Goal: Task Accomplishment & Management: Complete application form

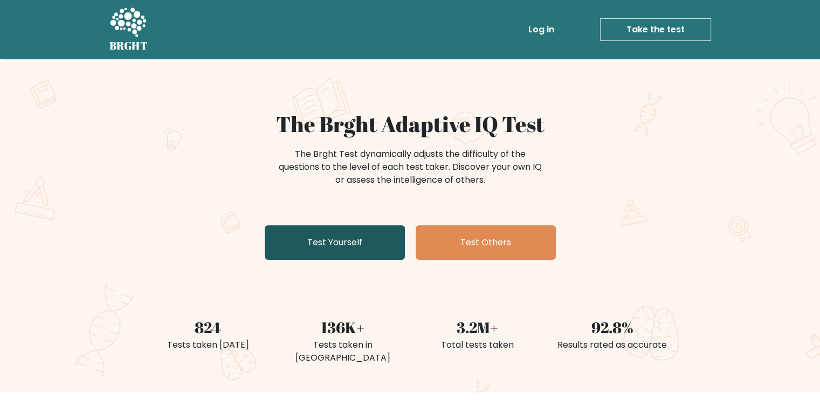
click at [334, 238] on link "Test Yourself" at bounding box center [335, 242] width 140 height 35
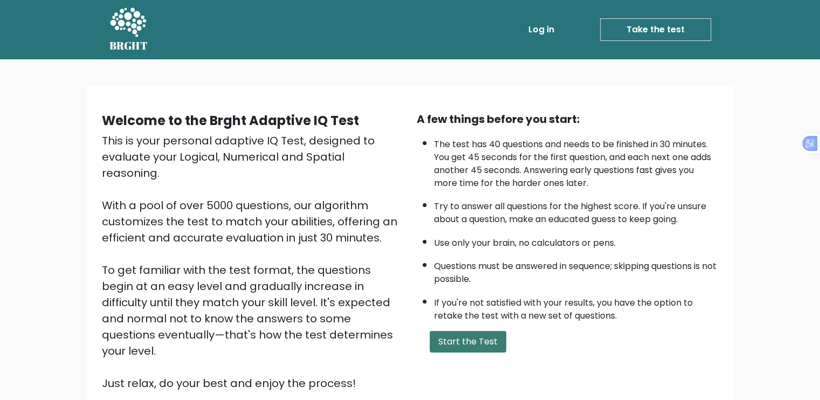
click at [483, 331] on button "Start the Test" at bounding box center [468, 342] width 77 height 22
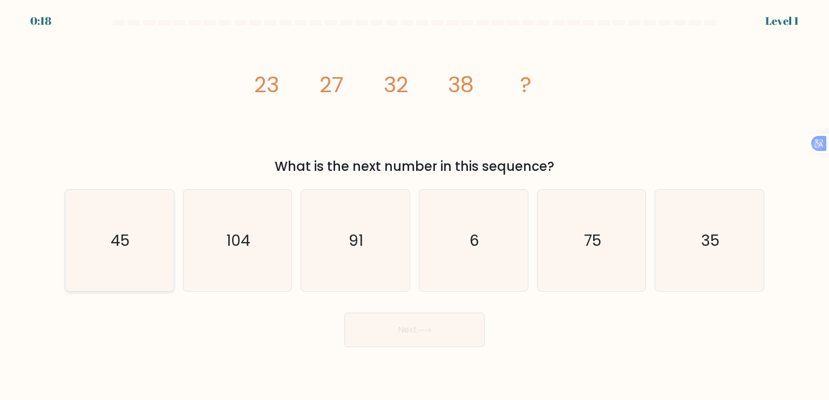
click at [102, 244] on icon "45" at bounding box center [119, 240] width 101 height 101
click at [414, 206] on input "a. 45" at bounding box center [414, 202] width 1 height 5
radio input "true"
click at [393, 336] on button "Next" at bounding box center [414, 330] width 140 height 35
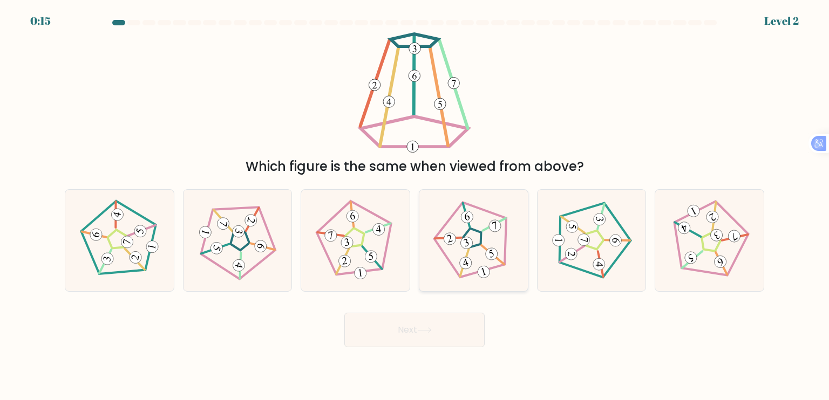
click at [478, 249] on icon at bounding box center [473, 240] width 81 height 81
click at [415, 206] on input "d." at bounding box center [414, 202] width 1 height 5
radio input "true"
click at [416, 334] on button "Next" at bounding box center [414, 330] width 140 height 35
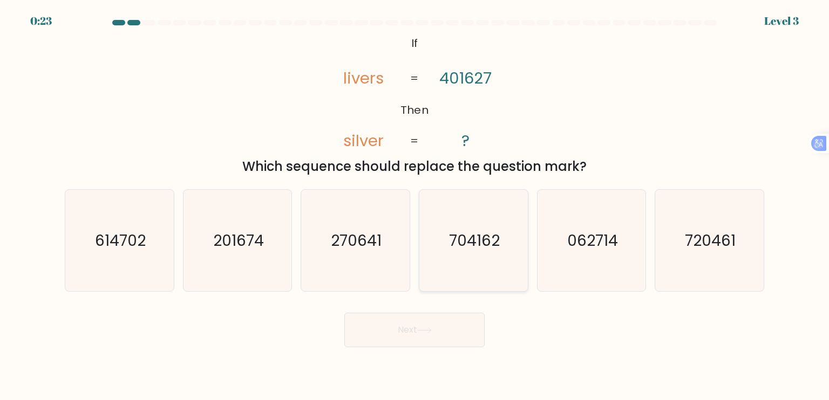
click at [461, 243] on text "704162" at bounding box center [474, 240] width 51 height 22
click at [415, 206] on input "d. 704162" at bounding box center [414, 202] width 1 height 5
radio input "true"
click at [400, 335] on button "Next" at bounding box center [414, 330] width 140 height 35
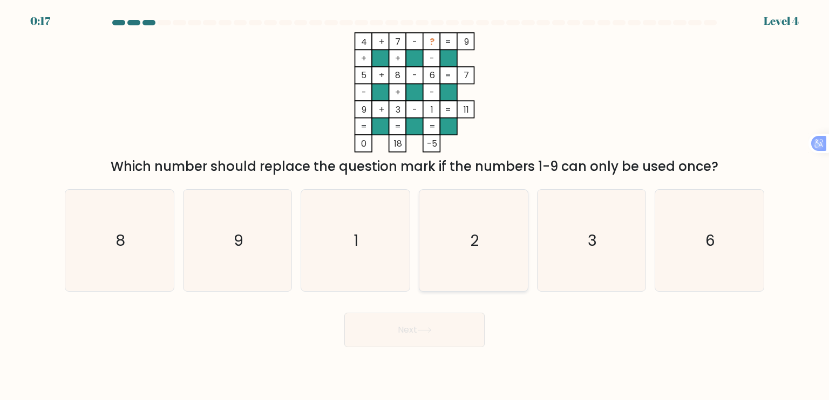
click at [477, 222] on icon "2" at bounding box center [472, 240] width 101 height 101
click at [415, 206] on input "d. 2" at bounding box center [414, 202] width 1 height 5
radio input "true"
click at [451, 339] on button "Next" at bounding box center [414, 330] width 140 height 35
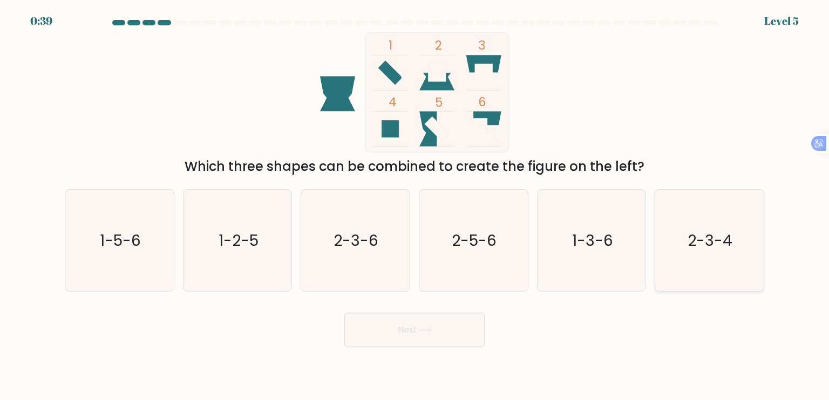
click at [695, 229] on icon "2-3-4" at bounding box center [708, 240] width 101 height 101
click at [415, 206] on input "f. 2-3-4" at bounding box center [414, 202] width 1 height 5
radio input "true"
click at [392, 319] on button "Next" at bounding box center [414, 330] width 140 height 35
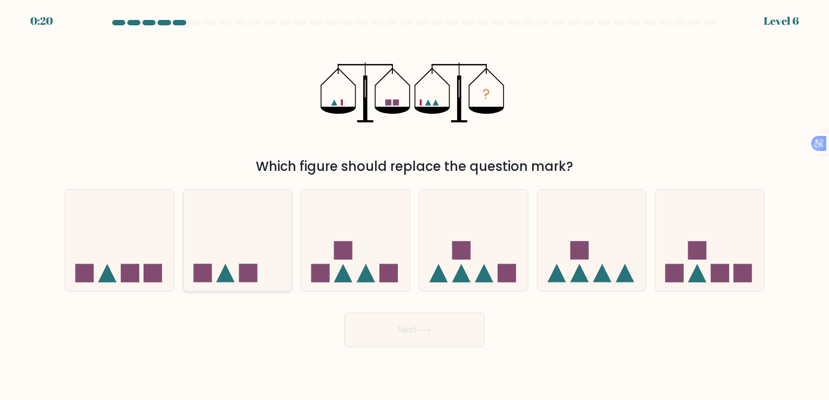
click at [211, 260] on icon at bounding box center [237, 241] width 108 height 90
click at [414, 206] on input "b." at bounding box center [414, 202] width 1 height 5
radio input "true"
click at [427, 327] on icon at bounding box center [424, 330] width 15 height 6
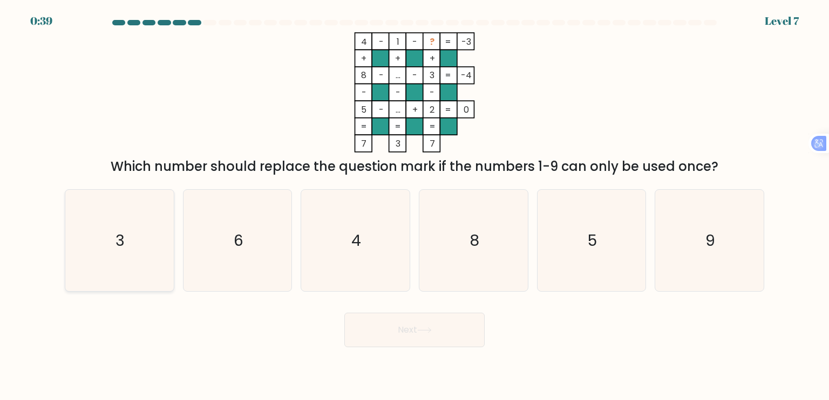
click at [160, 249] on icon "3" at bounding box center [119, 240] width 101 height 101
click at [414, 206] on input "a. 3" at bounding box center [414, 202] width 1 height 5
radio input "true"
click at [436, 334] on button "Next" at bounding box center [414, 330] width 140 height 35
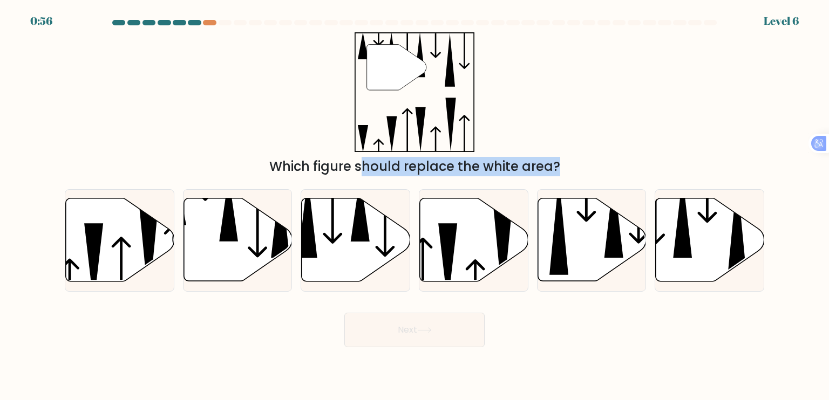
drag, startPoint x: 433, startPoint y: 260, endPoint x: 390, endPoint y: 127, distance: 139.4
click at [378, 122] on form at bounding box center [414, 183] width 829 height 327
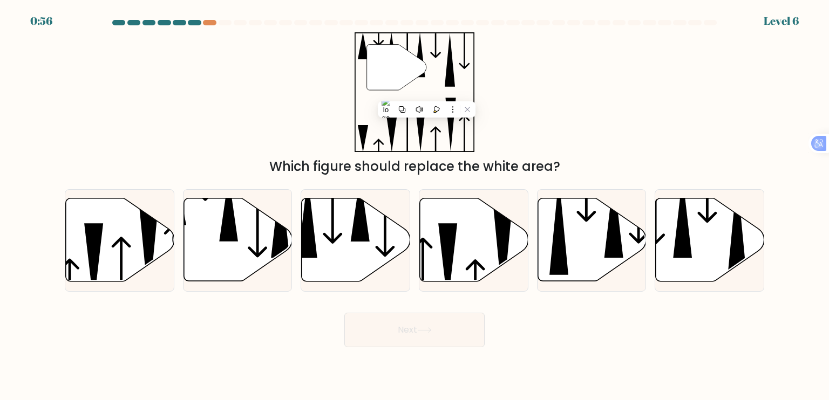
click at [523, 143] on div "" Which figure should replace the white area?" at bounding box center [414, 104] width 712 height 144
click at [203, 258] on icon at bounding box center [237, 240] width 108 height 83
click at [414, 206] on input "b." at bounding box center [414, 202] width 1 height 5
radio input "true"
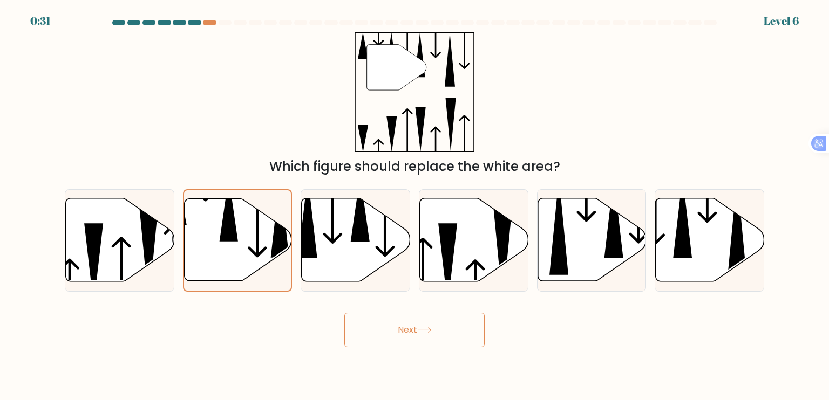
click at [403, 326] on button "Next" at bounding box center [414, 330] width 140 height 35
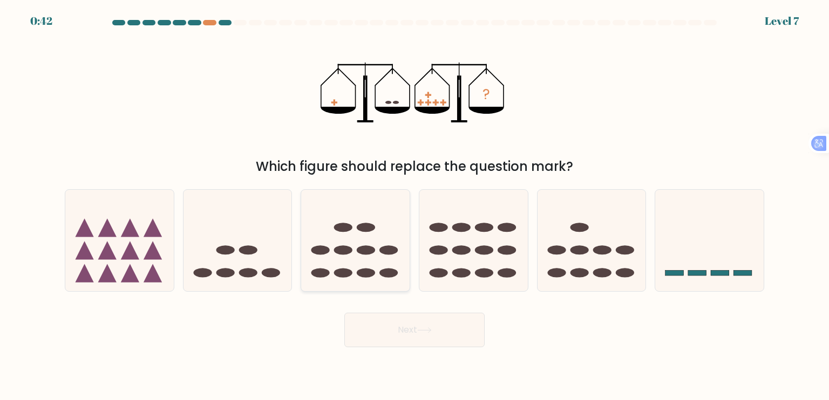
click at [362, 265] on icon at bounding box center [355, 241] width 108 height 90
click at [414, 206] on input "c." at bounding box center [414, 202] width 1 height 5
radio input "true"
click at [398, 328] on button "Next" at bounding box center [414, 330] width 140 height 35
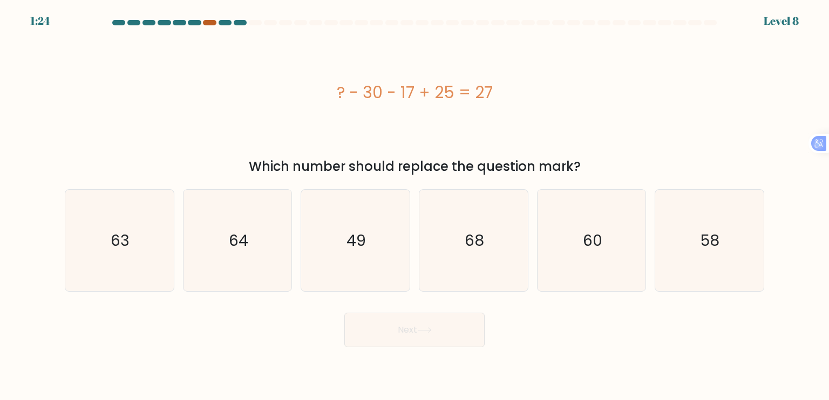
click at [207, 24] on div at bounding box center [209, 22] width 13 height 5
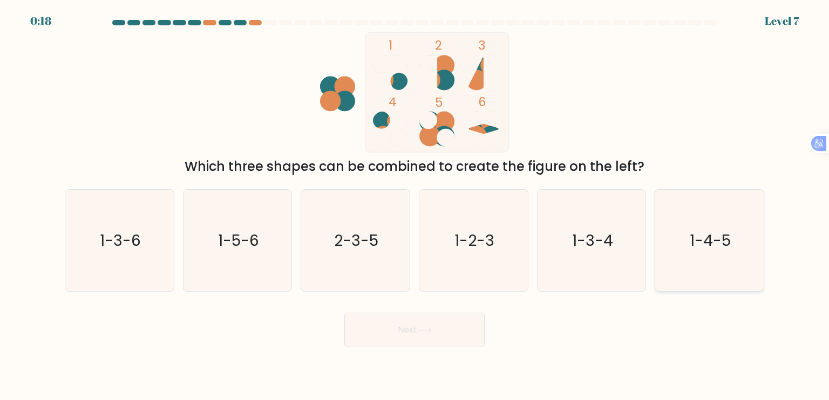
click at [694, 266] on icon "1-4-5" at bounding box center [708, 240] width 101 height 101
click at [415, 206] on input "f. 1-4-5" at bounding box center [414, 202] width 1 height 5
radio input "true"
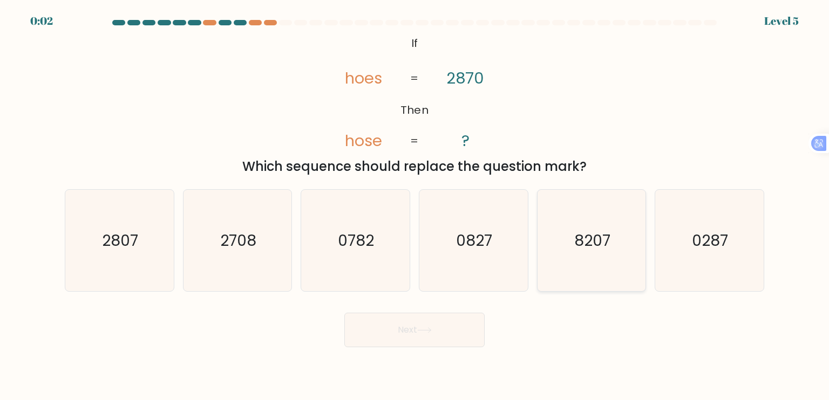
click at [609, 270] on icon "8207" at bounding box center [591, 240] width 101 height 101
click at [415, 206] on input "e. 8207" at bounding box center [414, 202] width 1 height 5
radio input "true"
click at [136, 242] on text "2807" at bounding box center [120, 240] width 36 height 22
click at [414, 206] on input "a. 2807" at bounding box center [414, 202] width 1 height 5
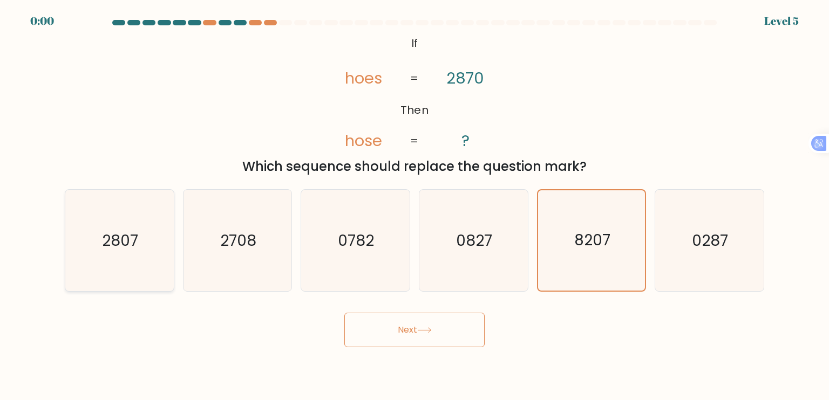
radio input "true"
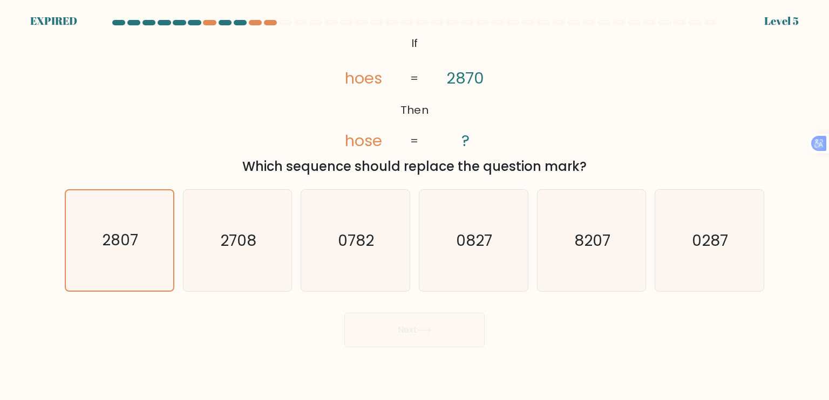
click at [408, 330] on div "Next" at bounding box center [414, 326] width 712 height 43
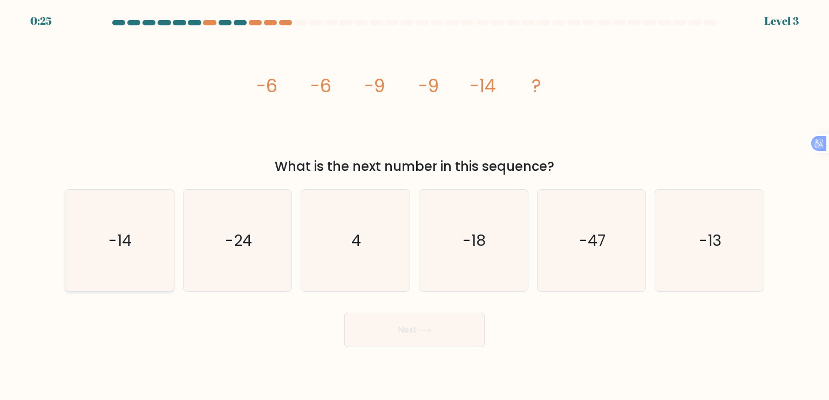
click at [121, 250] on text "-14" at bounding box center [120, 240] width 23 height 22
click at [414, 206] on input "a. -14" at bounding box center [414, 202] width 1 height 5
radio input "true"
click at [413, 332] on button "Next" at bounding box center [414, 330] width 140 height 35
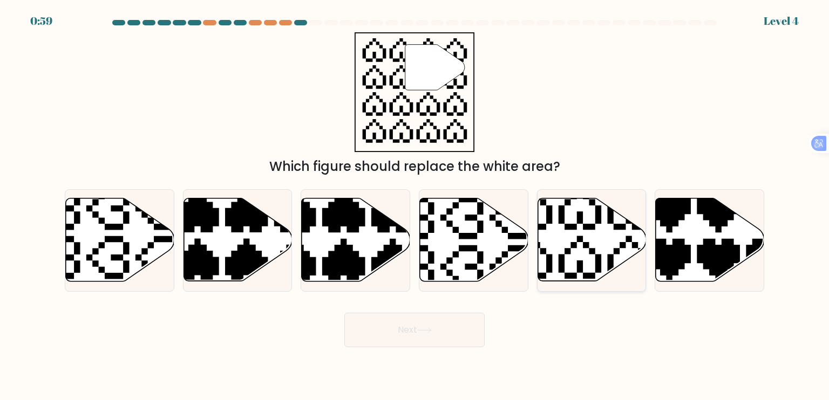
click at [577, 234] on icon at bounding box center [591, 240] width 108 height 83
click at [415, 206] on input "e." at bounding box center [414, 202] width 1 height 5
radio input "true"
click at [437, 330] on button "Next" at bounding box center [414, 330] width 140 height 35
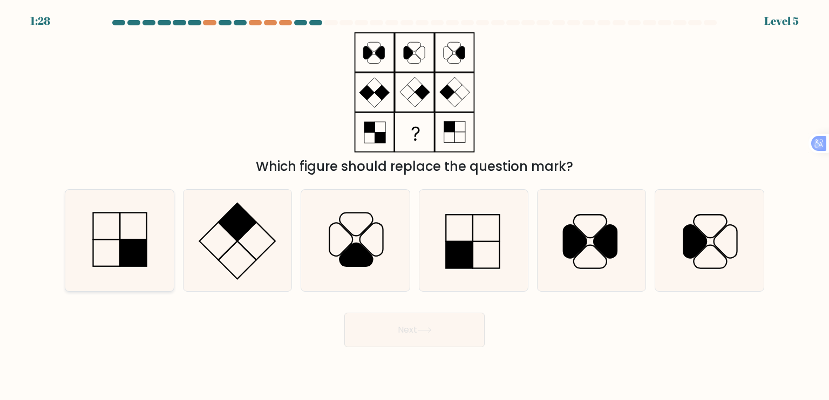
click at [129, 258] on rect at bounding box center [133, 253] width 27 height 27
click at [414, 206] on input "a." at bounding box center [414, 202] width 1 height 5
radio input "true"
click at [429, 330] on icon at bounding box center [424, 330] width 15 height 6
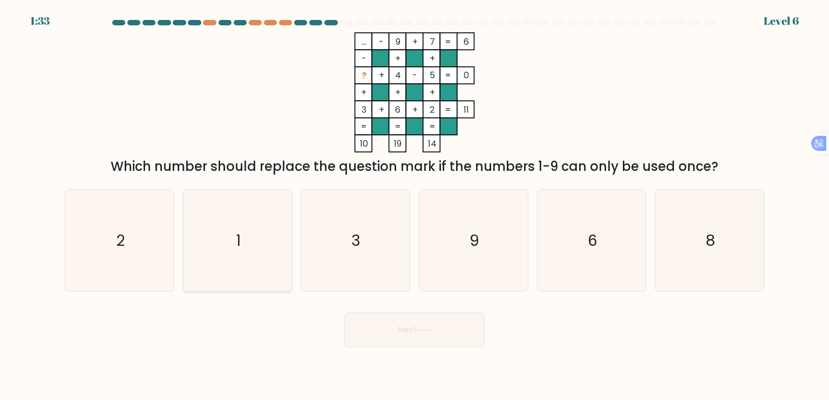
click at [221, 258] on icon "1" at bounding box center [237, 240] width 101 height 101
click at [414, 206] on input "b. 1" at bounding box center [414, 202] width 1 height 5
radio input "true"
drag, startPoint x: 429, startPoint y: 330, endPoint x: 434, endPoint y: 334, distance: 6.5
click at [434, 334] on button "Next" at bounding box center [414, 330] width 140 height 35
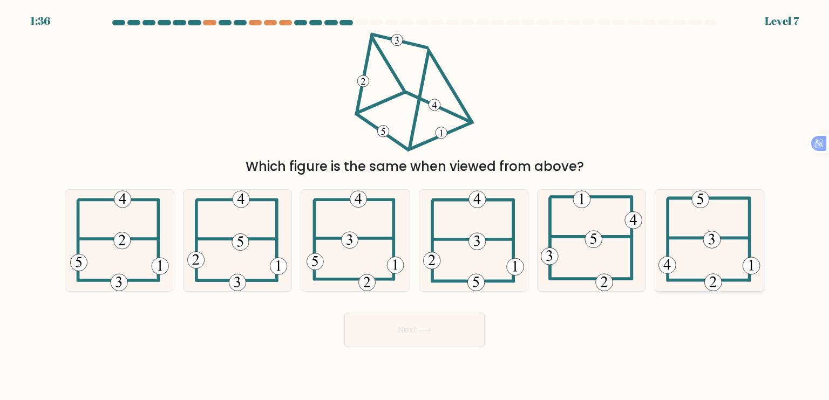
click at [694, 236] on icon at bounding box center [709, 240] width 102 height 101
click at [415, 206] on input "f." at bounding box center [414, 202] width 1 height 5
radio input "true"
click at [479, 256] on icon at bounding box center [473, 240] width 101 height 101
click at [415, 206] on input "d." at bounding box center [414, 202] width 1 height 5
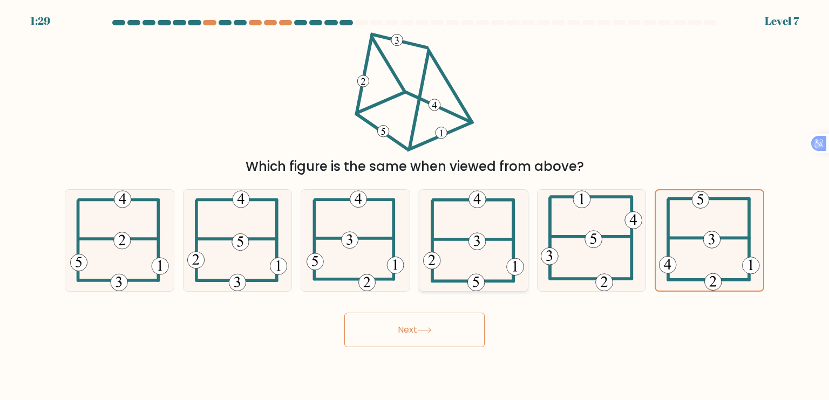
radio input "true"
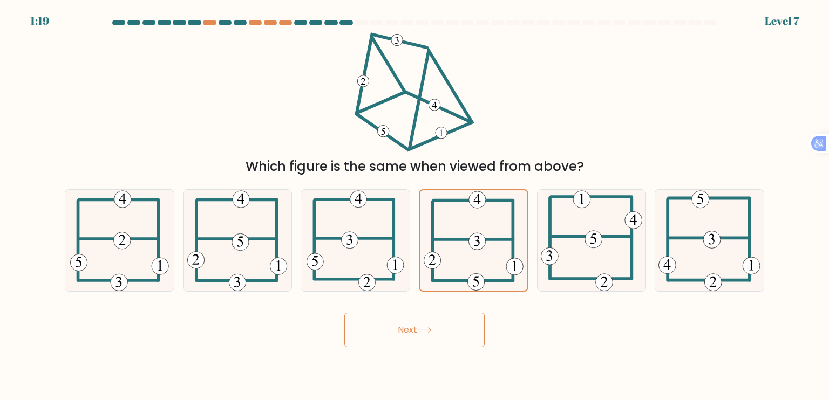
click at [437, 337] on button "Next" at bounding box center [414, 330] width 140 height 35
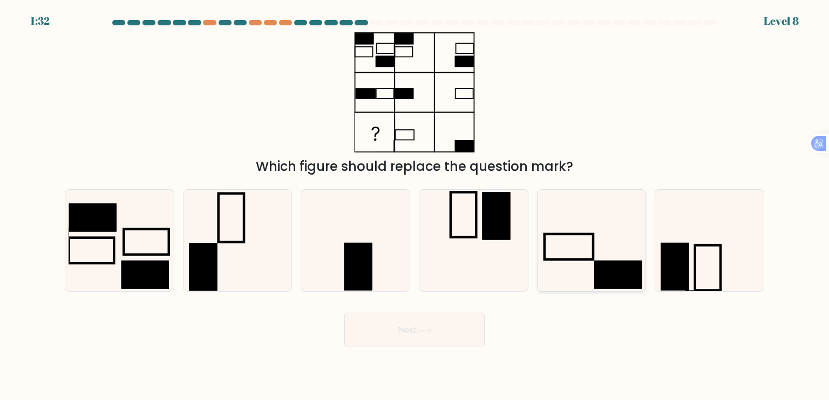
click at [617, 263] on rect at bounding box center [617, 275] width 47 height 28
click at [415, 206] on input "e." at bounding box center [414, 202] width 1 height 5
radio input "true"
click at [404, 339] on button "Next" at bounding box center [414, 330] width 140 height 35
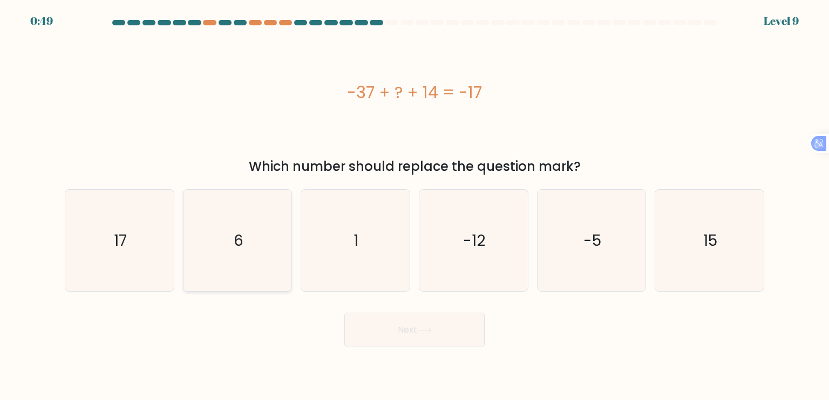
click at [239, 261] on icon "6" at bounding box center [237, 240] width 101 height 101
click at [414, 206] on input "b. 6" at bounding box center [414, 202] width 1 height 5
radio input "true"
click at [398, 323] on button "Next" at bounding box center [414, 330] width 140 height 35
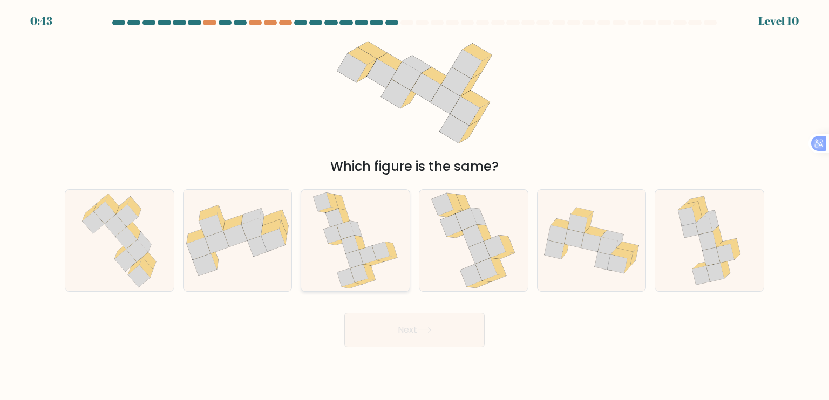
click at [332, 230] on icon at bounding box center [332, 234] width 17 height 18
click at [414, 206] on input "c." at bounding box center [414, 202] width 1 height 5
radio input "true"
click at [397, 336] on button "Next" at bounding box center [414, 330] width 140 height 35
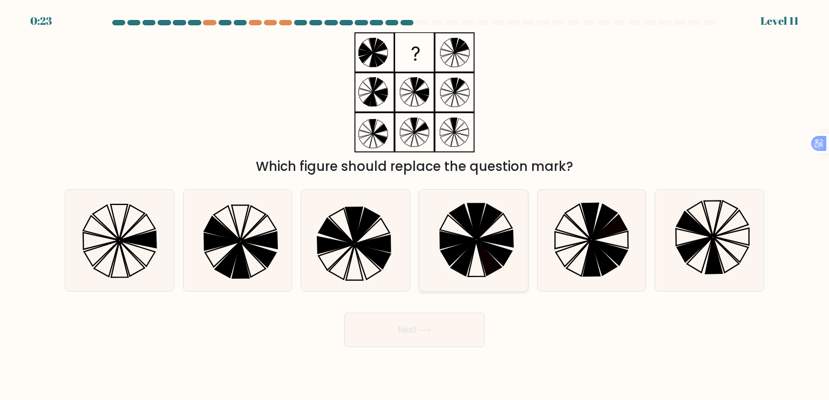
click at [502, 253] on icon at bounding box center [494, 252] width 35 height 25
click at [415, 206] on input "d." at bounding box center [414, 202] width 1 height 5
radio input "true"
click at [360, 271] on icon at bounding box center [354, 263] width 17 height 36
click at [414, 206] on input "c." at bounding box center [414, 202] width 1 height 5
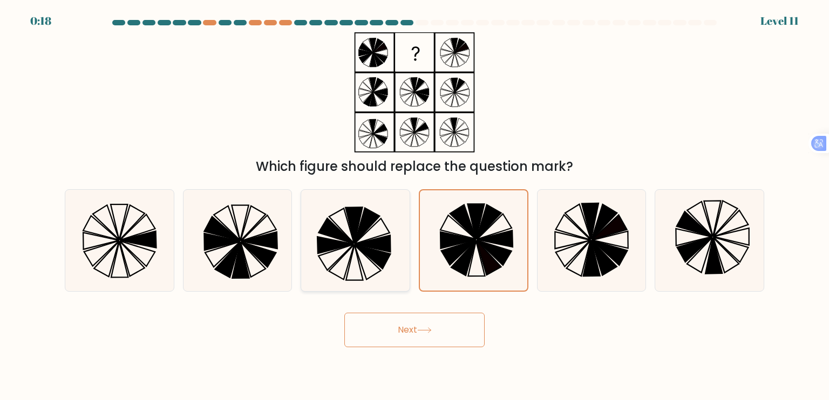
radio input "true"
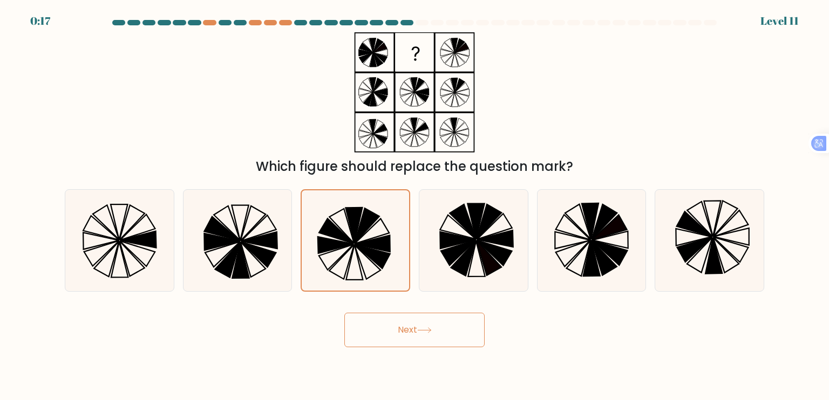
click at [380, 334] on button "Next" at bounding box center [414, 330] width 140 height 35
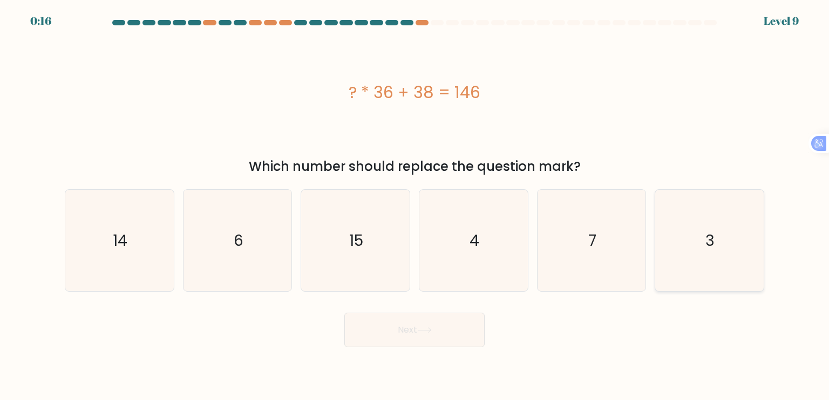
click at [709, 228] on icon "3" at bounding box center [708, 240] width 101 height 101
click at [415, 206] on input "f. 3" at bounding box center [414, 202] width 1 height 5
radio input "true"
click at [423, 336] on button "Next" at bounding box center [414, 330] width 140 height 35
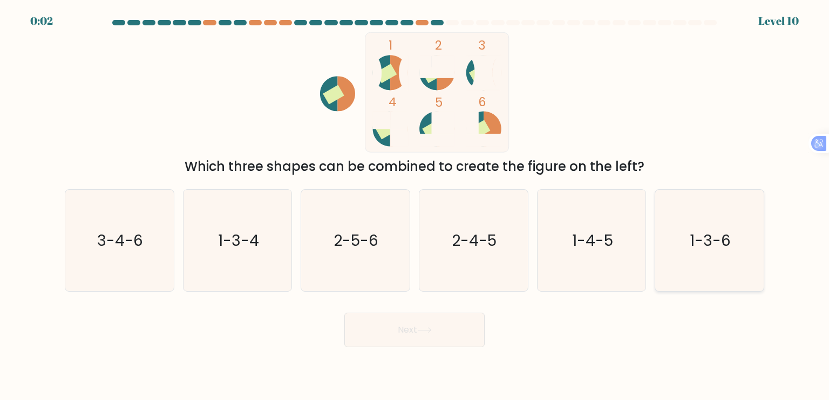
click at [708, 252] on icon "1-3-6" at bounding box center [708, 240] width 101 height 101
click at [415, 206] on input "f. 1-3-6" at bounding box center [414, 202] width 1 height 5
radio input "true"
click at [434, 325] on button "Next" at bounding box center [414, 330] width 140 height 35
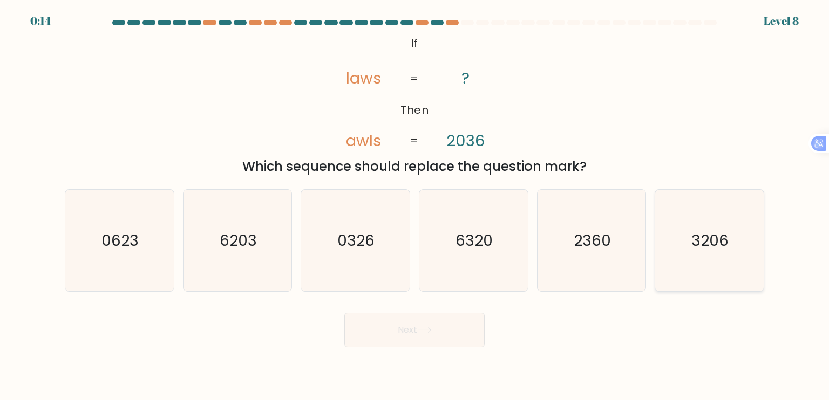
click at [688, 256] on icon "3206" at bounding box center [708, 240] width 101 height 101
click at [415, 206] on input "f. 3206" at bounding box center [414, 202] width 1 height 5
radio input "true"
click at [425, 323] on button "Next" at bounding box center [414, 330] width 140 height 35
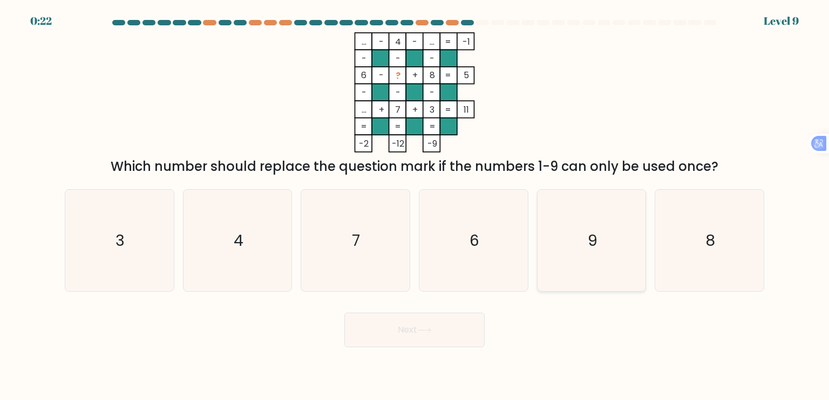
click at [615, 252] on icon "9" at bounding box center [591, 240] width 101 height 101
click at [415, 206] on input "e. 9" at bounding box center [414, 202] width 1 height 5
radio input "true"
click at [421, 324] on button "Next" at bounding box center [414, 330] width 140 height 35
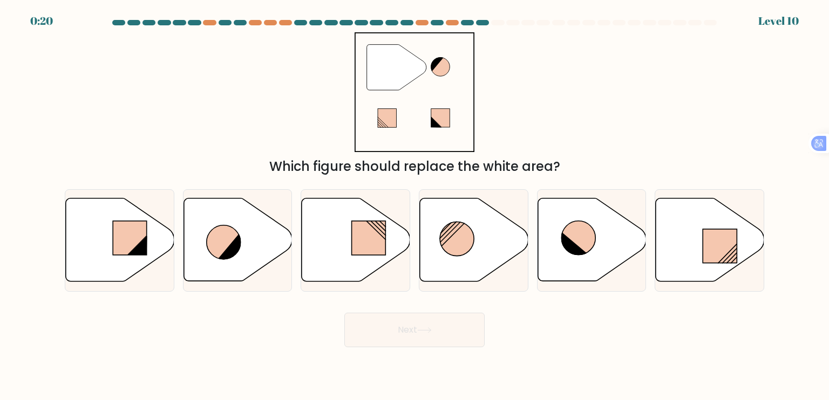
click at [405, 327] on button "Next" at bounding box center [414, 330] width 140 height 35
click at [523, 303] on form at bounding box center [414, 183] width 829 height 327
click at [478, 235] on icon at bounding box center [474, 240] width 108 height 83
click at [415, 206] on input "d." at bounding box center [414, 202] width 1 height 5
radio input "true"
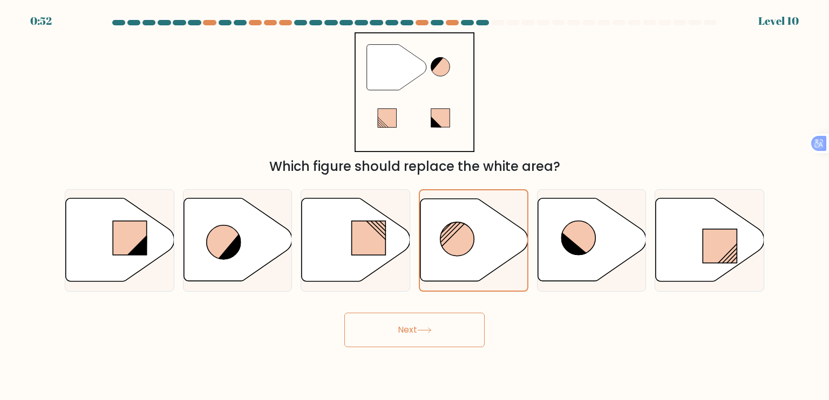
click at [436, 336] on button "Next" at bounding box center [414, 330] width 140 height 35
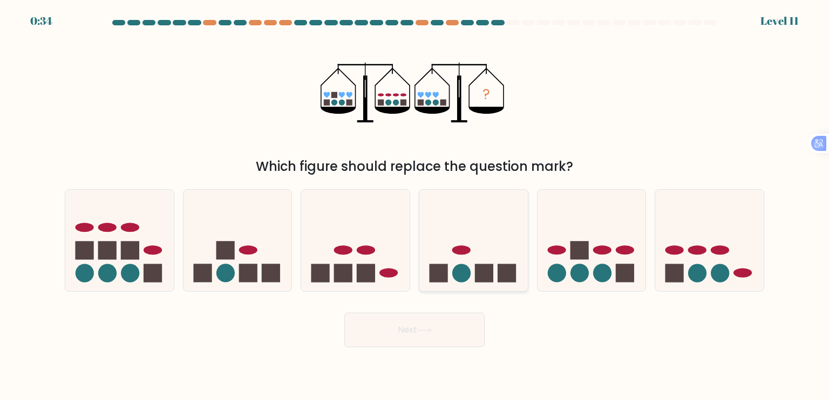
click at [456, 255] on icon at bounding box center [473, 241] width 108 height 90
click at [415, 206] on input "d." at bounding box center [414, 202] width 1 height 5
radio input "true"
click at [716, 250] on ellipse at bounding box center [719, 249] width 18 height 9
click at [415, 206] on input "f." at bounding box center [414, 202] width 1 height 5
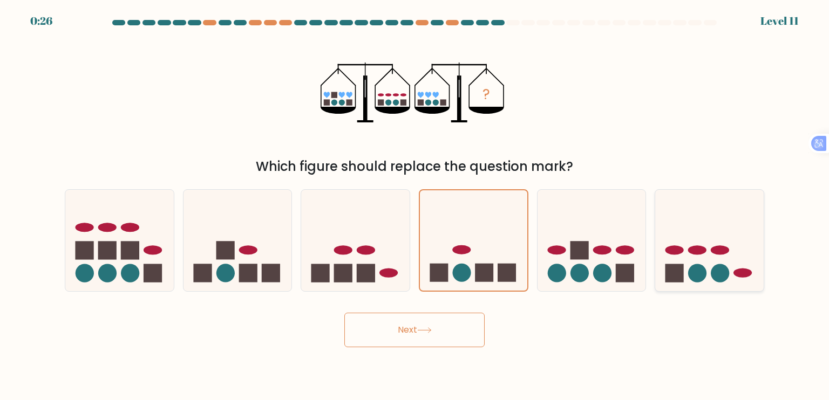
radio input "true"
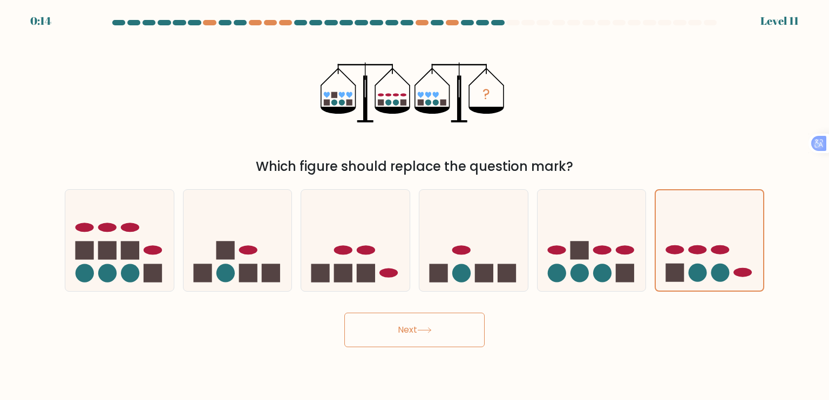
click at [424, 331] on icon at bounding box center [424, 330] width 15 height 6
click at [426, 335] on button "Next" at bounding box center [414, 330] width 140 height 35
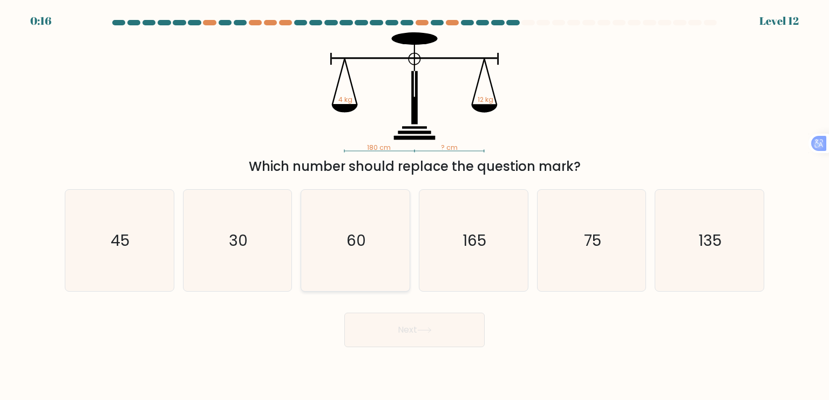
click at [345, 253] on icon "60" at bounding box center [354, 240] width 101 height 101
click at [414, 206] on input "c. 60" at bounding box center [414, 202] width 1 height 5
radio input "true"
click at [416, 339] on button "Next" at bounding box center [414, 330] width 140 height 35
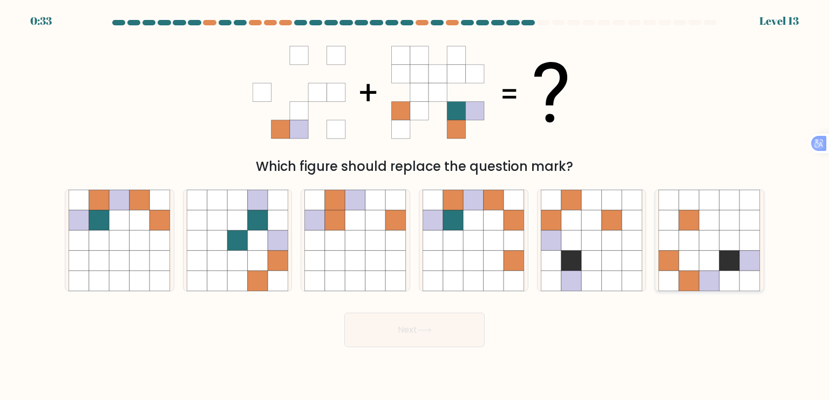
click at [700, 254] on icon at bounding box center [709, 261] width 20 height 20
click at [415, 206] on input "f." at bounding box center [414, 202] width 1 height 5
radio input "true"
click at [449, 231] on icon at bounding box center [453, 240] width 20 height 20
click at [415, 206] on input "d." at bounding box center [414, 202] width 1 height 5
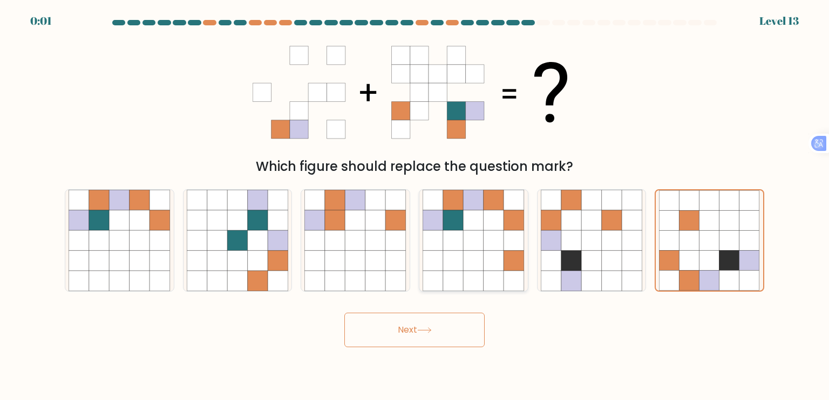
radio input "true"
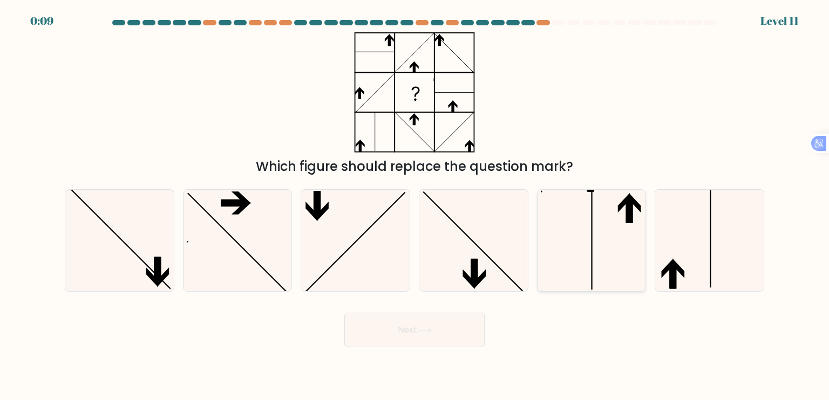
click at [587, 245] on icon at bounding box center [591, 240] width 101 height 101
click at [415, 206] on input "e." at bounding box center [414, 202] width 1 height 5
radio input "true"
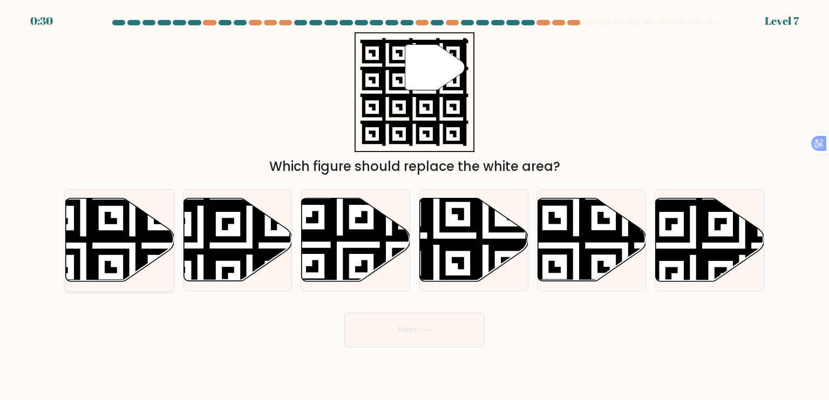
click at [129, 238] on icon at bounding box center [83, 197] width 196 height 196
click at [414, 206] on input "a." at bounding box center [414, 202] width 1 height 5
radio input "true"
click at [421, 325] on button "Next" at bounding box center [414, 330] width 140 height 35
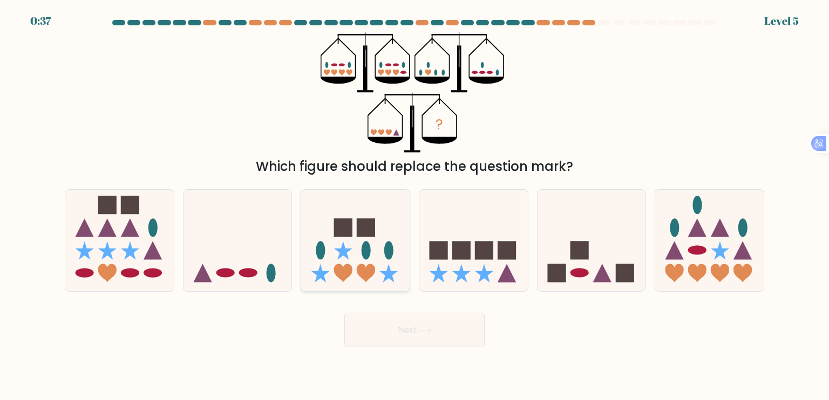
click at [353, 238] on icon at bounding box center [355, 241] width 108 height 90
click at [414, 206] on input "c." at bounding box center [414, 202] width 1 height 5
radio input "true"
click at [263, 255] on icon at bounding box center [237, 241] width 108 height 90
click at [414, 206] on input "b." at bounding box center [414, 202] width 1 height 5
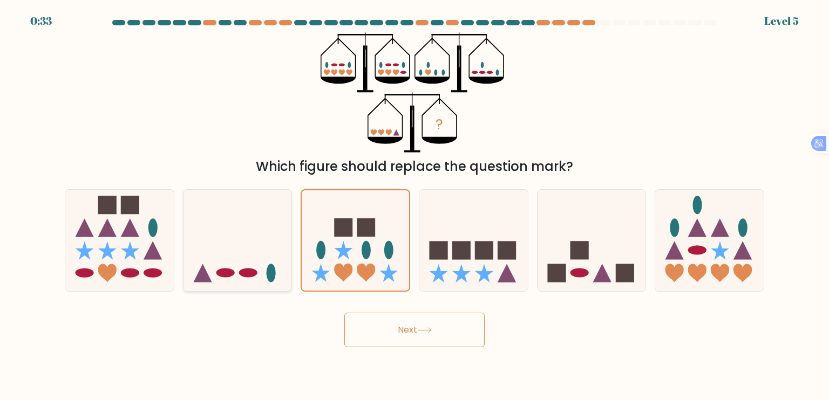
radio input "true"
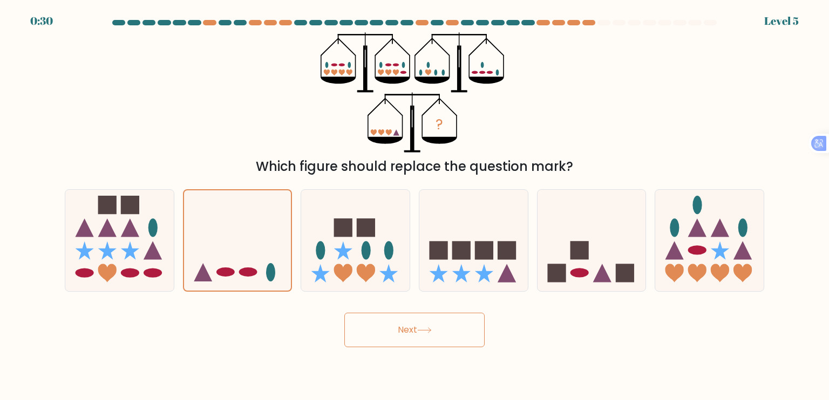
click at [389, 333] on button "Next" at bounding box center [414, 330] width 140 height 35
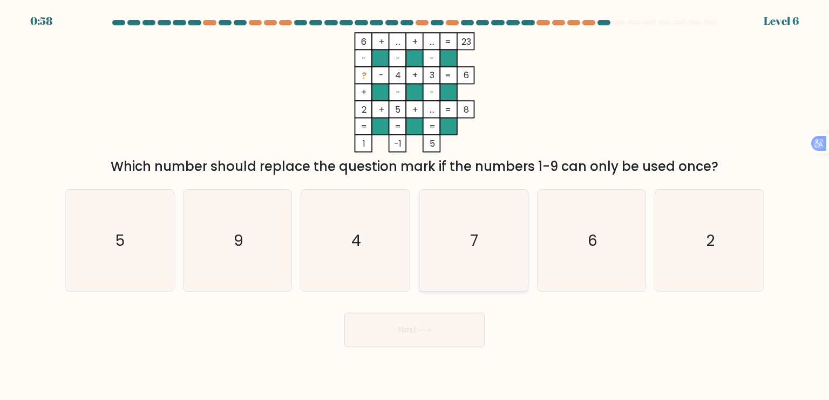
click at [491, 218] on icon "7" at bounding box center [472, 240] width 101 height 101
click at [415, 206] on input "d. 7" at bounding box center [414, 202] width 1 height 5
radio input "true"
click at [466, 334] on button "Next" at bounding box center [414, 330] width 140 height 35
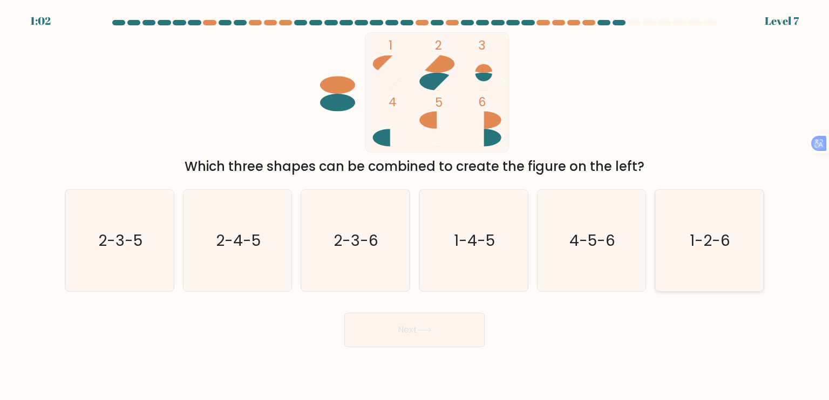
click at [705, 256] on icon "1-2-6" at bounding box center [708, 240] width 101 height 101
click at [415, 206] on input "f. 1-2-6" at bounding box center [414, 202] width 1 height 5
radio input "true"
click at [452, 327] on button "Next" at bounding box center [414, 330] width 140 height 35
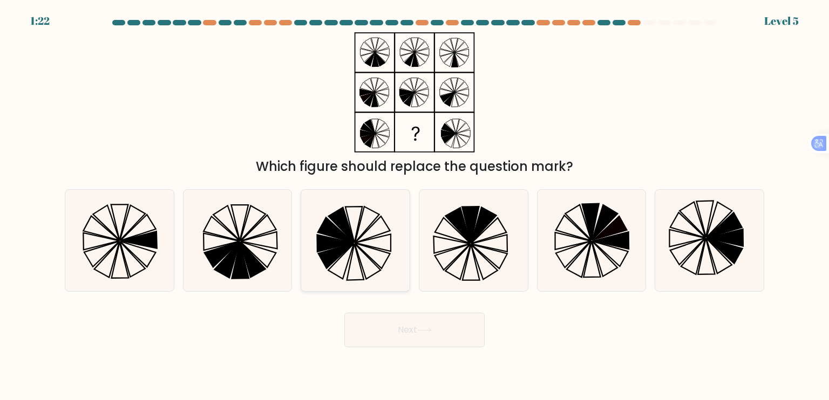
click at [343, 228] on icon at bounding box center [342, 225] width 26 height 36
click at [414, 206] on input "c." at bounding box center [414, 202] width 1 height 5
radio input "true"
click at [432, 330] on icon at bounding box center [424, 330] width 15 height 6
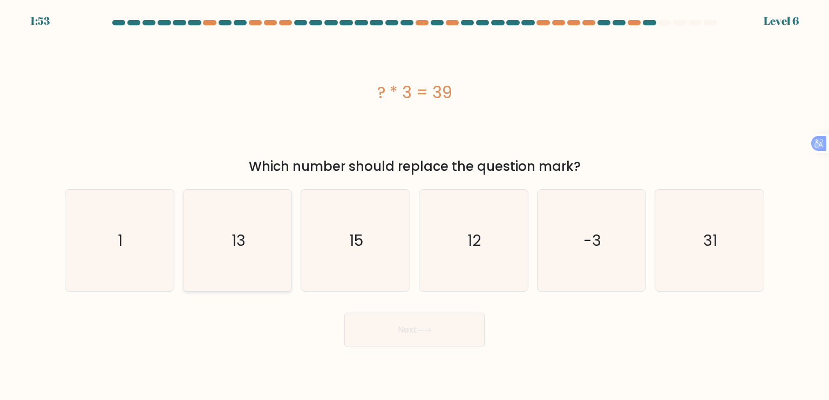
drag, startPoint x: 220, startPoint y: 241, endPoint x: 244, endPoint y: 250, distance: 25.9
click at [221, 241] on icon "13" at bounding box center [237, 240] width 101 height 101
click at [414, 206] on input "b. 13" at bounding box center [414, 202] width 1 height 5
radio input "true"
click at [385, 339] on button "Next" at bounding box center [414, 330] width 140 height 35
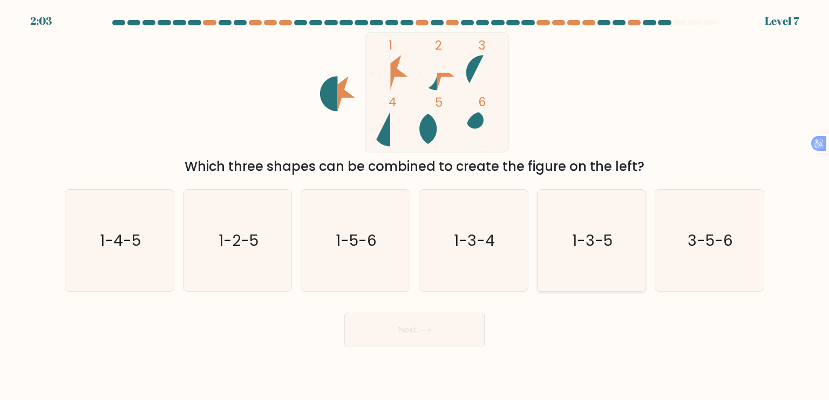
click at [578, 252] on icon "1-3-5" at bounding box center [591, 240] width 101 height 101
click at [415, 206] on input "e. 1-3-5" at bounding box center [414, 202] width 1 height 5
radio input "true"
click at [435, 323] on button "Next" at bounding box center [414, 330] width 140 height 35
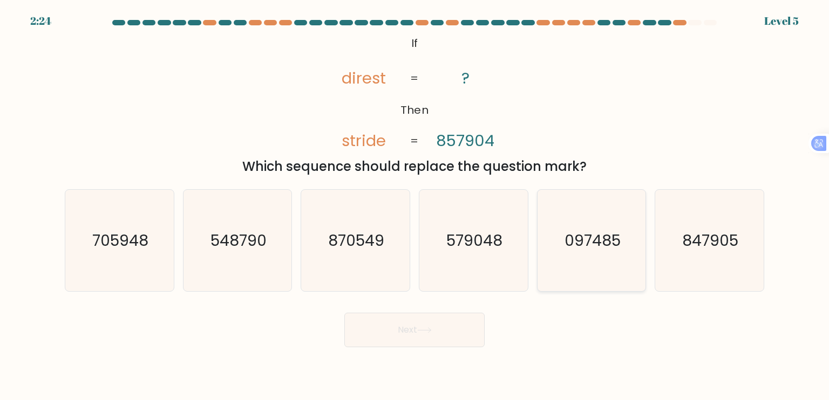
click at [603, 259] on icon "097485" at bounding box center [591, 240] width 101 height 101
click at [415, 206] on input "e. 097485" at bounding box center [414, 202] width 1 height 5
radio input "true"
click at [440, 338] on button "Next" at bounding box center [414, 330] width 140 height 35
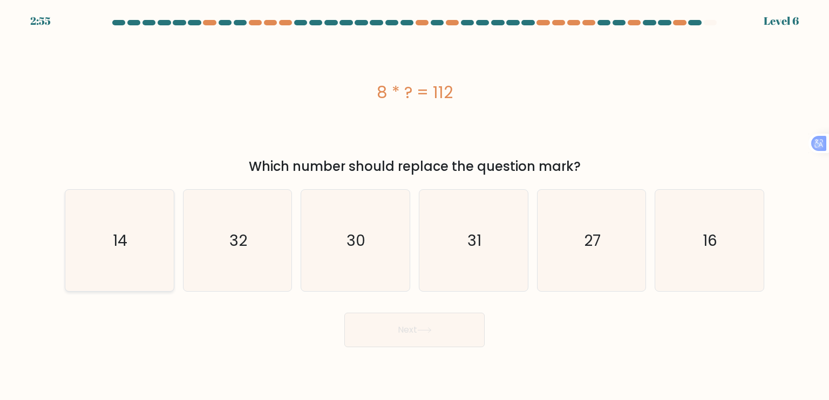
click at [143, 246] on icon "14" at bounding box center [119, 240] width 101 height 101
click at [414, 206] on input "a. 14" at bounding box center [414, 202] width 1 height 5
radio input "true"
click at [454, 318] on button "Next" at bounding box center [414, 330] width 140 height 35
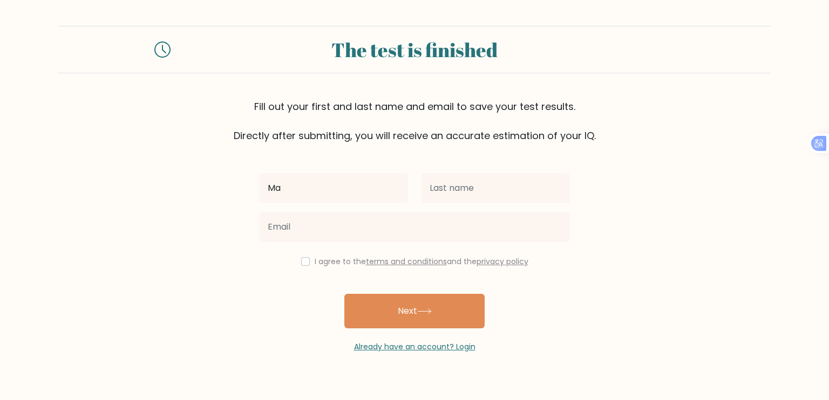
type input "[PERSON_NAME]"
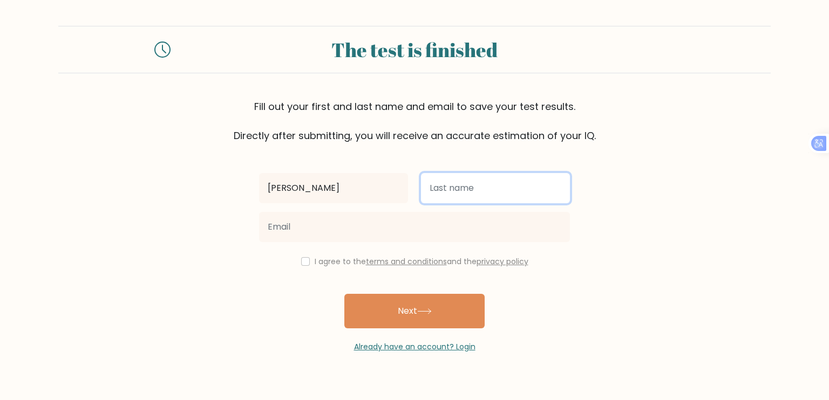
click at [466, 185] on input "text" at bounding box center [495, 188] width 149 height 30
type input "Mangada"
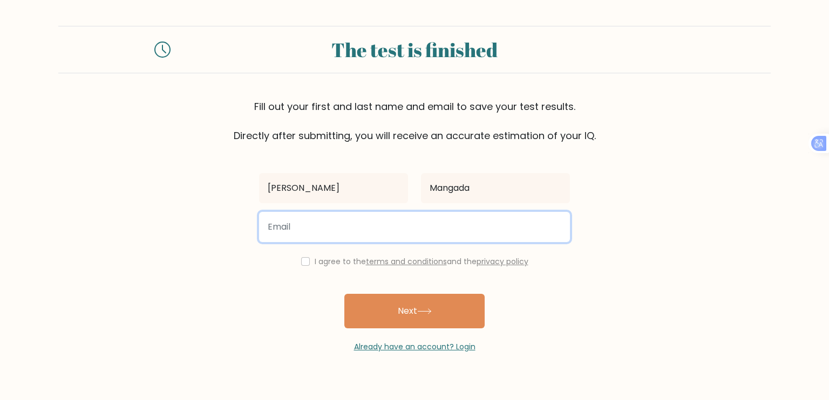
click at [353, 224] on input "email" at bounding box center [414, 227] width 311 height 30
type input "[EMAIL_ADDRESS][DOMAIN_NAME]"
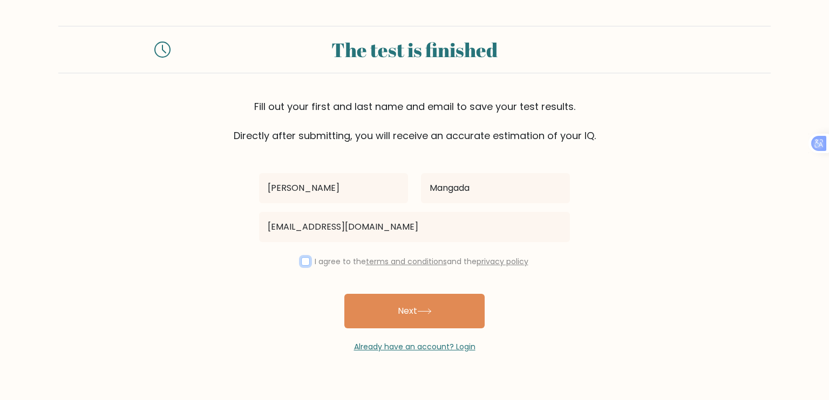
click at [304, 263] on input "checkbox" at bounding box center [305, 261] width 9 height 9
checkbox input "true"
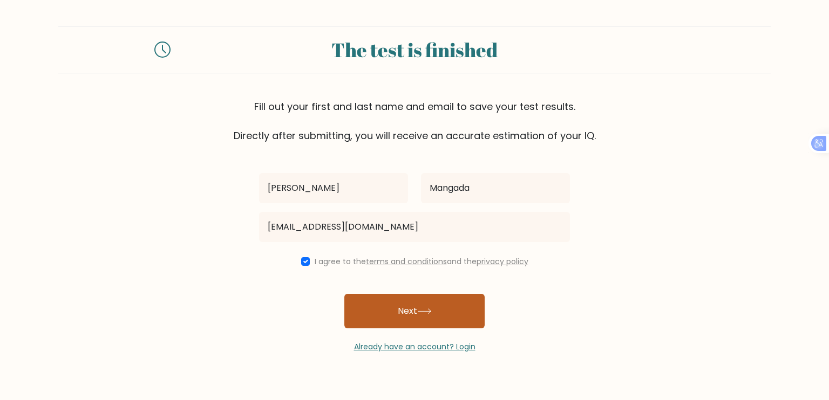
click at [408, 305] on button "Next" at bounding box center [414, 311] width 140 height 35
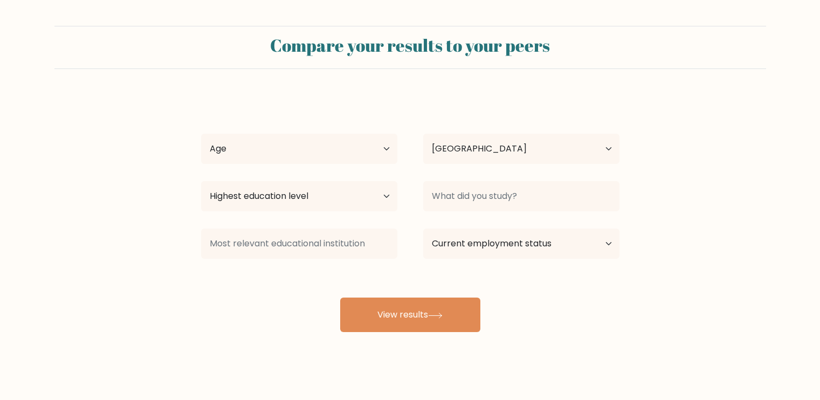
select select "US"
click at [377, 140] on select "Age Under [DEMOGRAPHIC_DATA] [DEMOGRAPHIC_DATA] [DEMOGRAPHIC_DATA] [DEMOGRAPHIC…" at bounding box center [299, 149] width 196 height 30
select select "18_24"
click at [201, 134] on select "Age Under [DEMOGRAPHIC_DATA] [DEMOGRAPHIC_DATA] [DEMOGRAPHIC_DATA] [DEMOGRAPHIC…" at bounding box center [299, 149] width 196 height 30
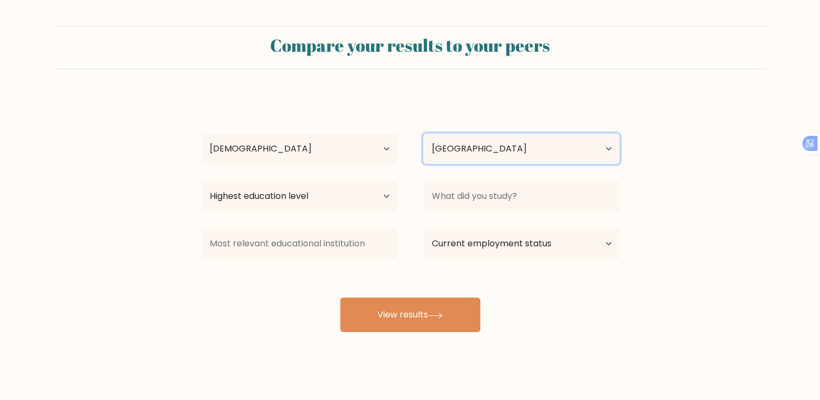
click at [498, 141] on select "Country Afghanistan Albania Algeria American Samoa Andorra Angola Anguilla Anta…" at bounding box center [521, 149] width 196 height 30
select select "PH"
click at [423, 134] on select "Country Afghanistan Albania Algeria American Samoa Andorra Angola Anguilla Anta…" at bounding box center [521, 149] width 196 height 30
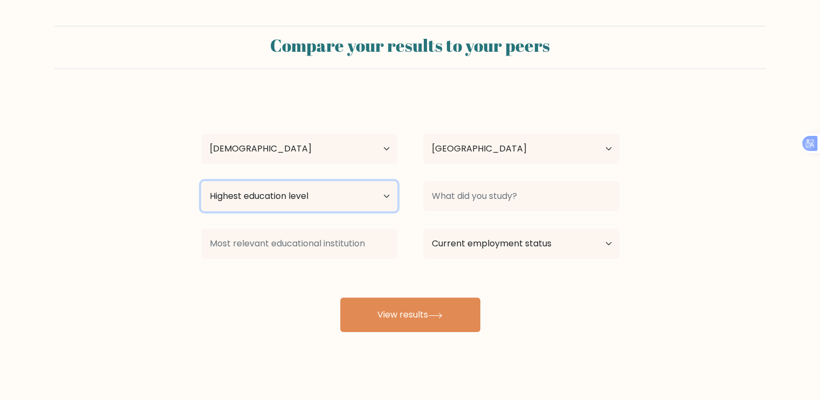
click at [290, 191] on select "Highest education level No schooling Primary Lower Secondary Upper Secondary Oc…" at bounding box center [299, 196] width 196 height 30
select select "upper_secondary"
click at [201, 181] on select "Highest education level No schooling Primary Lower Secondary Upper Secondary Oc…" at bounding box center [299, 196] width 196 height 30
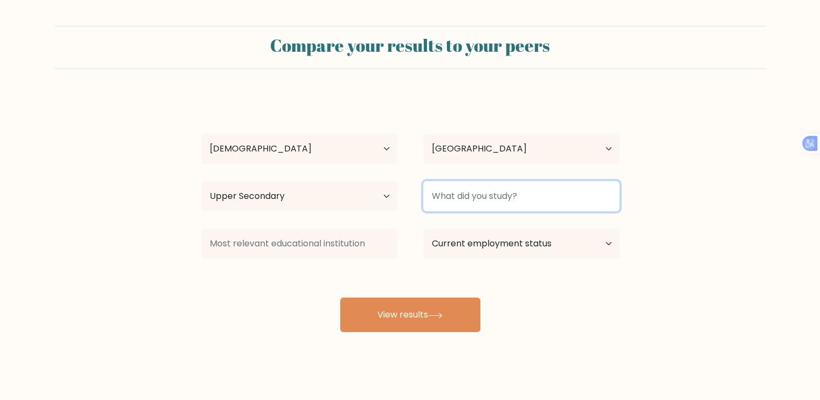
click at [439, 200] on input at bounding box center [521, 196] width 196 height 30
type input "ICT"
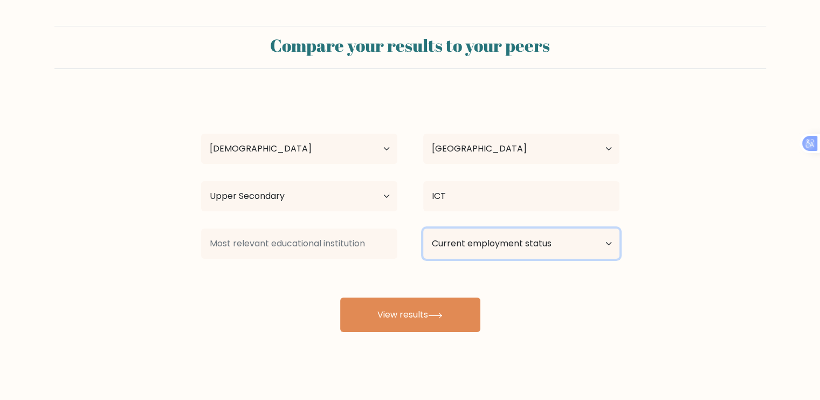
click at [455, 241] on select "Current employment status Employed Student Retired Other / prefer not to answer" at bounding box center [521, 244] width 196 height 30
select select "student"
click at [423, 229] on select "Current employment status Employed Student Retired Other / prefer not to answer" at bounding box center [521, 244] width 196 height 30
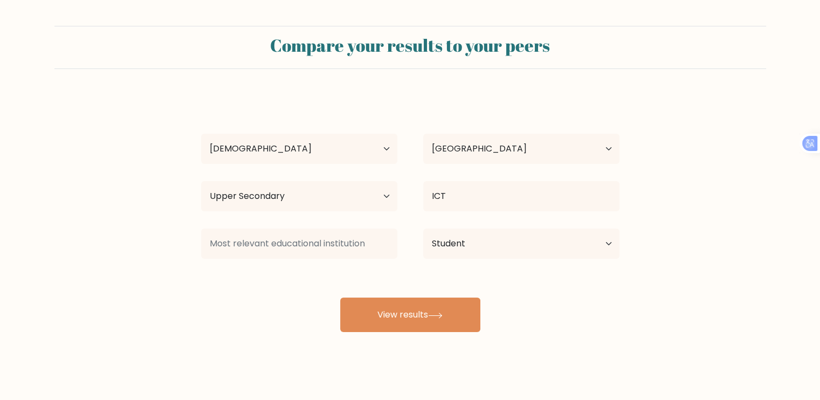
click at [410, 282] on div "Mariah Mangada Age Under 18 years old 18-24 years old 25-34 years old 35-44 yea…" at bounding box center [411, 213] width 432 height 237
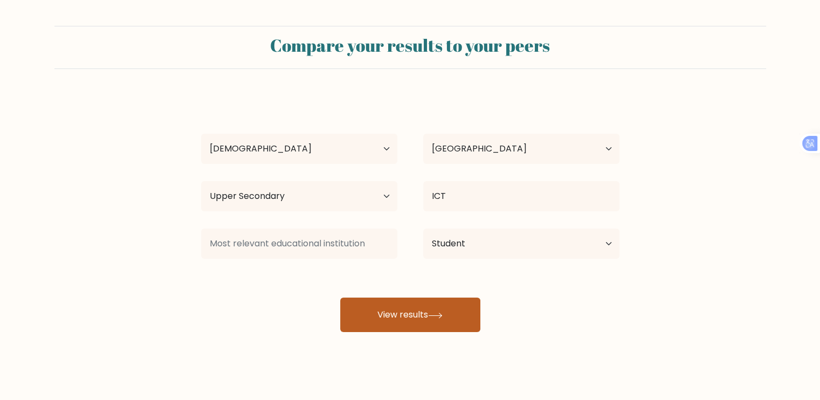
click at [428, 309] on button "View results" at bounding box center [410, 315] width 140 height 35
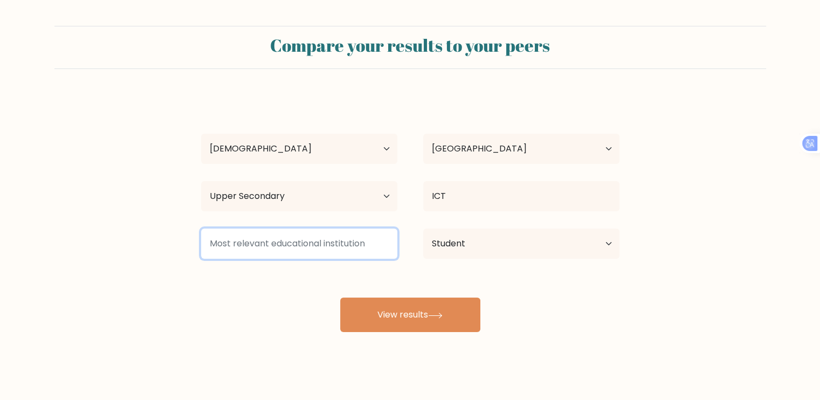
click at [350, 244] on input at bounding box center [299, 244] width 196 height 30
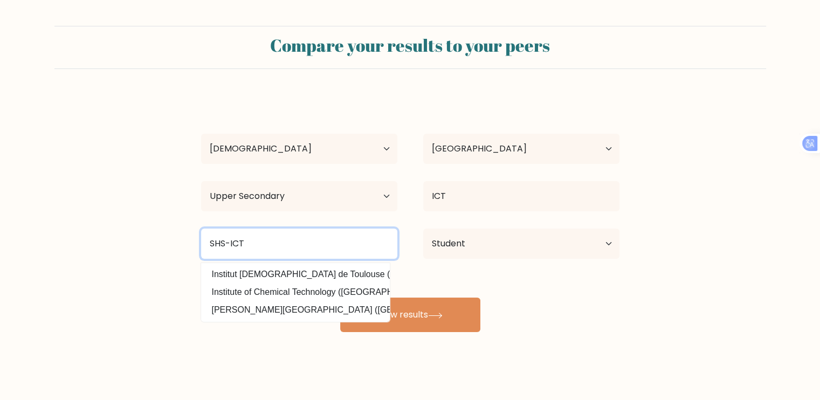
drag, startPoint x: 347, startPoint y: 240, endPoint x: 222, endPoint y: 236, distance: 124.7
click at [222, 236] on input "SHS-ICT" at bounding box center [299, 244] width 196 height 30
click at [318, 239] on input "SHS-ICT" at bounding box center [299, 244] width 196 height 30
drag, startPoint x: 319, startPoint y: 240, endPoint x: 179, endPoint y: 241, distance: 139.7
click at [179, 241] on form "Compare your results to your peers Mariah Mangada Age Under 18 years old 18-24 …" at bounding box center [410, 179] width 820 height 306
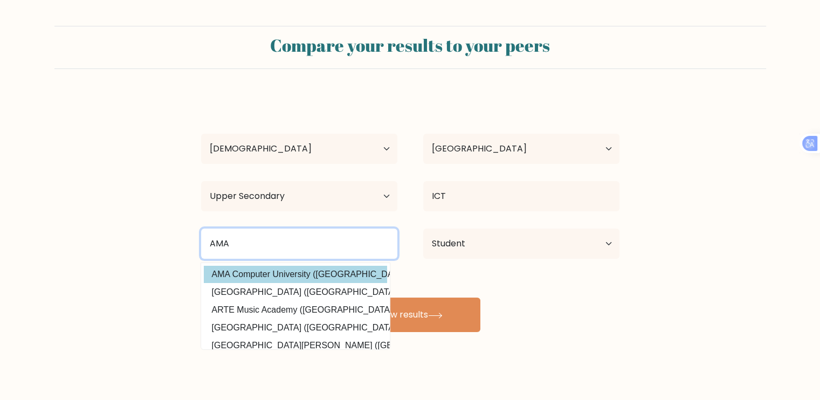
type input "AMA"
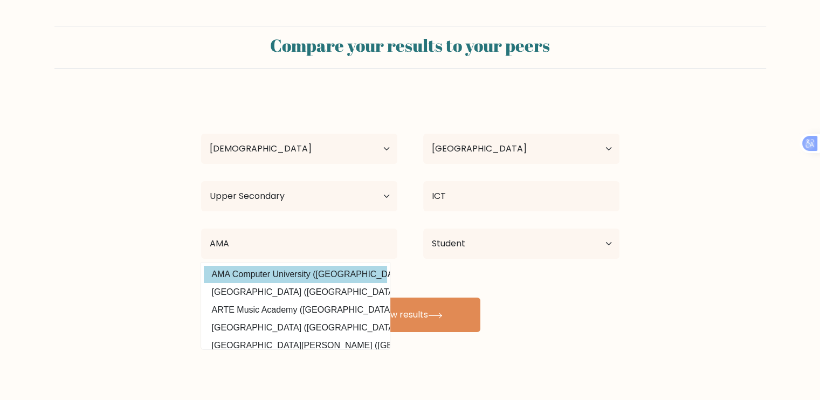
click at [241, 271] on div "Mariah Mangada Age Under 18 years old 18-24 years old 25-34 years old 35-44 yea…" at bounding box center [411, 213] width 432 height 237
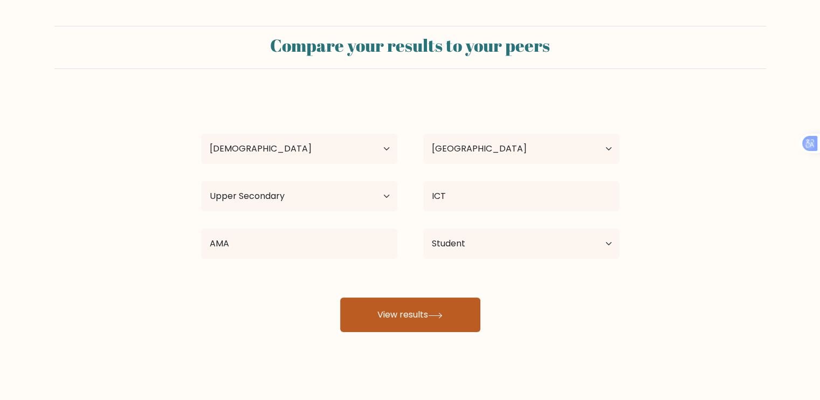
click at [400, 319] on button "View results" at bounding box center [410, 315] width 140 height 35
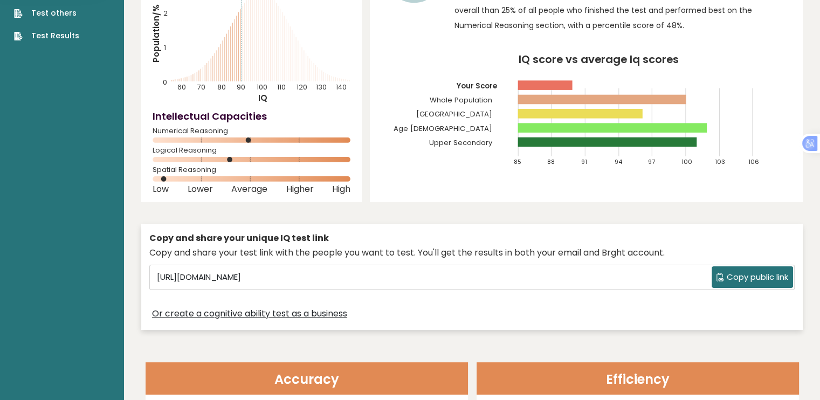
scroll to position [54, 0]
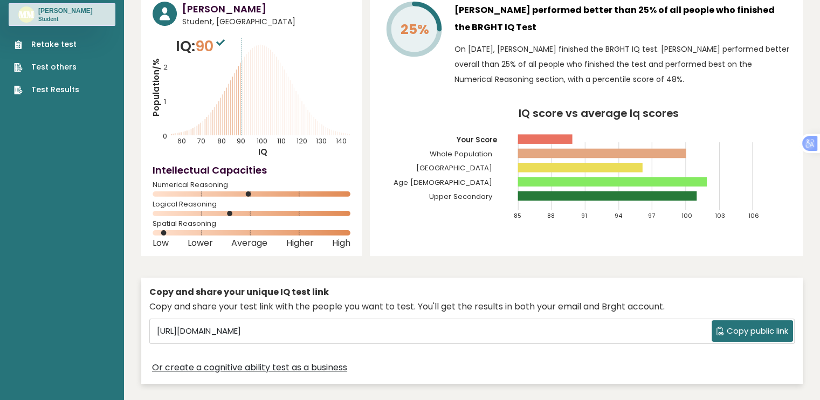
click at [41, 45] on link "Retake test" at bounding box center [46, 44] width 65 height 11
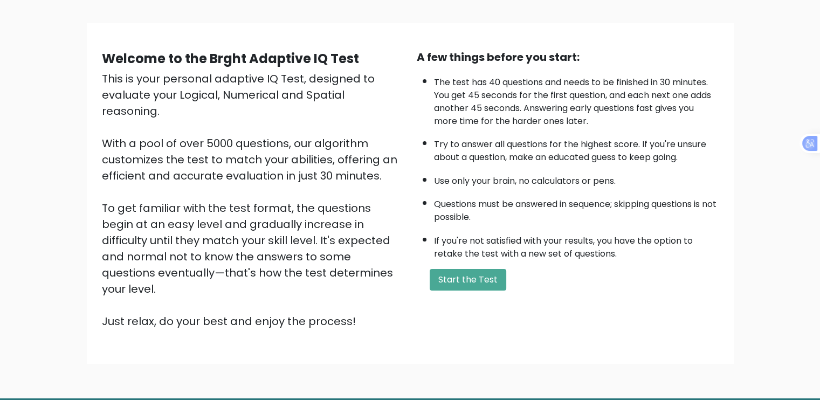
scroll to position [93, 0]
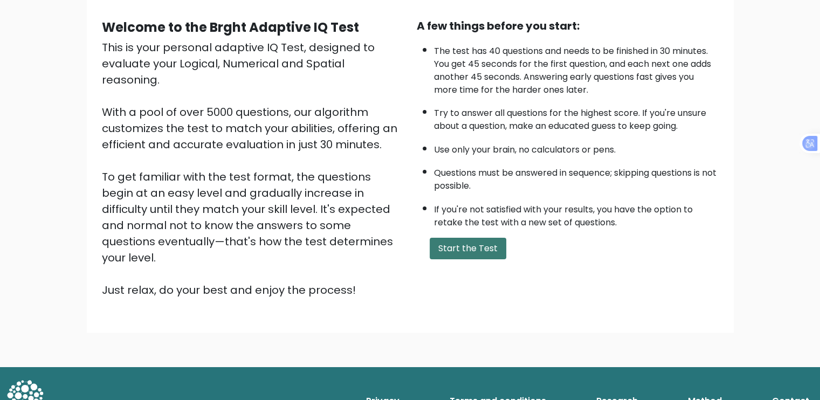
click at [464, 243] on button "Start the Test" at bounding box center [468, 249] width 77 height 22
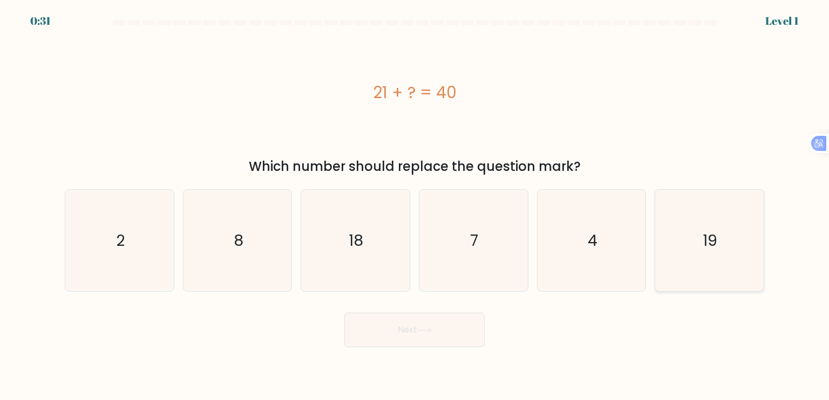
click at [695, 252] on icon "19" at bounding box center [708, 240] width 101 height 101
click at [415, 206] on input "f. 19" at bounding box center [414, 202] width 1 height 5
radio input "true"
click at [450, 333] on button "Next" at bounding box center [414, 330] width 140 height 35
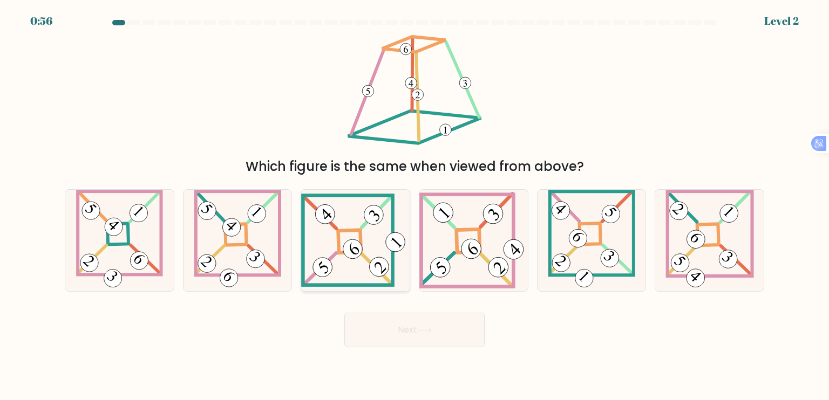
click at [353, 245] on 841 at bounding box center [352, 249] width 27 height 27
click at [414, 206] on input "c." at bounding box center [414, 202] width 1 height 5
radio input "true"
click at [432, 330] on icon at bounding box center [424, 330] width 15 height 6
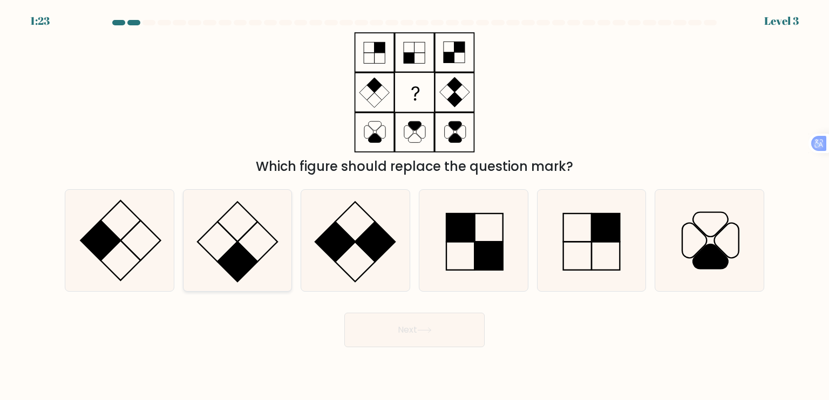
click at [274, 254] on icon at bounding box center [237, 240] width 101 height 101
click at [414, 206] on input "b." at bounding box center [414, 202] width 1 height 5
radio input "true"
click at [393, 316] on button "Next" at bounding box center [414, 330] width 140 height 35
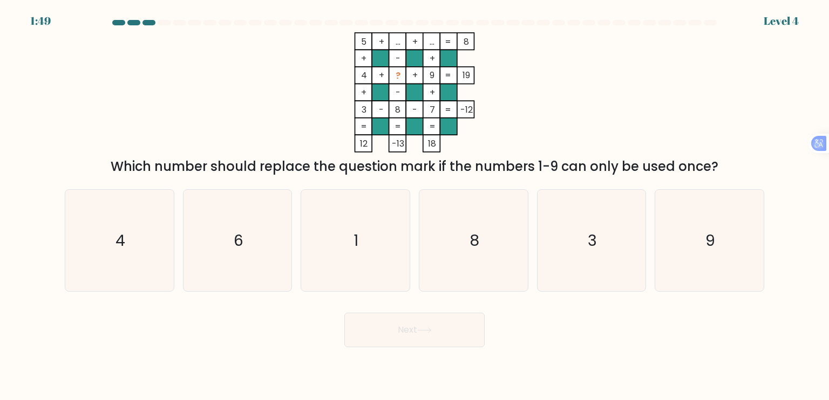
drag, startPoint x: 241, startPoint y: 263, endPoint x: 343, endPoint y: 315, distance: 114.6
click at [240, 262] on icon "6" at bounding box center [237, 240] width 101 height 101
click at [414, 206] on input "b. 6" at bounding box center [414, 202] width 1 height 5
radio input "true"
click at [413, 338] on button "Next" at bounding box center [414, 330] width 140 height 35
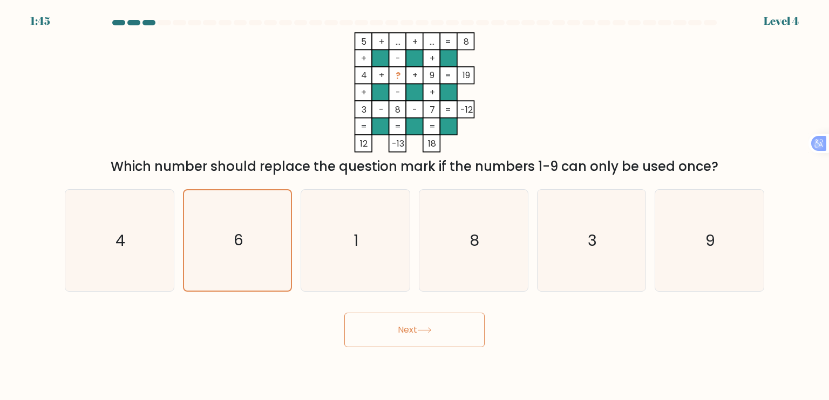
click at [386, 327] on button "Next" at bounding box center [414, 330] width 140 height 35
click at [306, 340] on div "Next" at bounding box center [414, 326] width 712 height 43
click at [257, 247] on icon "6" at bounding box center [237, 240] width 100 height 100
click at [414, 206] on input "b. 6" at bounding box center [414, 202] width 1 height 5
click at [406, 334] on button "Next" at bounding box center [414, 330] width 140 height 35
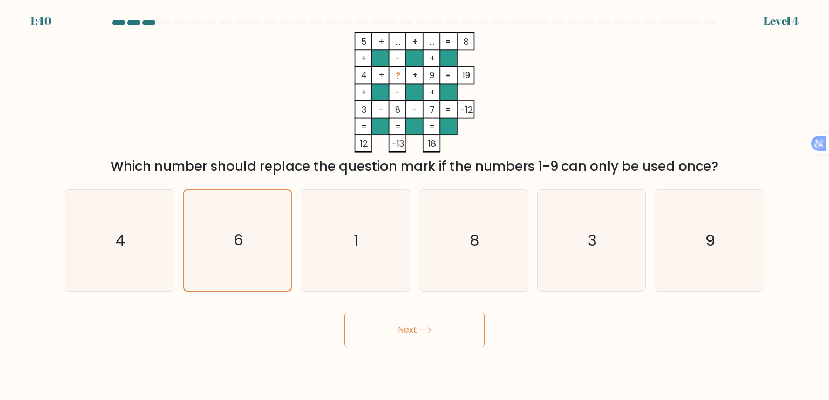
click at [406, 334] on button "Next" at bounding box center [414, 330] width 140 height 35
click at [254, 265] on icon "6" at bounding box center [237, 240] width 100 height 100
click at [414, 206] on input "b. 6" at bounding box center [414, 202] width 1 height 5
click at [422, 335] on button "Next" at bounding box center [414, 330] width 140 height 35
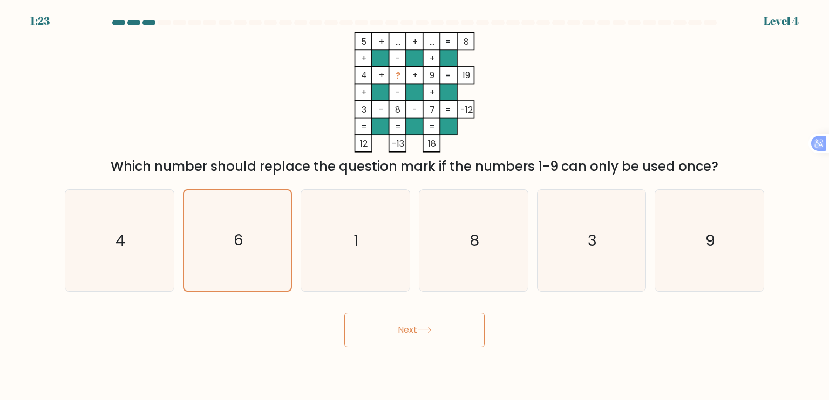
click at [406, 328] on button "Next" at bounding box center [414, 330] width 140 height 35
click at [367, 242] on icon "1" at bounding box center [354, 240] width 101 height 101
click at [414, 206] on input "c. 1" at bounding box center [414, 202] width 1 height 5
radio input "true"
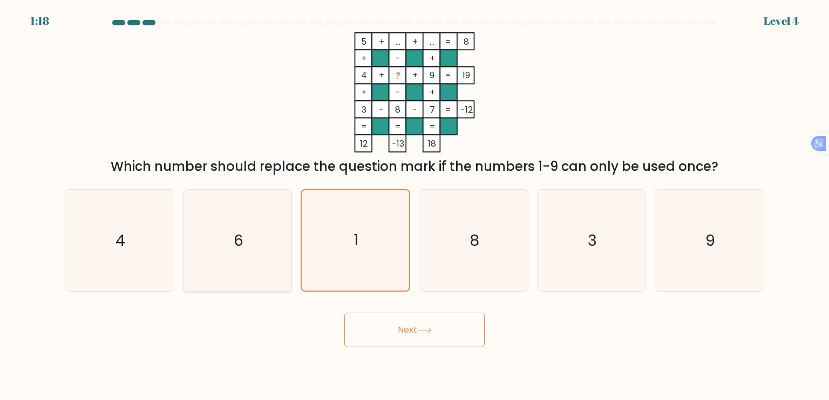
click at [259, 249] on icon "6" at bounding box center [237, 240] width 101 height 101
click at [414, 206] on input "b. 6" at bounding box center [414, 202] width 1 height 5
radio input "true"
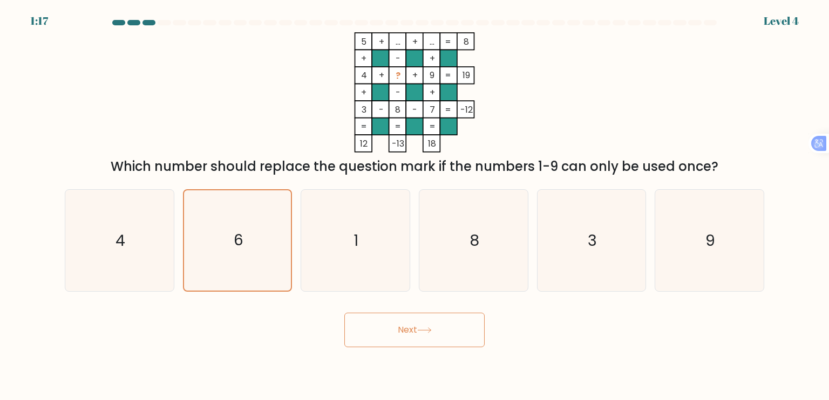
click at [447, 340] on button "Next" at bounding box center [414, 330] width 140 height 35
click at [429, 334] on button "Next" at bounding box center [414, 330] width 140 height 35
click at [433, 338] on button "Next" at bounding box center [414, 330] width 140 height 35
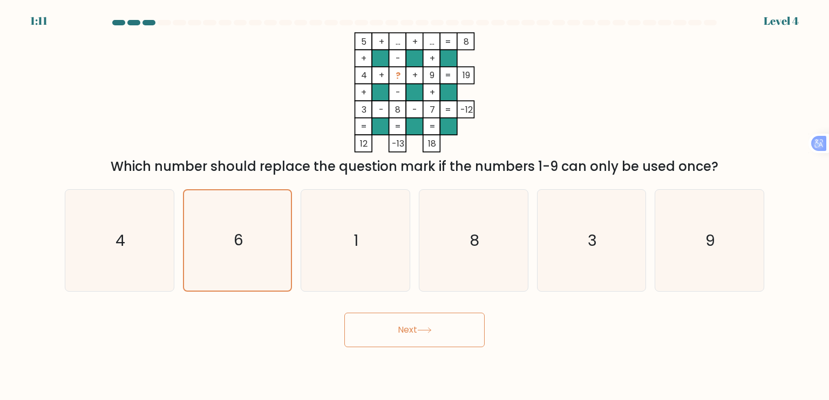
click at [433, 338] on button "Next" at bounding box center [414, 330] width 140 height 35
click at [334, 232] on icon "1" at bounding box center [354, 240] width 101 height 101
click at [414, 206] on input "c. 1" at bounding box center [414, 202] width 1 height 5
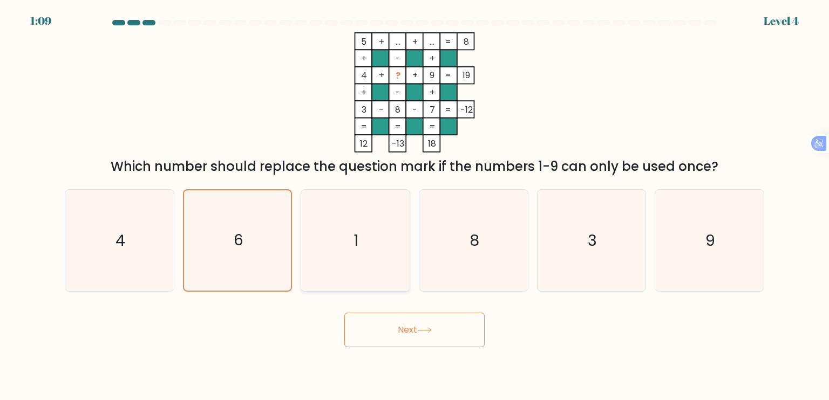
radio input "true"
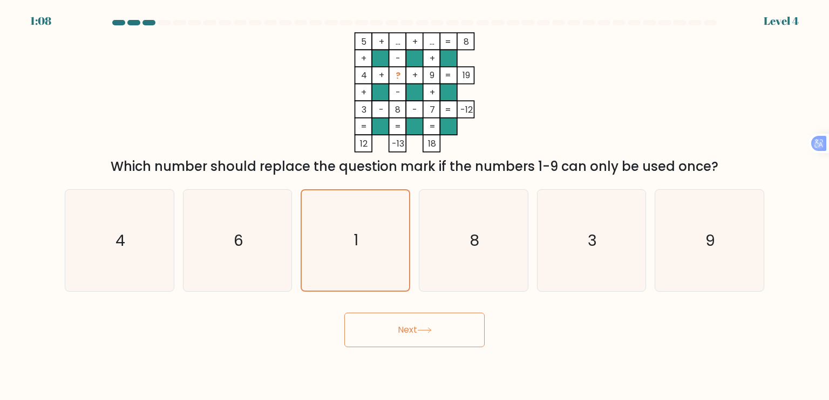
click at [416, 234] on div "d. 8" at bounding box center [473, 240] width 118 height 102
click at [481, 237] on icon "8" at bounding box center [472, 240] width 101 height 101
click at [415, 206] on input "d. 8" at bounding box center [414, 202] width 1 height 5
radio input "true"
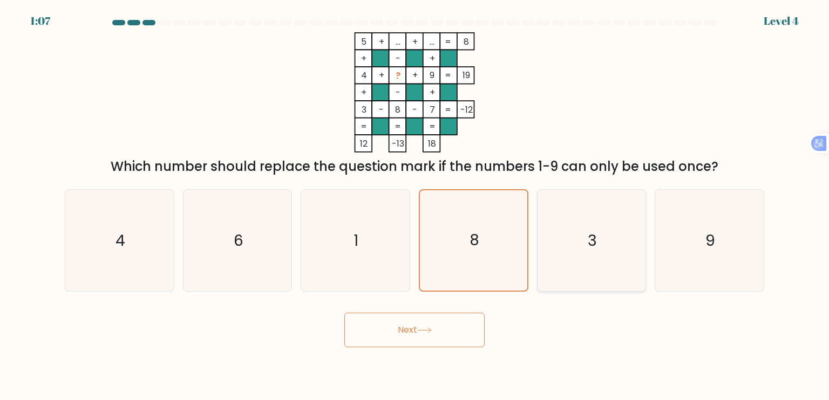
click at [608, 243] on icon "3" at bounding box center [591, 240] width 101 height 101
click at [415, 206] on input "e. 3" at bounding box center [414, 202] width 1 height 5
radio input "true"
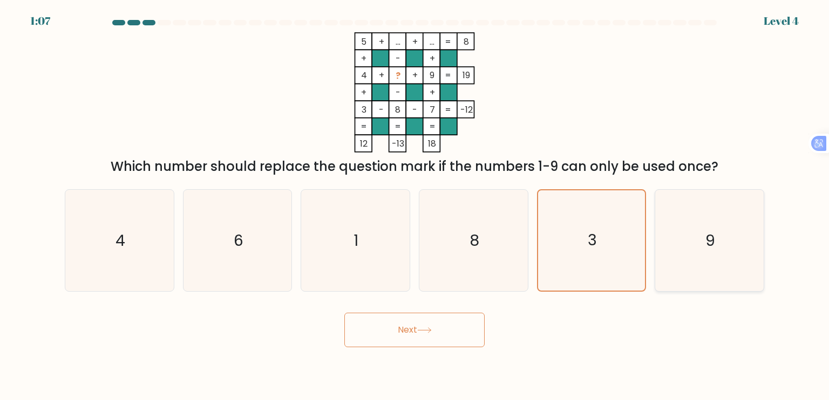
click at [695, 240] on icon "9" at bounding box center [708, 240] width 101 height 101
click at [415, 206] on input "f. 9" at bounding box center [414, 202] width 1 height 5
radio input "true"
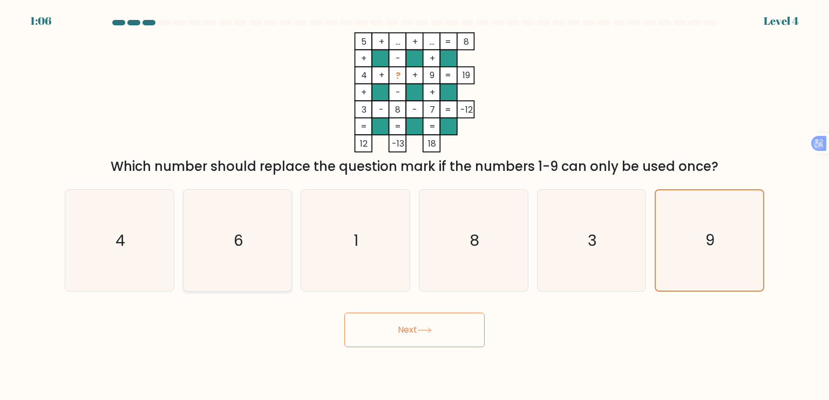
click at [268, 237] on icon "6" at bounding box center [237, 240] width 101 height 101
click at [414, 206] on input "b. 6" at bounding box center [414, 202] width 1 height 5
radio input "true"
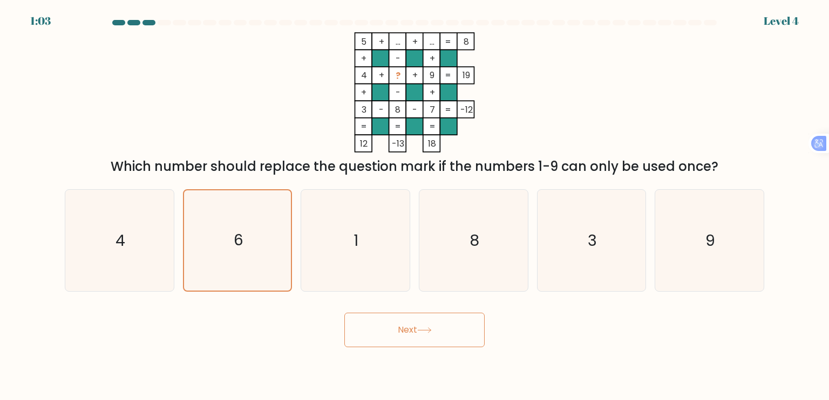
click at [389, 326] on button "Next" at bounding box center [414, 330] width 140 height 35
click at [399, 325] on button "Next" at bounding box center [414, 330] width 140 height 35
click at [400, 327] on button "Next" at bounding box center [414, 330] width 140 height 35
click at [400, 326] on button "Next" at bounding box center [414, 330] width 140 height 35
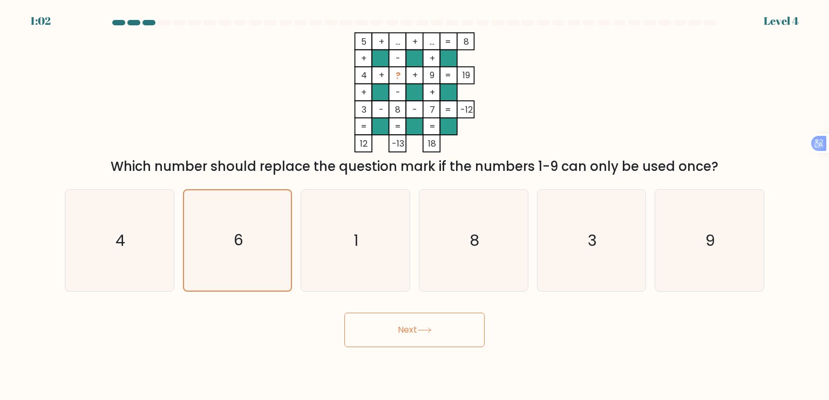
drag, startPoint x: 400, startPoint y: 326, endPoint x: 381, endPoint y: 306, distance: 27.9
click at [400, 326] on button "Next" at bounding box center [414, 330] width 140 height 35
click at [335, 228] on icon "1" at bounding box center [354, 240] width 101 height 101
click at [414, 206] on input "c. 1" at bounding box center [414, 202] width 1 height 5
radio input "true"
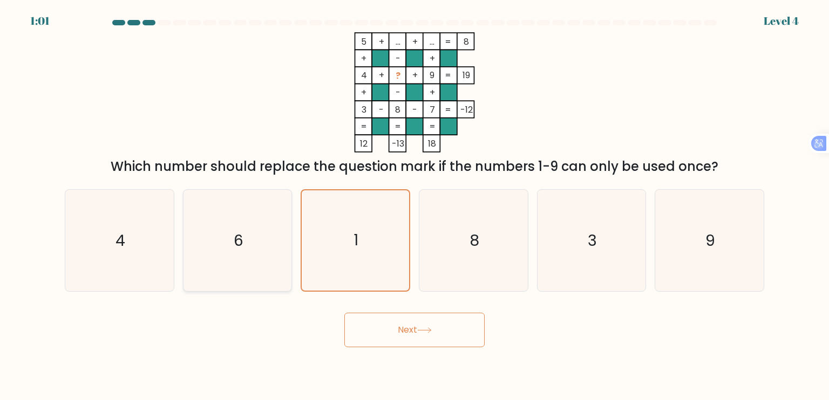
drag, startPoint x: 273, startPoint y: 227, endPoint x: 278, endPoint y: 232, distance: 6.9
click at [270, 226] on icon "6" at bounding box center [237, 240] width 101 height 101
click at [414, 206] on input "b. 6" at bounding box center [414, 202] width 1 height 5
radio input "true"
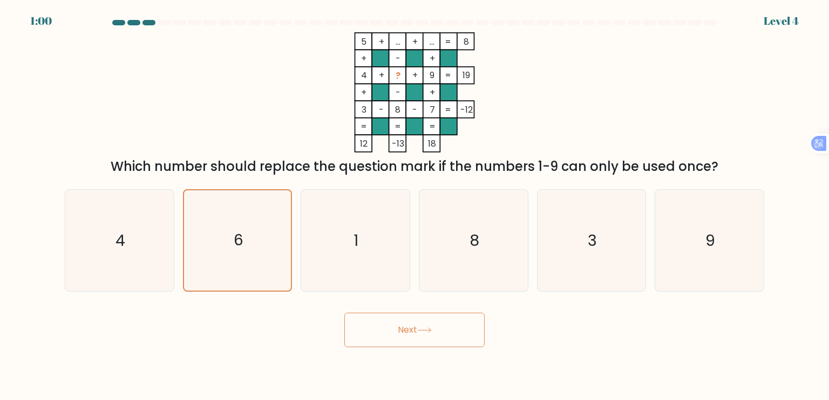
click at [425, 332] on icon at bounding box center [424, 330] width 15 height 6
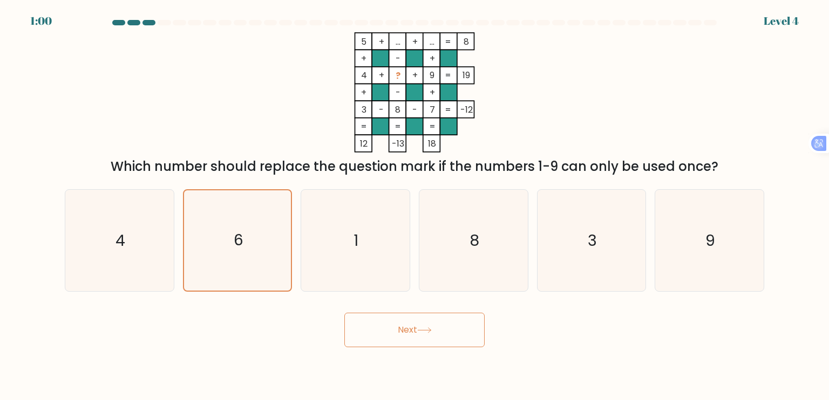
click at [425, 332] on icon at bounding box center [424, 330] width 15 height 6
click at [230, 231] on icon "6" at bounding box center [237, 240] width 100 height 100
click at [414, 206] on input "b. 6" at bounding box center [414, 202] width 1 height 5
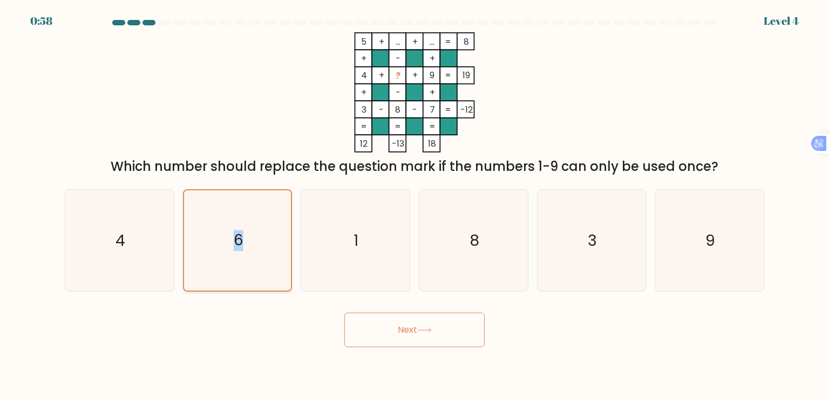
click at [230, 231] on icon "6" at bounding box center [237, 240] width 100 height 100
click at [414, 206] on input "b. 6" at bounding box center [414, 202] width 1 height 5
drag, startPoint x: 266, startPoint y: 299, endPoint x: 240, endPoint y: 224, distance: 80.0
click at [265, 299] on form at bounding box center [414, 183] width 829 height 327
click at [240, 224] on icon "6" at bounding box center [237, 240] width 100 height 100
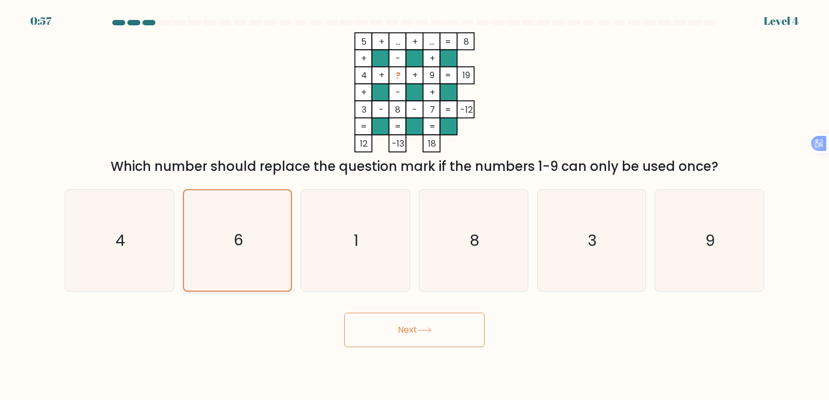
click at [414, 206] on input "b. 6" at bounding box center [414, 202] width 1 height 5
click at [384, 335] on button "Next" at bounding box center [414, 330] width 140 height 35
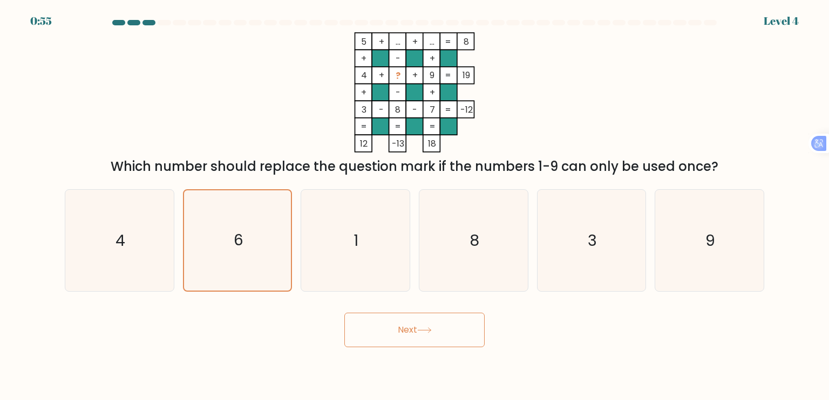
click at [384, 335] on button "Next" at bounding box center [414, 330] width 140 height 35
click at [303, 230] on div "1" at bounding box center [355, 240] width 110 height 102
click at [414, 206] on input "c. 1" at bounding box center [414, 202] width 1 height 5
radio input "true"
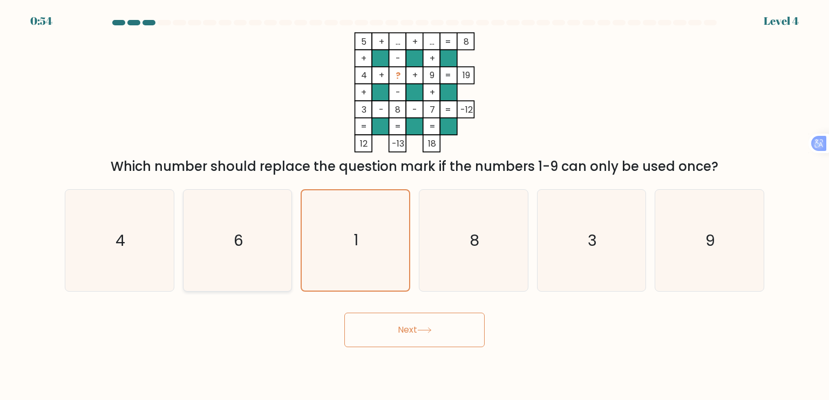
click at [222, 237] on icon "6" at bounding box center [237, 240] width 101 height 101
click at [414, 206] on input "b. 6" at bounding box center [414, 202] width 1 height 5
radio input "true"
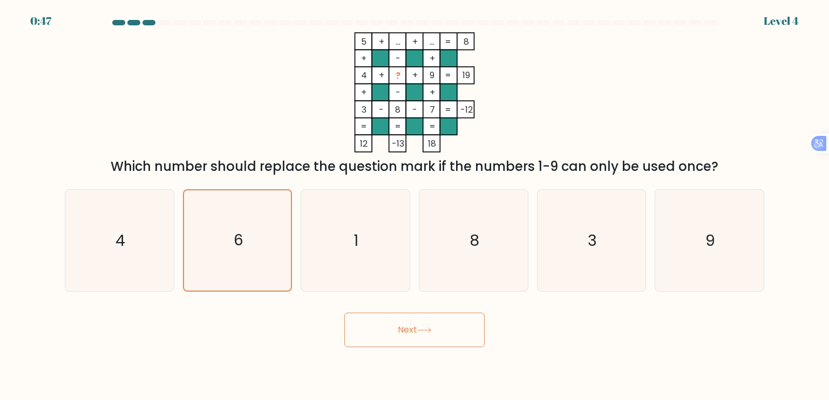
click at [414, 334] on button "Next" at bounding box center [414, 330] width 140 height 35
click at [413, 333] on button "Next" at bounding box center [414, 330] width 140 height 35
click at [109, 24] on div at bounding box center [414, 25] width 712 height 10
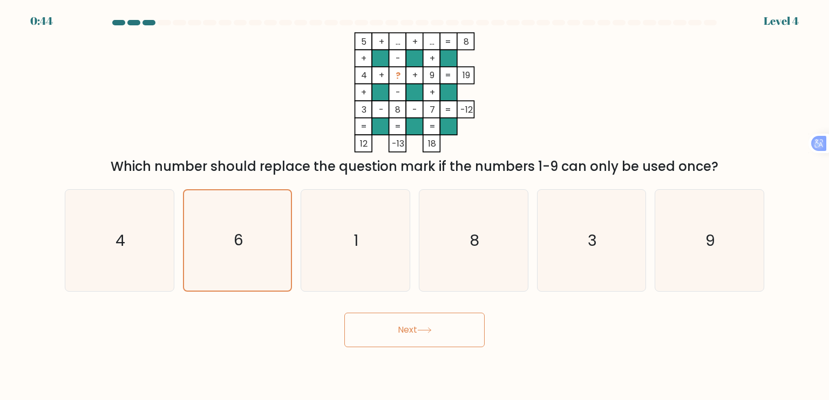
click at [229, 108] on div "5 + ... + ... 8 + - + 4 + ? + 9 19 + - + 3 - 8 - 7 = -12 = = = = 12 -13 18 = Wh…" at bounding box center [414, 104] width 712 height 144
click at [432, 334] on button "Next" at bounding box center [414, 330] width 140 height 35
click at [428, 324] on button "Next" at bounding box center [414, 330] width 140 height 35
drag, startPoint x: 428, startPoint y: 324, endPoint x: 597, endPoint y: 354, distance: 172.1
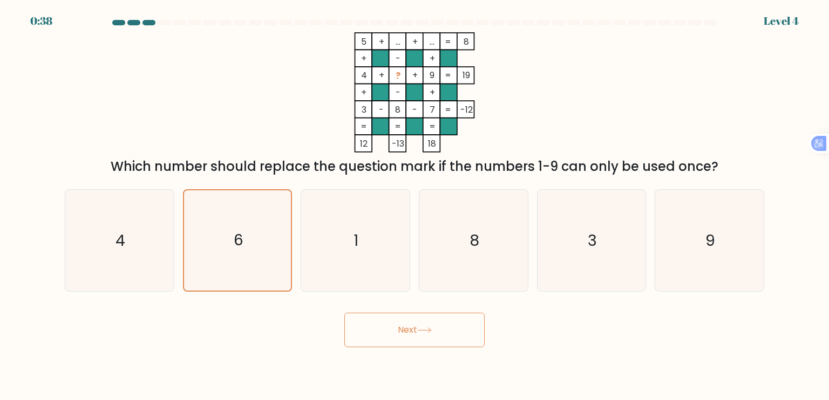
click at [428, 325] on button "Next" at bounding box center [414, 330] width 140 height 35
click at [395, 197] on icon "1" at bounding box center [354, 240] width 101 height 101
click at [414, 200] on input "c. 1" at bounding box center [414, 202] width 1 height 5
radio input "true"
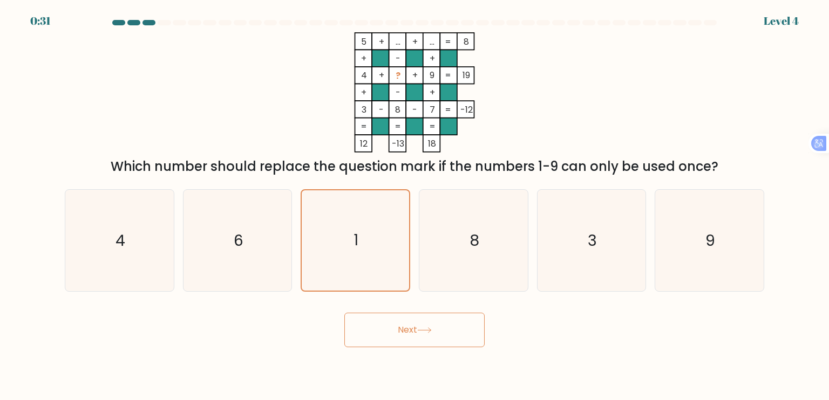
click at [372, 319] on button "Next" at bounding box center [414, 330] width 140 height 35
click at [246, 256] on icon "6" at bounding box center [237, 240] width 101 height 101
click at [414, 206] on input "b. 6" at bounding box center [414, 202] width 1 height 5
radio input "true"
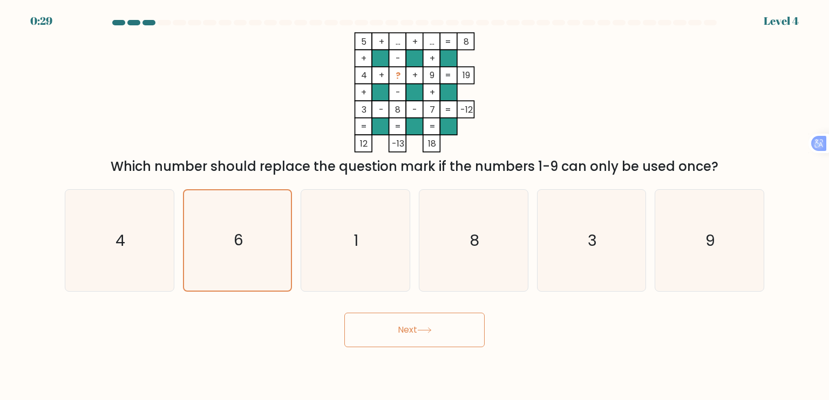
click at [380, 319] on button "Next" at bounding box center [414, 330] width 140 height 35
click at [381, 321] on button "Next" at bounding box center [414, 330] width 140 height 35
click at [275, 240] on icon "6" at bounding box center [237, 240] width 101 height 101
click at [414, 206] on input "b. 6" at bounding box center [414, 202] width 1 height 5
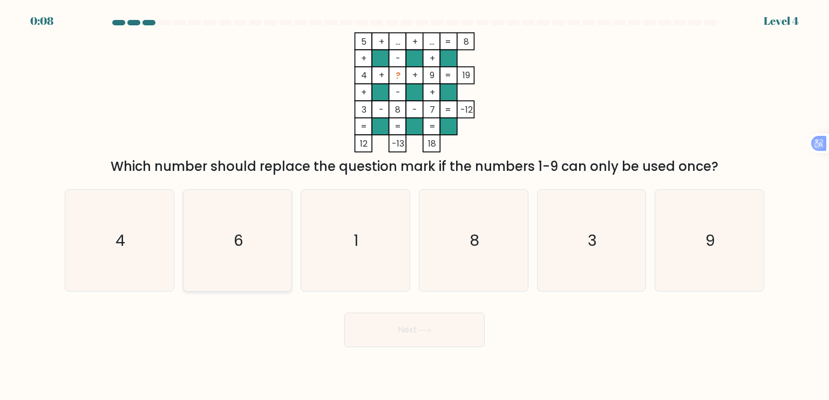
radio input "true"
click at [449, 338] on button "Next" at bounding box center [414, 330] width 140 height 35
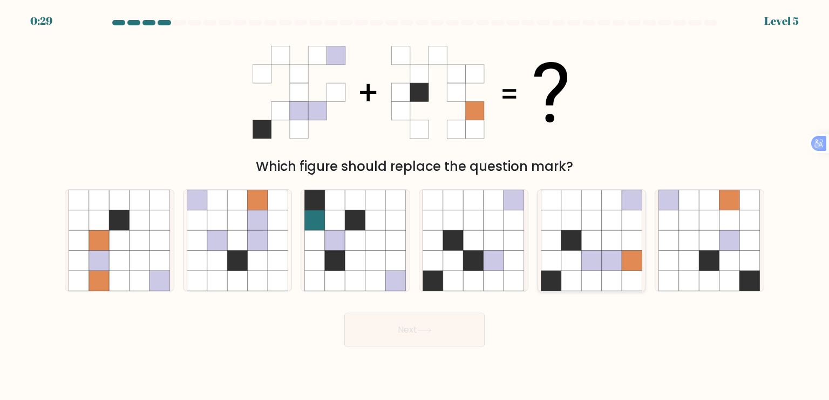
click at [591, 271] on icon at bounding box center [591, 281] width 20 height 20
click at [415, 206] on input "e." at bounding box center [414, 202] width 1 height 5
radio input "true"
click at [420, 343] on button "Next" at bounding box center [414, 330] width 140 height 35
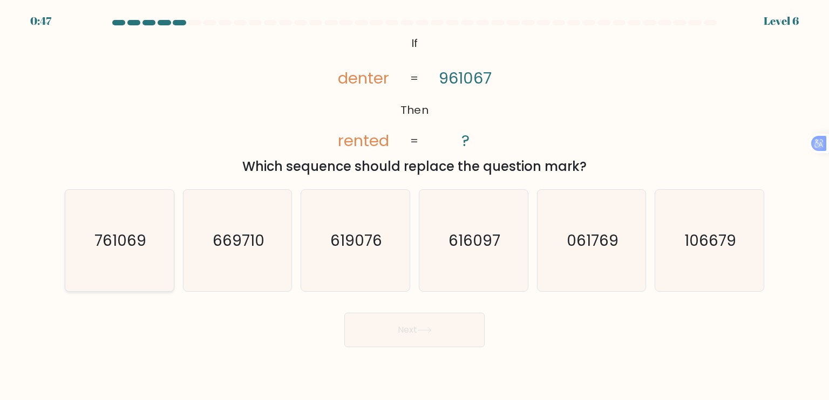
click at [112, 269] on icon "761069" at bounding box center [119, 240] width 101 height 101
click at [414, 206] on input "a. 761069" at bounding box center [414, 202] width 1 height 5
radio input "true"
click at [390, 324] on button "Next" at bounding box center [414, 330] width 140 height 35
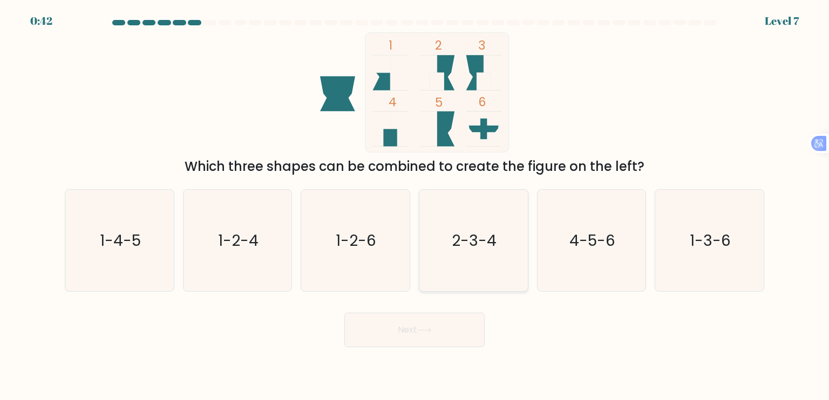
click at [503, 259] on icon "2-3-4" at bounding box center [472, 240] width 101 height 101
click at [415, 206] on input "d. 2-3-4" at bounding box center [414, 202] width 1 height 5
radio input "true"
click at [449, 323] on button "Next" at bounding box center [414, 330] width 140 height 35
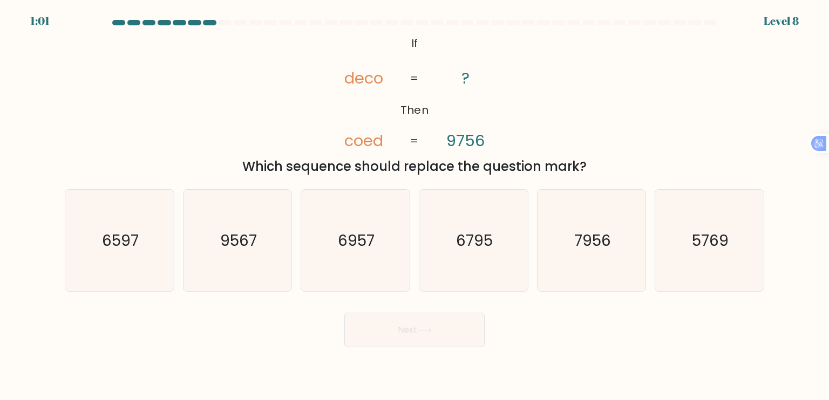
click at [176, 245] on div "a. 6597" at bounding box center [119, 240] width 118 height 102
click at [144, 246] on icon "6597" at bounding box center [119, 240] width 101 height 101
click at [414, 206] on input "a. 6597" at bounding box center [414, 202] width 1 height 5
radio input "true"
click at [444, 336] on button "Next" at bounding box center [414, 330] width 140 height 35
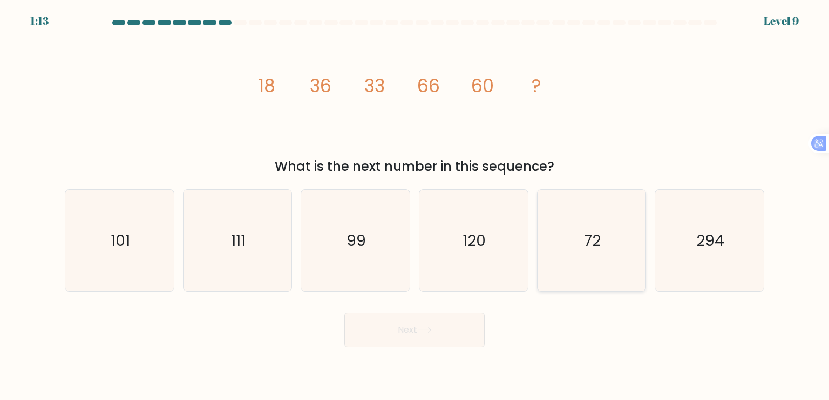
click at [570, 249] on icon "72" at bounding box center [591, 240] width 101 height 101
click at [415, 206] on input "e. 72" at bounding box center [414, 202] width 1 height 5
radio input "true"
click at [379, 330] on button "Next" at bounding box center [414, 330] width 140 height 35
click at [422, 328] on icon at bounding box center [424, 330] width 15 height 6
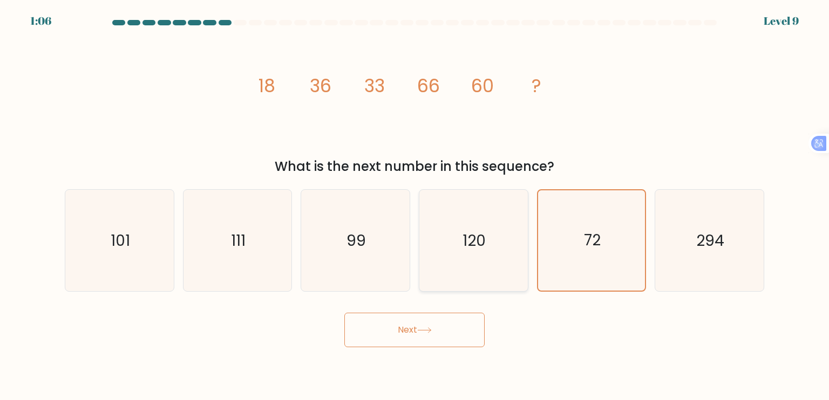
click at [478, 256] on icon "120" at bounding box center [472, 240] width 101 height 101
click at [415, 206] on input "d. 120" at bounding box center [414, 202] width 1 height 5
radio input "true"
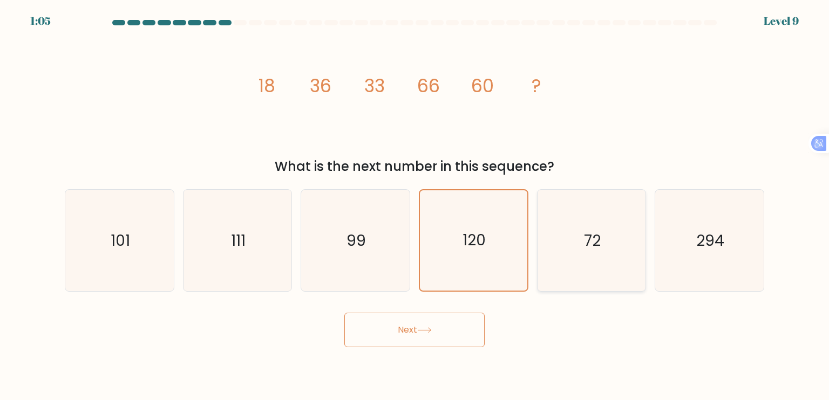
click at [594, 253] on icon "72" at bounding box center [591, 240] width 101 height 101
click at [415, 206] on input "e. 72" at bounding box center [414, 202] width 1 height 5
radio input "true"
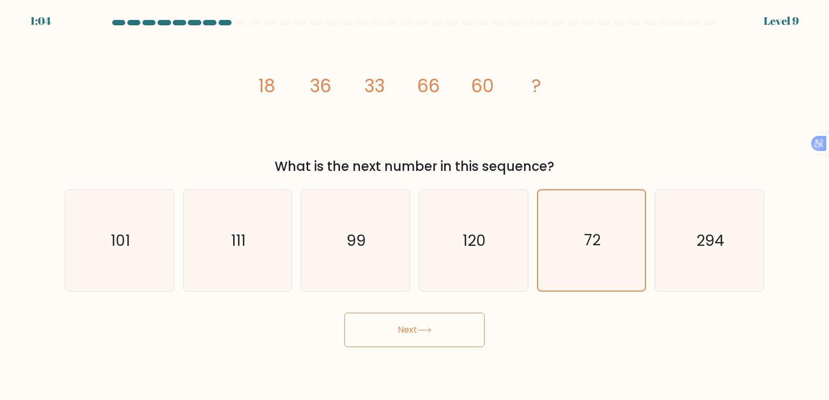
click at [439, 329] on button "Next" at bounding box center [414, 330] width 140 height 35
click at [428, 330] on icon at bounding box center [424, 330] width 15 height 6
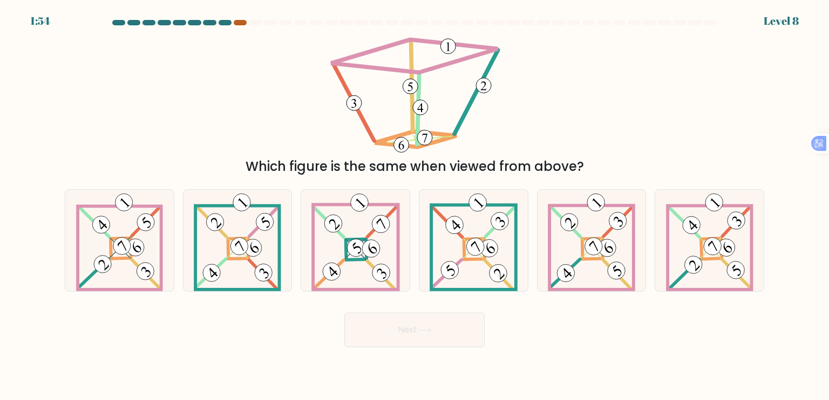
click at [238, 22] on div at bounding box center [240, 22] width 13 height 5
click at [224, 24] on div at bounding box center [224, 22] width 13 height 5
click at [237, 24] on div at bounding box center [240, 22] width 13 height 5
click at [692, 250] on icon at bounding box center [709, 240] width 87 height 101
click at [415, 206] on input "f." at bounding box center [414, 202] width 1 height 5
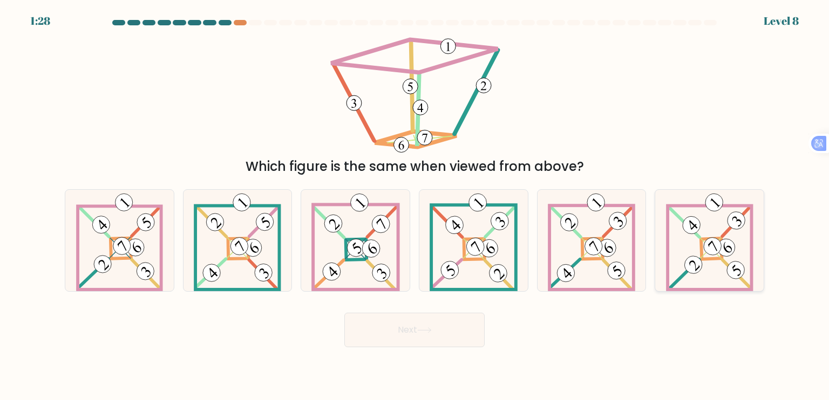
radio input "true"
click at [400, 330] on button "Next" at bounding box center [414, 330] width 140 height 35
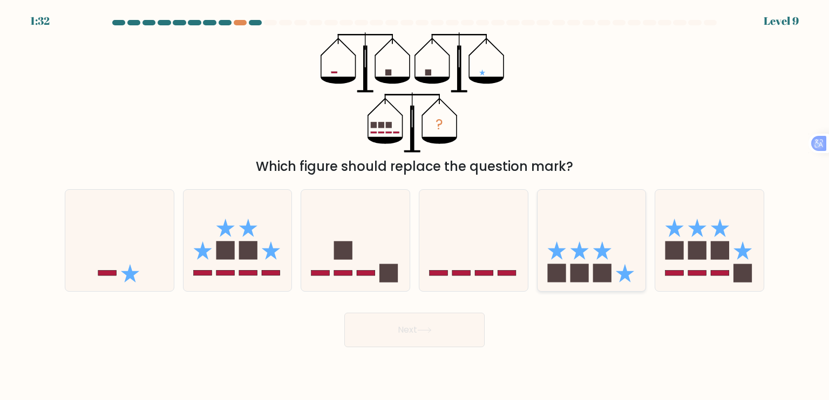
click at [595, 258] on icon at bounding box center [591, 241] width 108 height 90
click at [415, 206] on input "e." at bounding box center [414, 202] width 1 height 5
radio input "true"
click at [422, 324] on button "Next" at bounding box center [414, 330] width 140 height 35
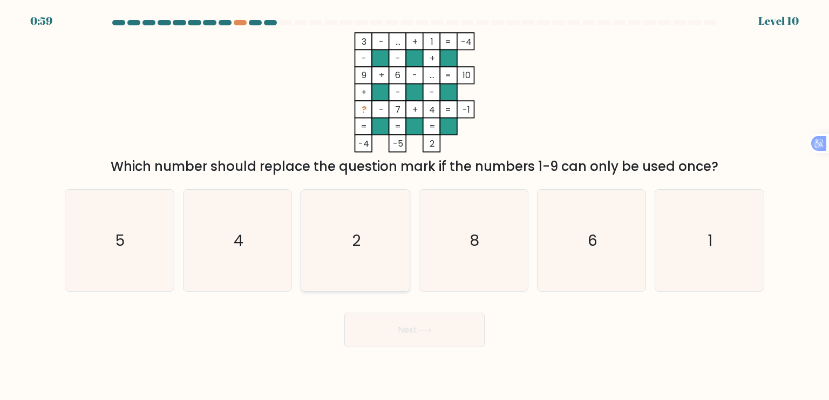
click at [374, 218] on icon "2" at bounding box center [354, 240] width 101 height 101
click at [414, 206] on input "c. 2" at bounding box center [414, 202] width 1 height 5
radio input "true"
click at [419, 329] on button "Next" at bounding box center [414, 330] width 140 height 35
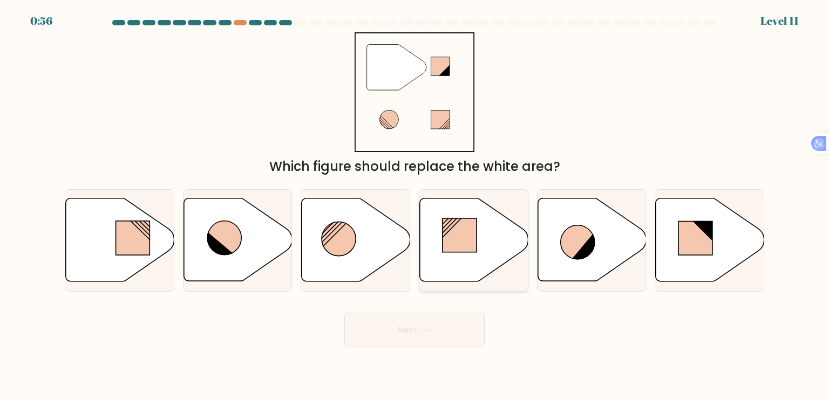
click at [488, 243] on icon at bounding box center [474, 240] width 108 height 83
click at [415, 206] on input "d." at bounding box center [414, 202] width 1 height 5
radio input "true"
click at [449, 330] on button "Next" at bounding box center [414, 330] width 140 height 35
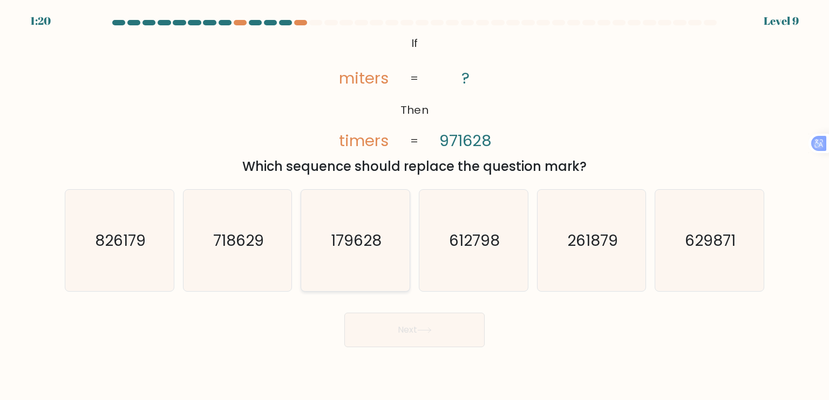
click at [369, 244] on text "179628" at bounding box center [356, 240] width 51 height 22
click at [414, 206] on input "c. 179628" at bounding box center [414, 202] width 1 height 5
radio input "true"
click at [420, 319] on button "Next" at bounding box center [414, 330] width 140 height 35
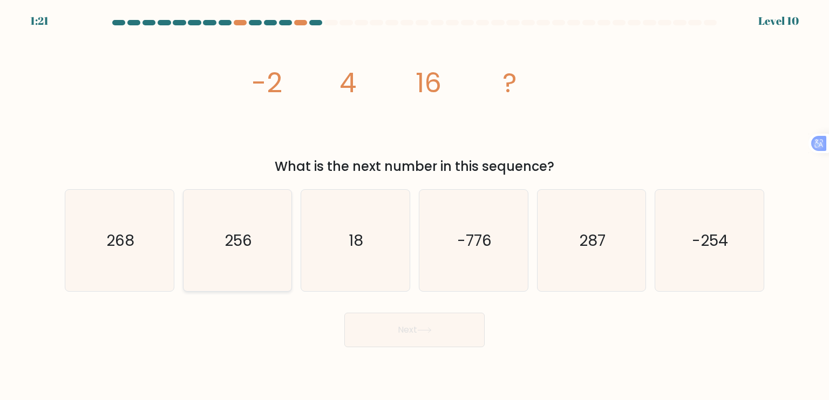
click at [231, 232] on text "256" at bounding box center [238, 240] width 28 height 22
click at [414, 206] on input "b. 256" at bounding box center [414, 202] width 1 height 5
radio input "true"
click at [402, 316] on button "Next" at bounding box center [414, 330] width 140 height 35
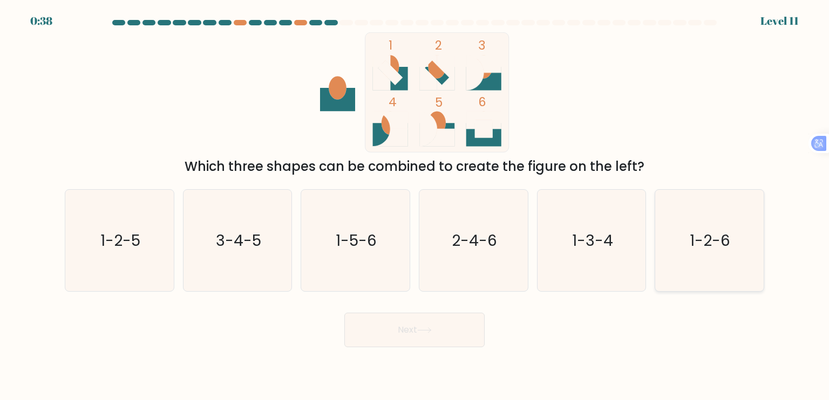
click at [695, 254] on icon "1-2-6" at bounding box center [708, 240] width 101 height 101
click at [415, 206] on input "f. 1-2-6" at bounding box center [414, 202] width 1 height 5
radio input "true"
click at [445, 324] on button "Next" at bounding box center [414, 330] width 140 height 35
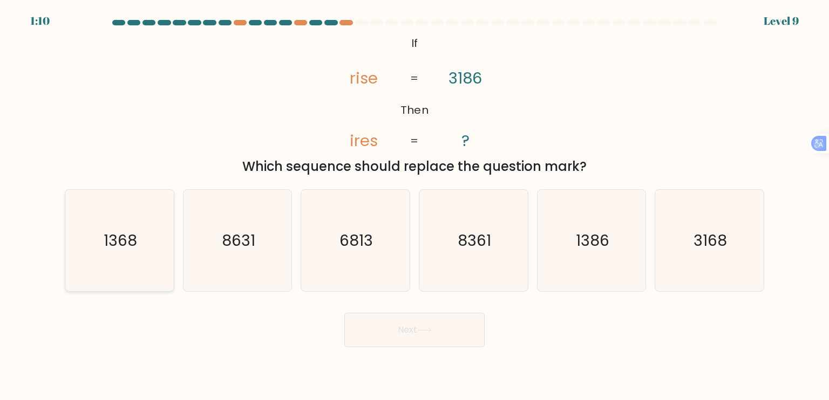
click at [145, 269] on icon "1368" at bounding box center [119, 240] width 101 height 101
click at [414, 206] on input "a. 1368" at bounding box center [414, 202] width 1 height 5
radio input "true"
click at [425, 323] on button "Next" at bounding box center [414, 330] width 140 height 35
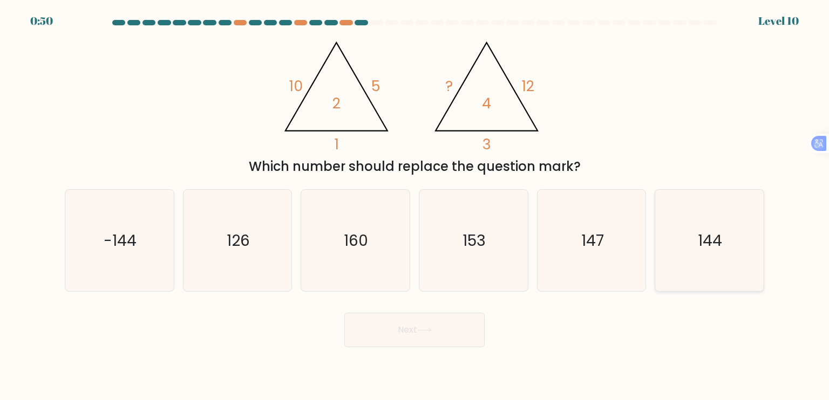
click at [707, 235] on text "144" at bounding box center [710, 240] width 24 height 22
click at [415, 206] on input "f. 144" at bounding box center [414, 202] width 1 height 5
radio input "true"
click at [432, 339] on button "Next" at bounding box center [414, 330] width 140 height 35
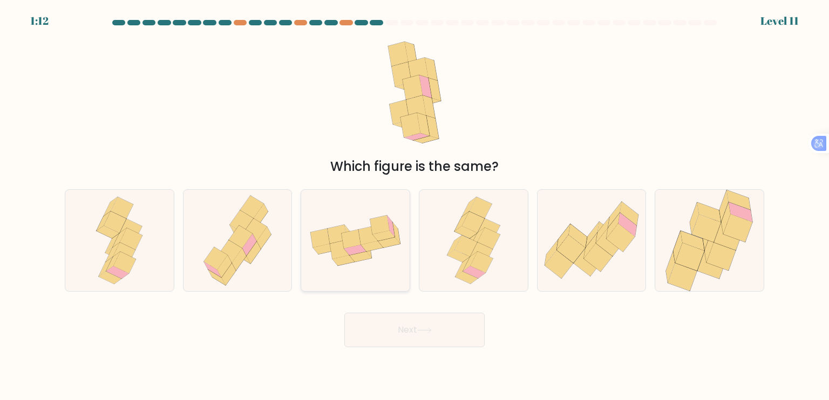
click at [322, 247] on icon at bounding box center [324, 249] width 22 height 10
click at [414, 206] on input "c." at bounding box center [414, 202] width 1 height 5
radio input "true"
click at [723, 228] on icon at bounding box center [725, 218] width 9 height 31
click at [415, 206] on input "f." at bounding box center [414, 202] width 1 height 5
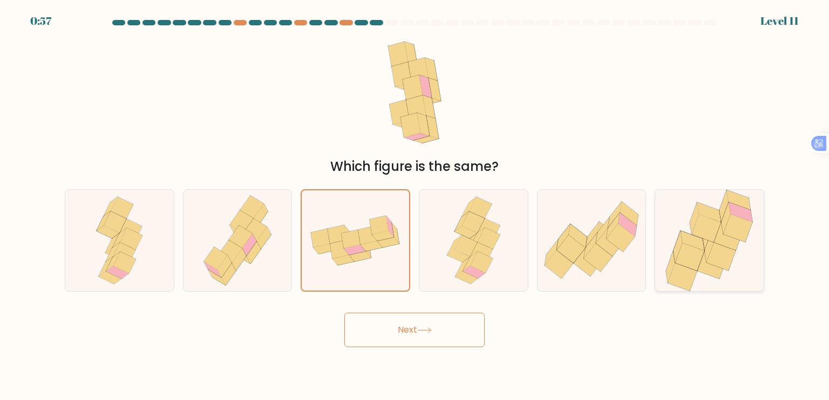
radio input "true"
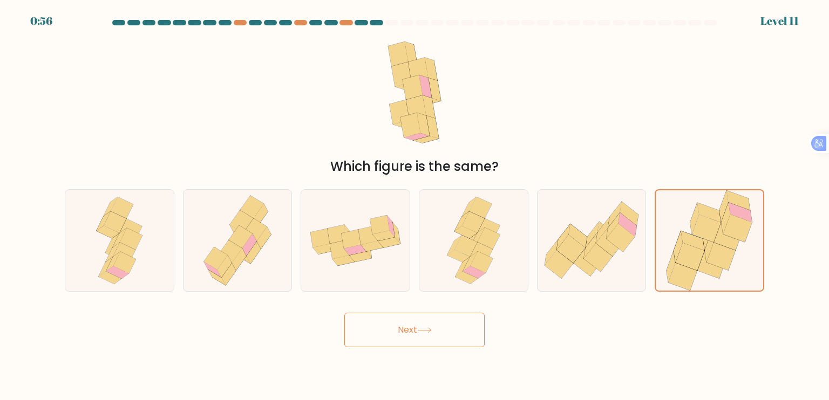
click at [462, 331] on button "Next" at bounding box center [414, 330] width 140 height 35
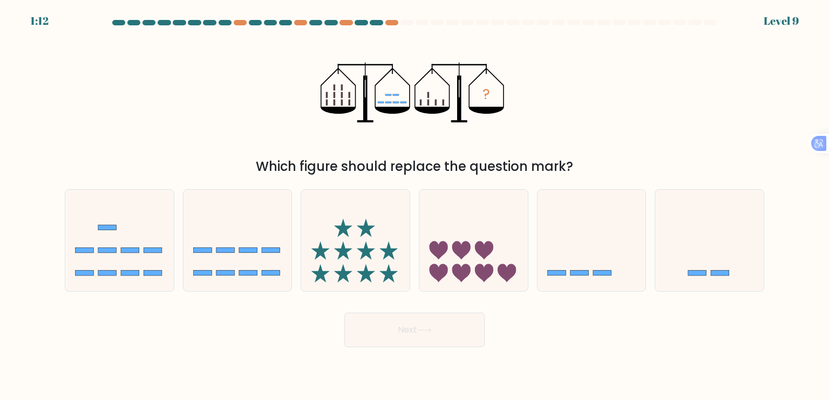
click at [552, 183] on div "a. b. c." at bounding box center [414, 236] width 708 height 111
click at [581, 227] on icon at bounding box center [591, 241] width 108 height 90
click at [415, 206] on input "e." at bounding box center [414, 202] width 1 height 5
radio input "true"
click at [414, 335] on button "Next" at bounding box center [414, 330] width 140 height 35
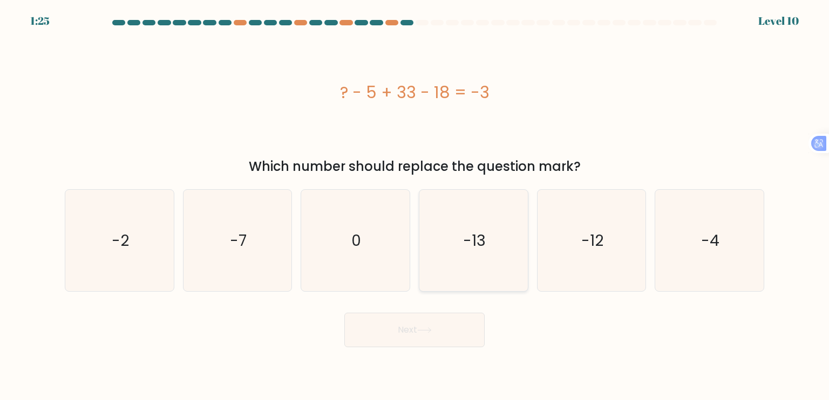
click at [492, 242] on icon "-13" at bounding box center [472, 240] width 101 height 101
click at [415, 206] on input "d. -13" at bounding box center [414, 202] width 1 height 5
radio input "true"
click at [443, 332] on button "Next" at bounding box center [414, 330] width 140 height 35
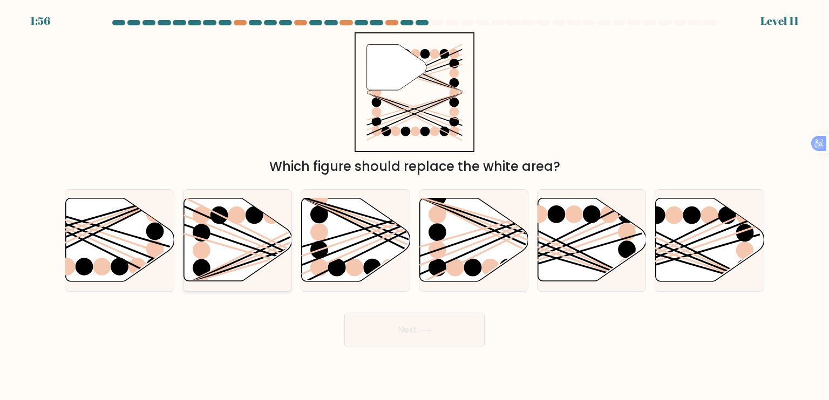
click at [255, 265] on icon at bounding box center [237, 240] width 108 height 83
click at [414, 206] on input "b." at bounding box center [414, 202] width 1 height 5
radio input "true"
click at [397, 340] on button "Next" at bounding box center [414, 330] width 140 height 35
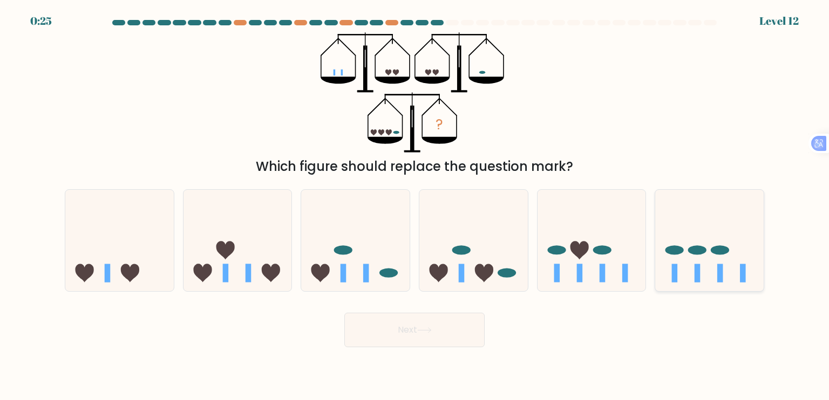
click at [701, 272] on icon at bounding box center [709, 241] width 108 height 90
click at [415, 206] on input "f." at bounding box center [414, 202] width 1 height 5
radio input "true"
click at [583, 277] on icon at bounding box center [591, 241] width 108 height 90
click at [415, 206] on input "e." at bounding box center [414, 202] width 1 height 5
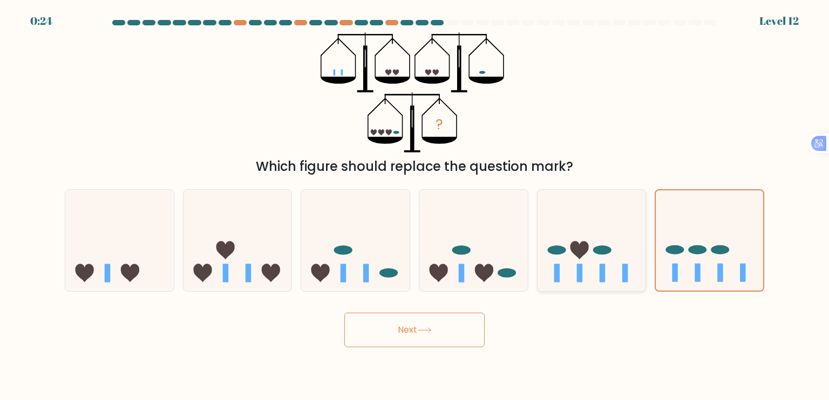
radio input "true"
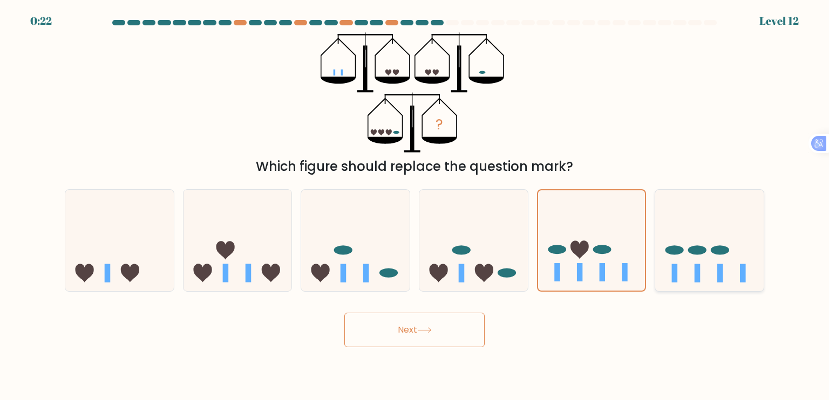
click at [669, 283] on icon at bounding box center [709, 241] width 108 height 90
click at [415, 206] on input "f." at bounding box center [414, 202] width 1 height 5
radio input "true"
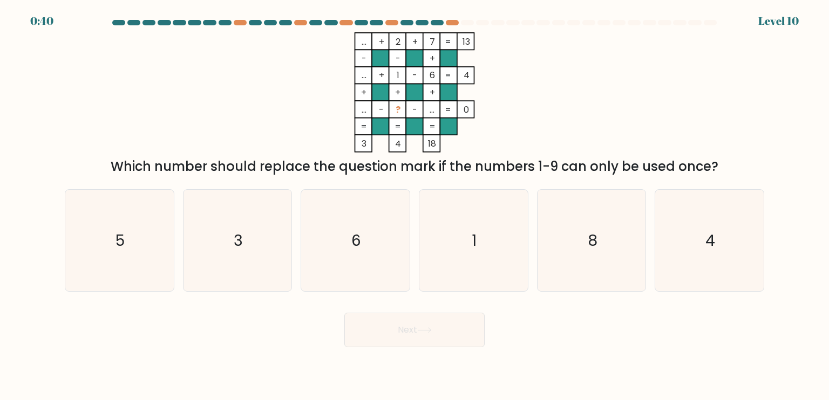
click at [536, 91] on icon "... + 2 + 7 13 - - + ... + 1 - 6 4 + + + ... - ? - ... = 0 = = = = 3 4 18 =" at bounding box center [414, 92] width 324 height 120
click at [495, 250] on icon "1" at bounding box center [472, 240] width 101 height 101
click at [415, 206] on input "d. 1" at bounding box center [414, 202] width 1 height 5
radio input "true"
click at [451, 317] on div "Next" at bounding box center [414, 326] width 712 height 43
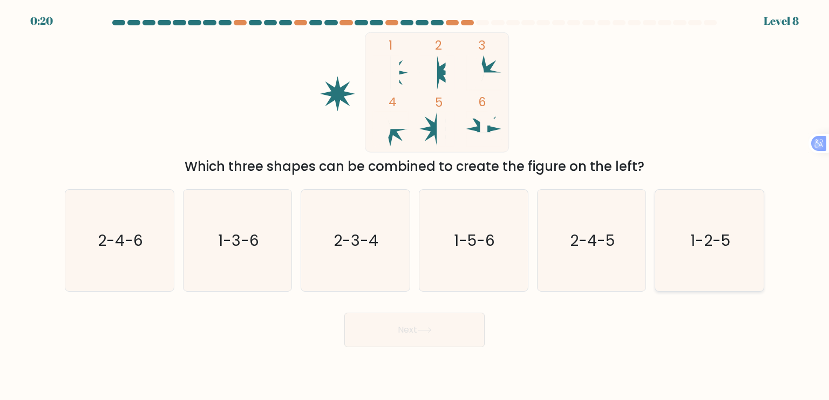
click at [686, 254] on icon "1-2-5" at bounding box center [708, 240] width 101 height 101
click at [415, 206] on input "f. 1-2-5" at bounding box center [414, 202] width 1 height 5
radio input "true"
click at [439, 326] on button "Next" at bounding box center [414, 330] width 140 height 35
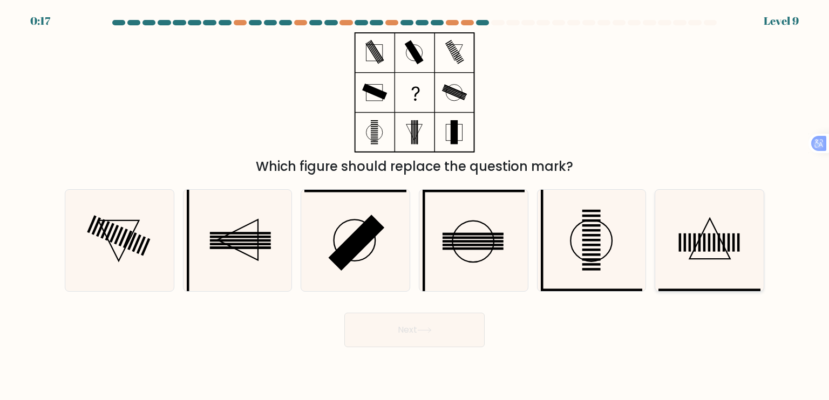
click at [686, 259] on icon at bounding box center [708, 240] width 101 height 101
click at [415, 206] on input "f." at bounding box center [414, 202] width 1 height 5
radio input "true"
click at [136, 249] on icon at bounding box center [119, 240] width 101 height 101
click at [414, 206] on input "a." at bounding box center [414, 202] width 1 height 5
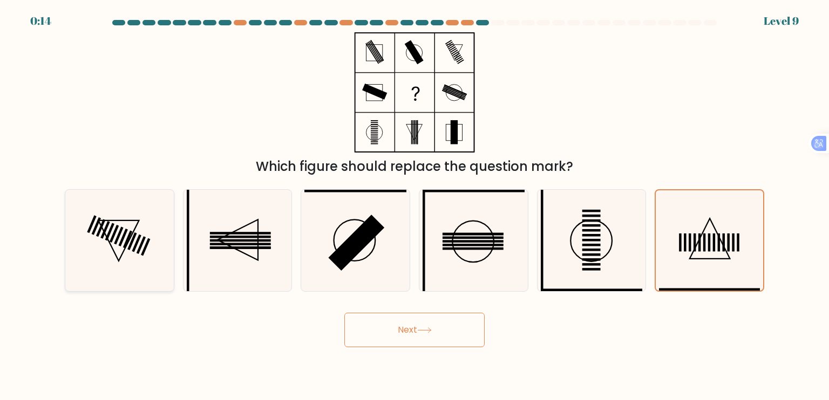
radio input "true"
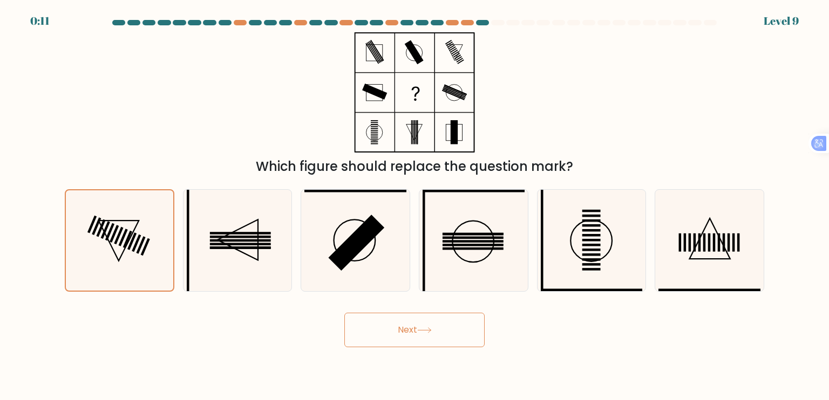
click at [408, 325] on button "Next" at bounding box center [414, 330] width 140 height 35
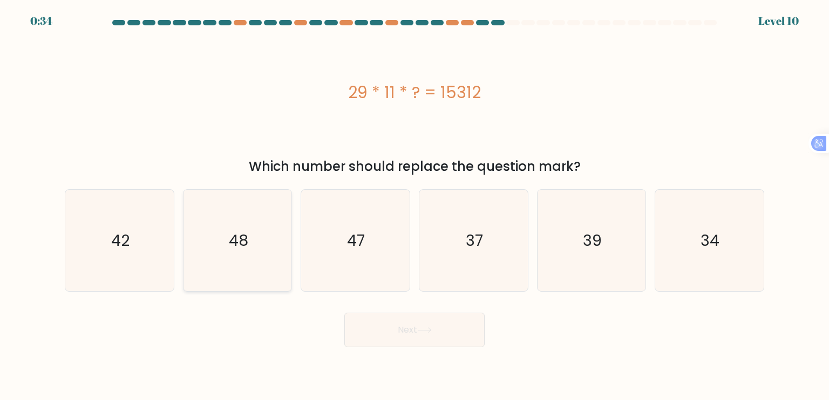
click at [238, 257] on icon "48" at bounding box center [237, 240] width 101 height 101
click at [414, 206] on input "b. 48" at bounding box center [414, 202] width 1 height 5
radio input "true"
click at [406, 326] on button "Next" at bounding box center [414, 330] width 140 height 35
click at [411, 325] on button "Next" at bounding box center [414, 330] width 140 height 35
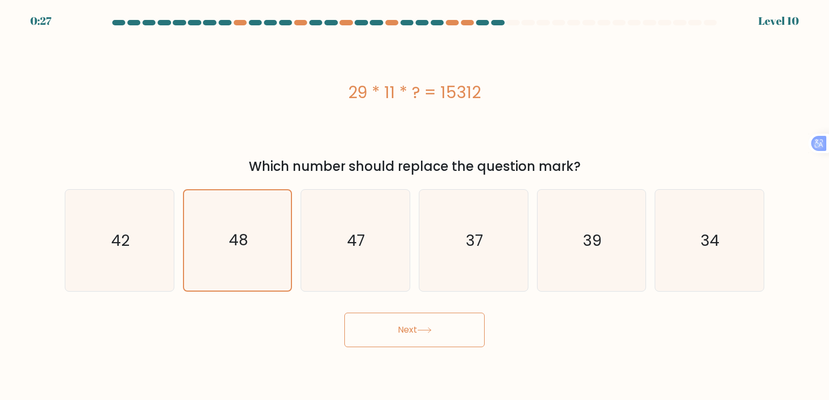
click at [399, 330] on button "Next" at bounding box center [414, 330] width 140 height 35
drag, startPoint x: 220, startPoint y: 250, endPoint x: 227, endPoint y: 254, distance: 7.8
click at [224, 254] on icon "48" at bounding box center [237, 240] width 101 height 101
click at [414, 206] on input "b. 48" at bounding box center [414, 202] width 1 height 5
radio input "true"
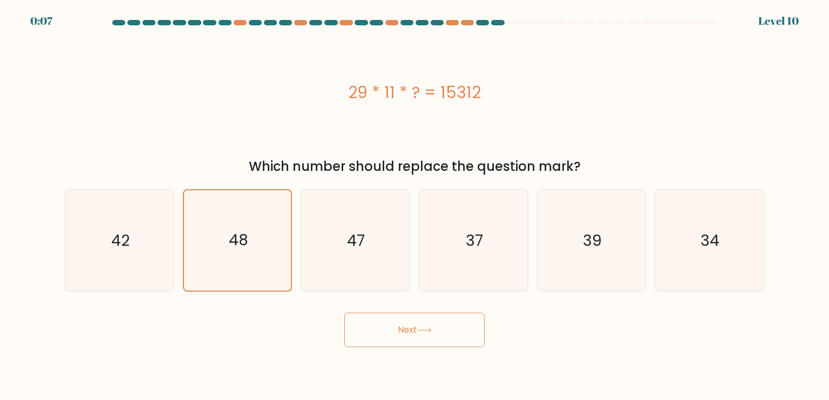
click at [389, 335] on button "Next" at bounding box center [414, 330] width 140 height 35
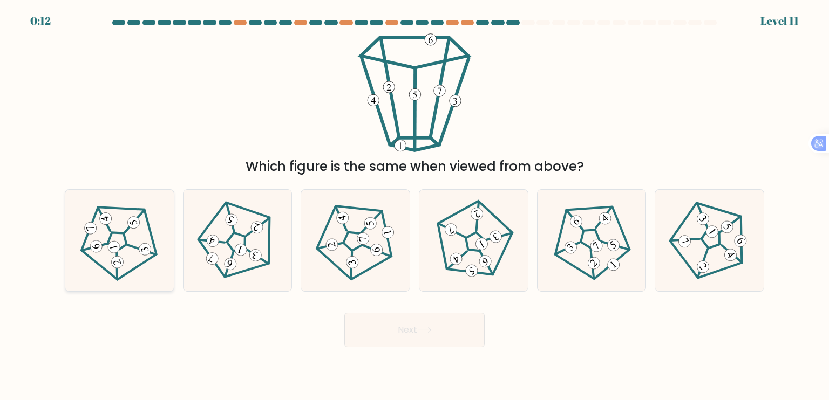
click at [125, 249] on icon at bounding box center [119, 240] width 81 height 81
click at [414, 206] on input "a." at bounding box center [414, 202] width 1 height 5
radio input "true"
click at [677, 271] on icon at bounding box center [708, 240] width 81 height 81
click at [415, 206] on input "f." at bounding box center [414, 202] width 1 height 5
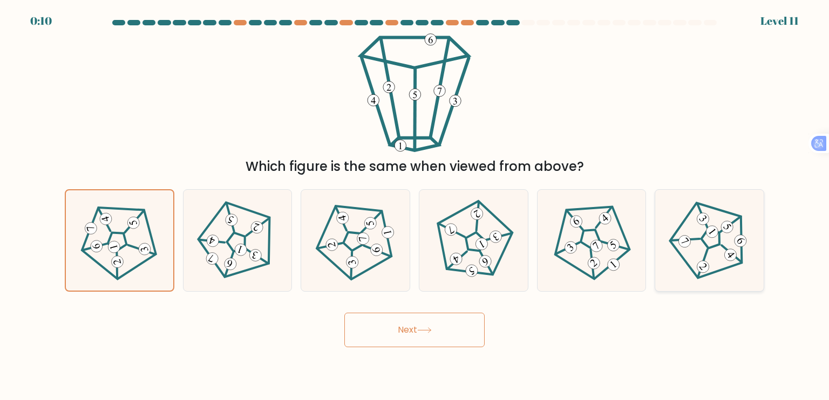
radio input "true"
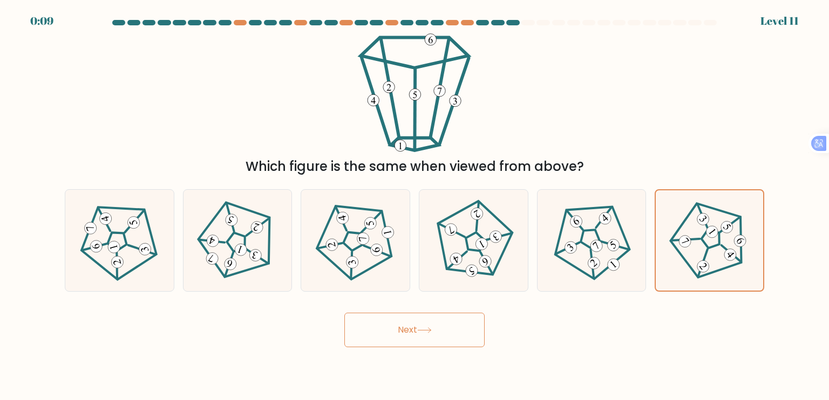
click at [433, 325] on button "Next" at bounding box center [414, 330] width 140 height 35
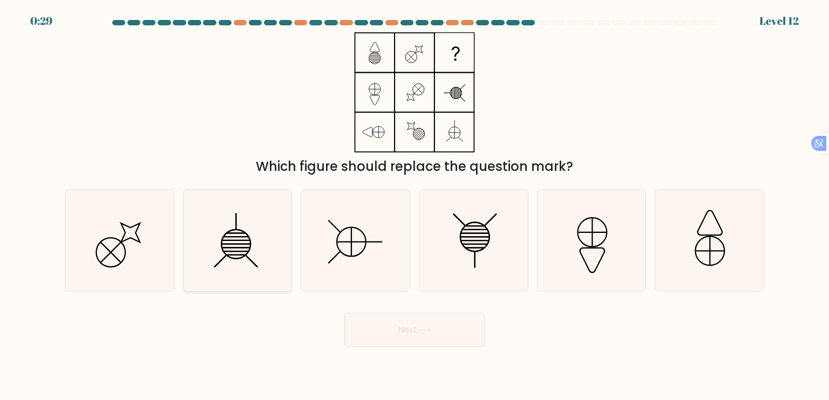
click at [220, 239] on icon at bounding box center [237, 240] width 101 height 101
click at [414, 206] on input "b." at bounding box center [414, 202] width 1 height 5
radio input "true"
click at [434, 336] on button "Next" at bounding box center [414, 330] width 140 height 35
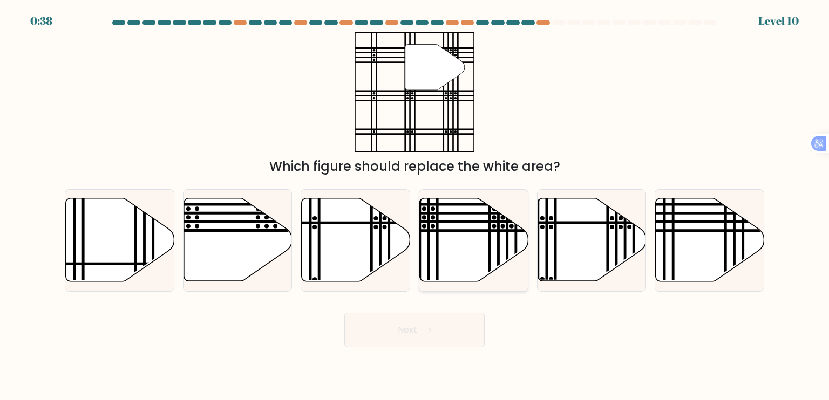
click at [455, 237] on icon at bounding box center [474, 240] width 108 height 83
click at [415, 206] on input "d." at bounding box center [414, 202] width 1 height 5
radio input "true"
click at [419, 325] on button "Next" at bounding box center [414, 330] width 140 height 35
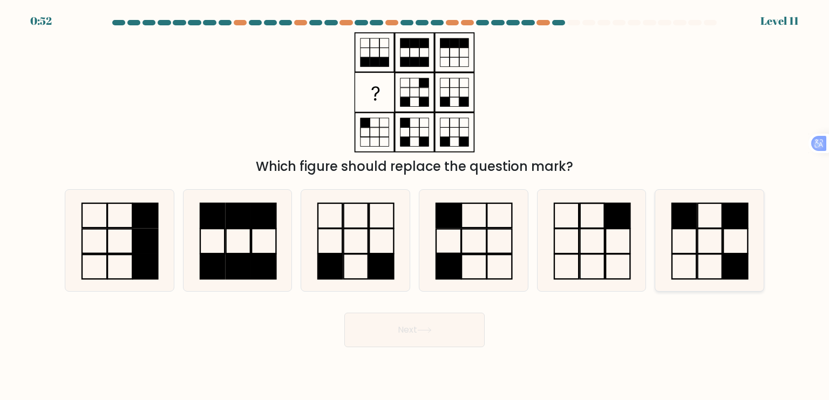
click at [706, 248] on icon at bounding box center [708, 240] width 101 height 101
click at [415, 206] on input "f." at bounding box center [414, 202] width 1 height 5
radio input "true"
click at [478, 256] on icon at bounding box center [472, 240] width 101 height 101
click at [415, 206] on input "d." at bounding box center [414, 202] width 1 height 5
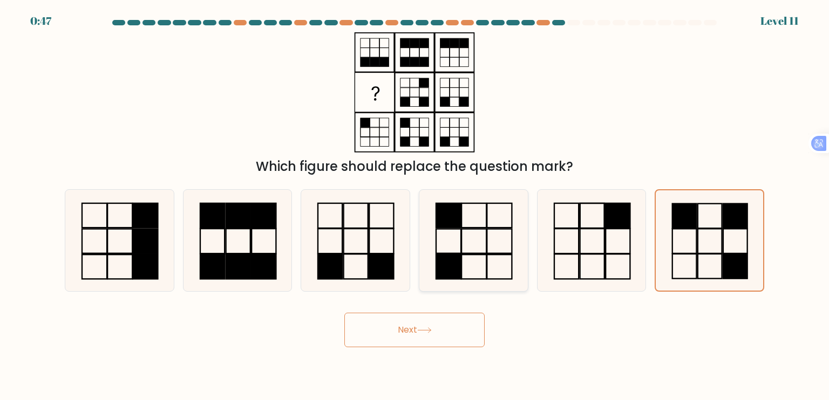
radio input "true"
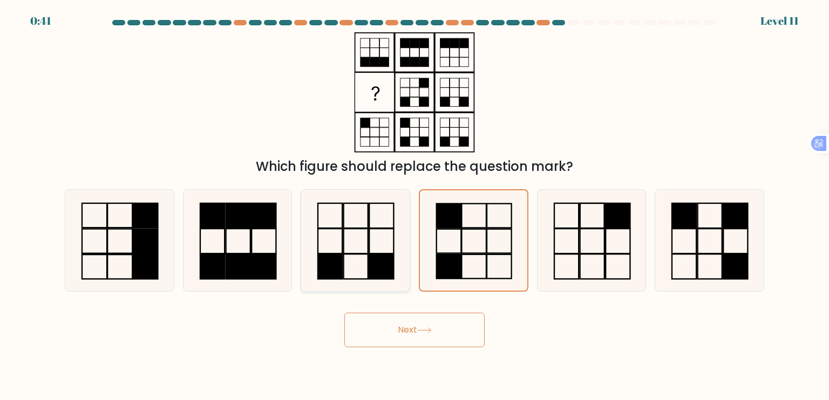
click at [374, 248] on icon at bounding box center [354, 240] width 101 height 101
click at [414, 206] on input "c." at bounding box center [414, 202] width 1 height 5
radio input "true"
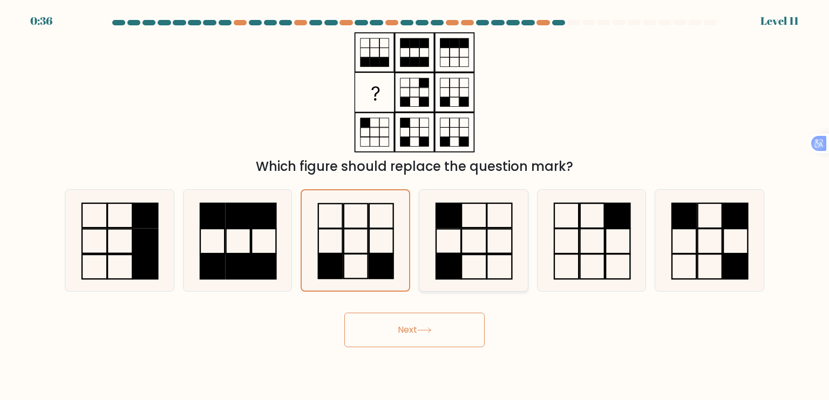
click at [453, 239] on icon at bounding box center [472, 240] width 101 height 101
click at [415, 206] on input "d." at bounding box center [414, 202] width 1 height 5
radio input "true"
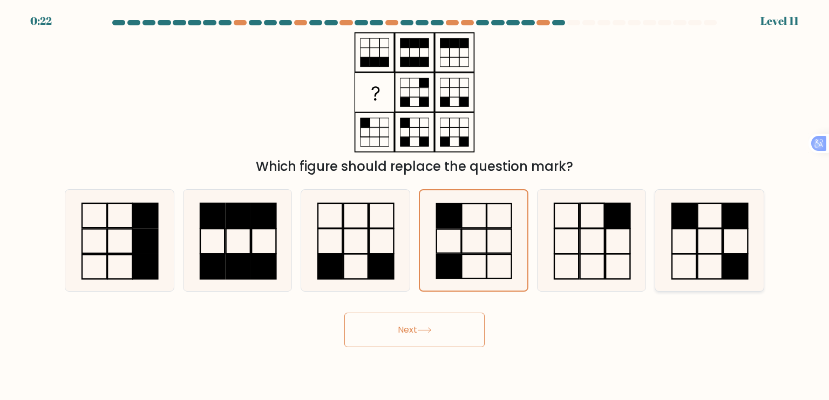
click at [729, 192] on icon at bounding box center [708, 240] width 101 height 101
click at [415, 200] on input "f." at bounding box center [414, 202] width 1 height 5
radio input "true"
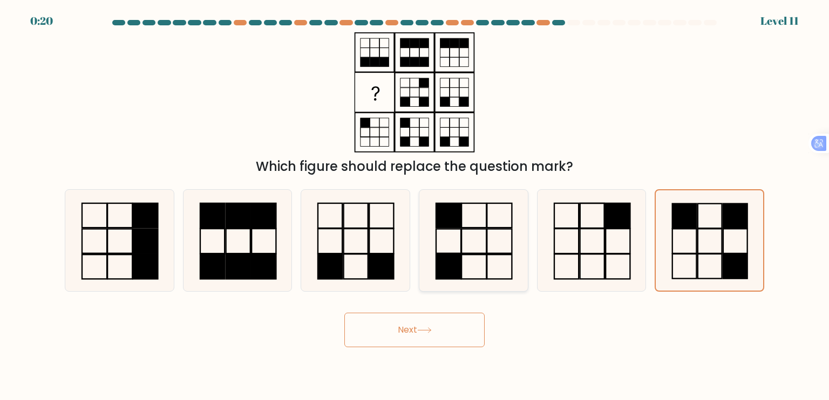
click at [500, 250] on icon at bounding box center [472, 240] width 101 height 101
click at [415, 206] on input "d." at bounding box center [414, 202] width 1 height 5
radio input "true"
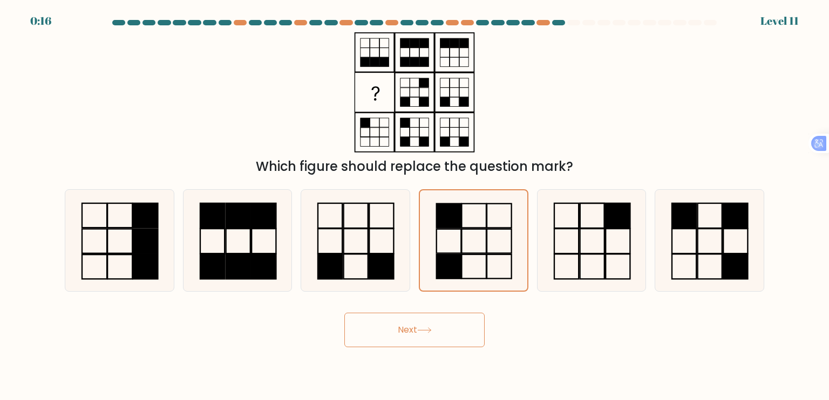
click at [395, 327] on button "Next" at bounding box center [414, 330] width 140 height 35
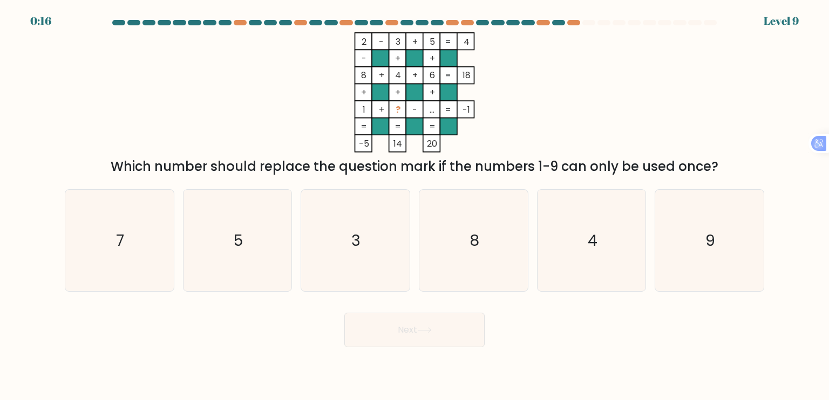
click at [395, 327] on button "Next" at bounding box center [414, 330] width 140 height 35
click at [574, 180] on form at bounding box center [414, 183] width 829 height 327
click at [331, 243] on icon "3" at bounding box center [354, 240] width 101 height 101
click at [414, 206] on input "c. 3" at bounding box center [414, 202] width 1 height 5
radio input "true"
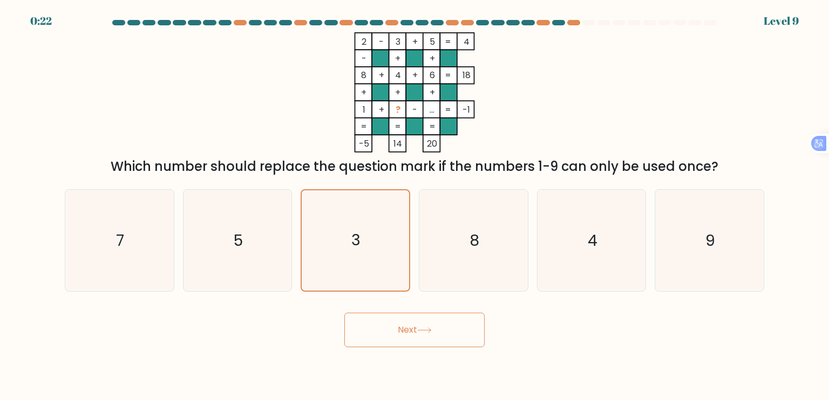
click at [408, 340] on button "Next" at bounding box center [414, 330] width 140 height 35
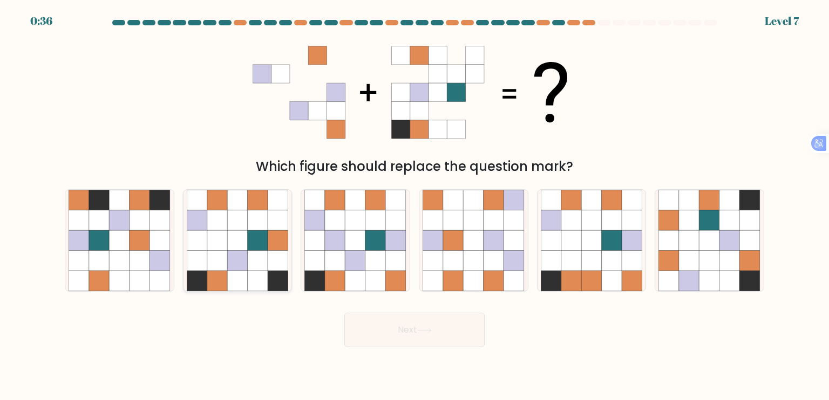
click at [205, 225] on icon at bounding box center [197, 220] width 20 height 20
click at [414, 206] on input "b." at bounding box center [414, 202] width 1 height 5
radio input "true"
click at [230, 232] on icon at bounding box center [237, 240] width 20 height 20
click at [414, 206] on input "b." at bounding box center [414, 202] width 1 height 5
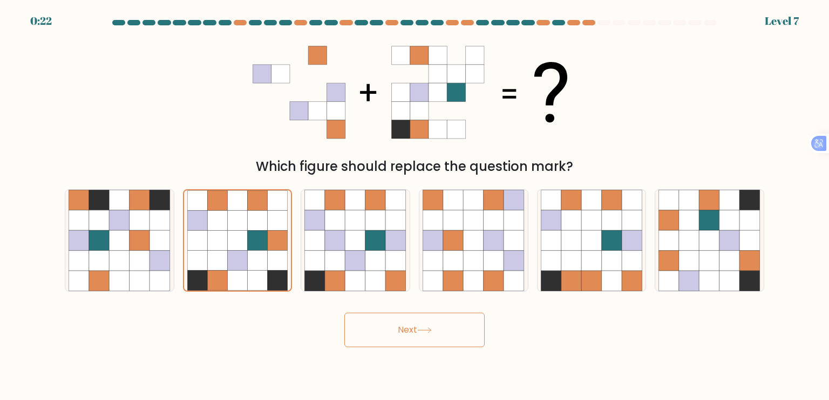
click at [413, 328] on button "Next" at bounding box center [414, 330] width 140 height 35
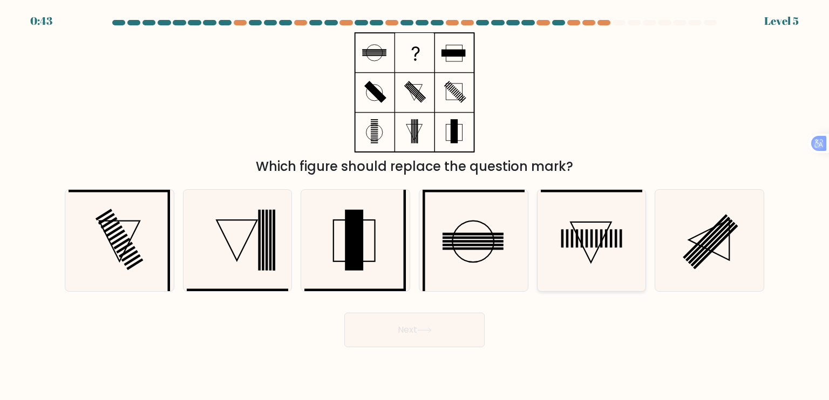
drag, startPoint x: 570, startPoint y: 254, endPoint x: 563, endPoint y: 259, distance: 8.5
click at [570, 255] on icon at bounding box center [591, 240] width 101 height 101
click at [415, 206] on input "e." at bounding box center [414, 202] width 1 height 5
radio input "true"
click at [708, 255] on rect at bounding box center [715, 246] width 45 height 45
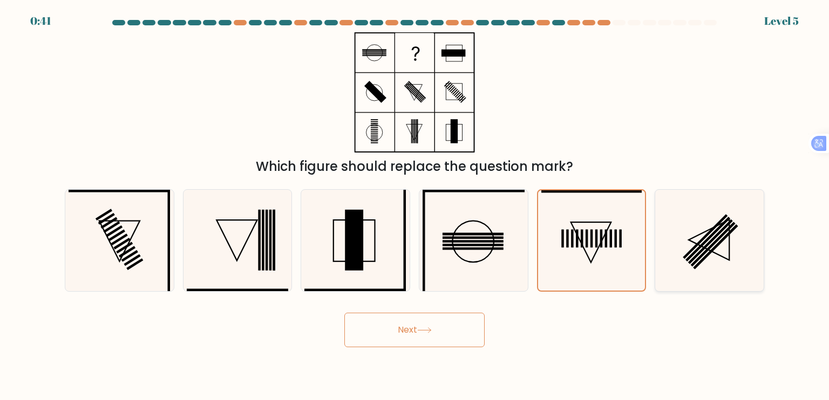
click at [415, 206] on input "f." at bounding box center [414, 202] width 1 height 5
radio input "true"
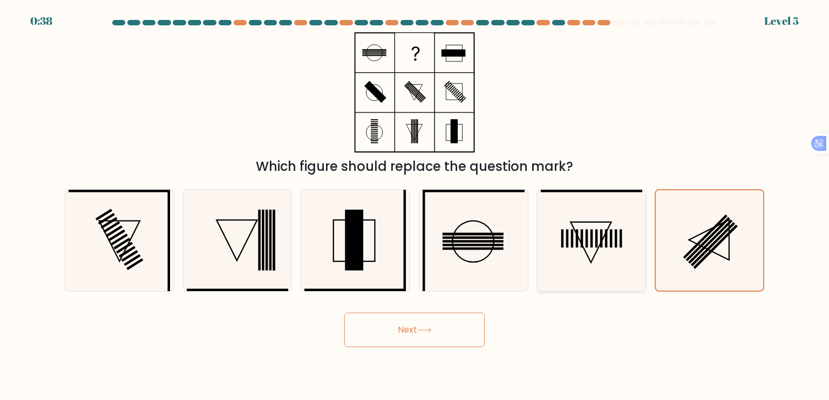
click at [611, 257] on icon at bounding box center [591, 240] width 101 height 101
click at [415, 206] on input "e." at bounding box center [414, 202] width 1 height 5
radio input "true"
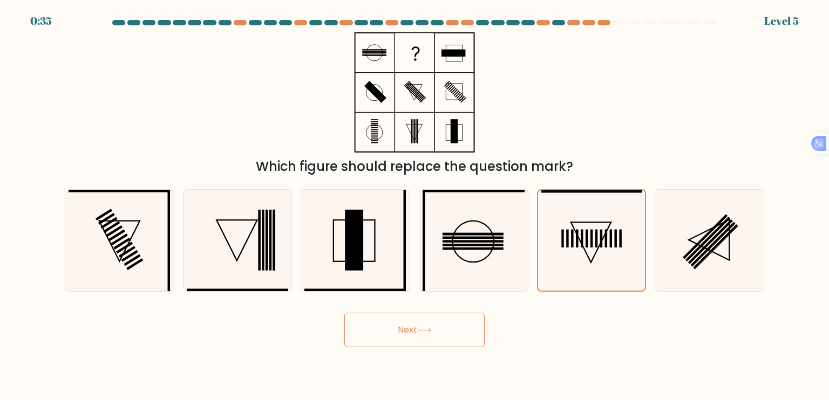
click at [415, 330] on button "Next" at bounding box center [414, 330] width 140 height 35
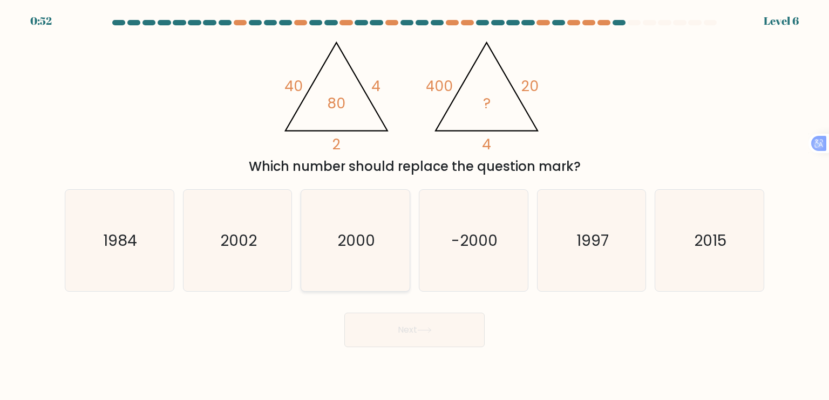
click at [357, 255] on icon "2000" at bounding box center [354, 240] width 101 height 101
click at [414, 206] on input "c. 2000" at bounding box center [414, 202] width 1 height 5
radio input "true"
click at [416, 331] on button "Next" at bounding box center [414, 330] width 140 height 35
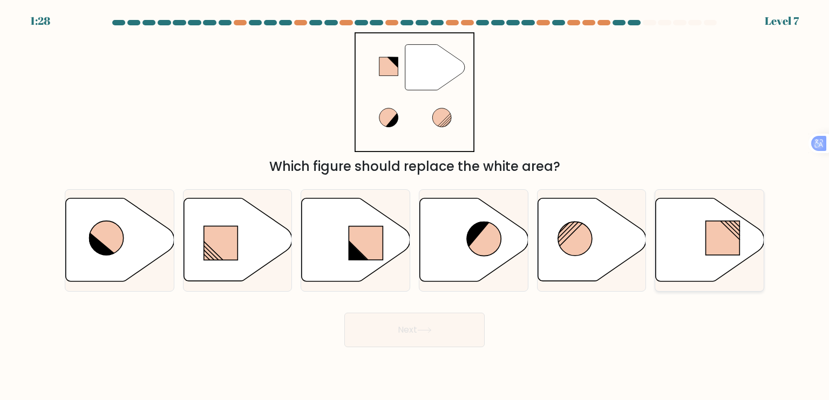
click at [683, 243] on icon at bounding box center [709, 240] width 108 height 83
click at [415, 206] on input "f." at bounding box center [414, 202] width 1 height 5
radio input "true"
click at [425, 332] on icon at bounding box center [424, 330] width 15 height 6
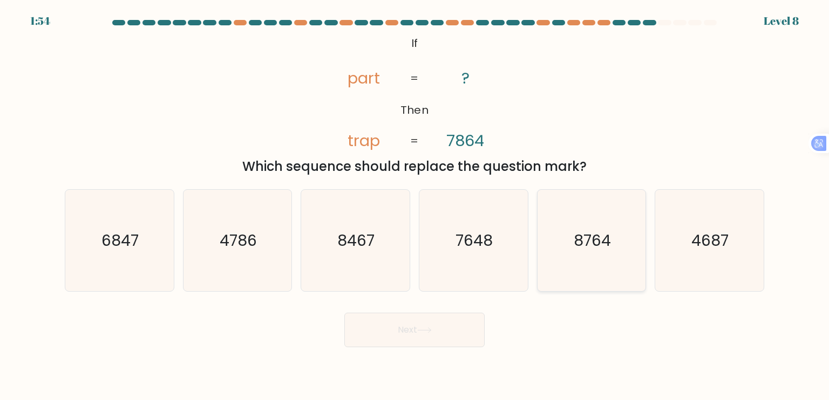
click at [642, 270] on div "8764" at bounding box center [592, 240] width 110 height 102
click at [415, 206] on input "e. 8764" at bounding box center [414, 202] width 1 height 5
radio input "true"
click at [712, 260] on icon "4687" at bounding box center [708, 240] width 101 height 101
click at [415, 206] on input "f. 4687" at bounding box center [414, 202] width 1 height 5
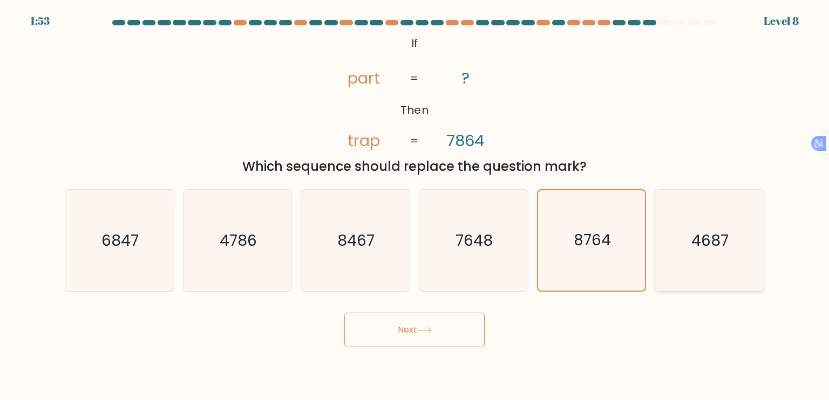
radio input "true"
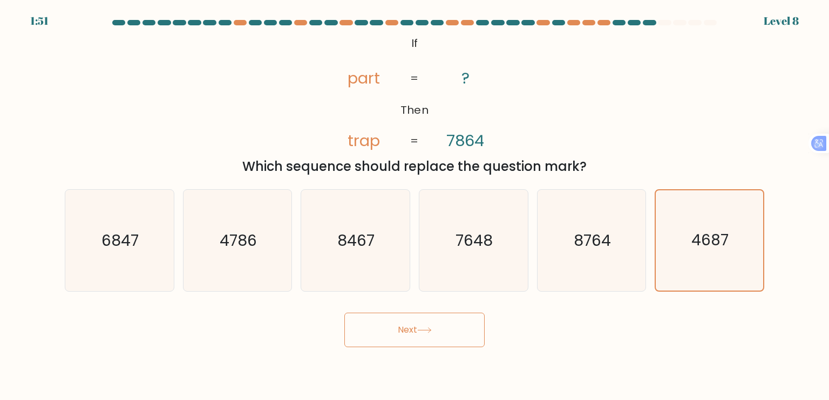
click at [446, 326] on button "Next" at bounding box center [414, 330] width 140 height 35
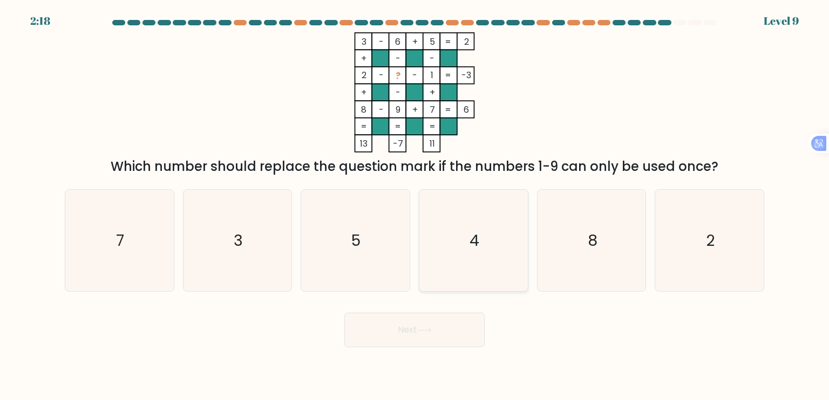
click at [494, 262] on icon "4" at bounding box center [472, 240] width 101 height 101
click at [415, 206] on input "d. 4" at bounding box center [414, 202] width 1 height 5
radio input "true"
click at [432, 332] on icon at bounding box center [424, 330] width 15 height 6
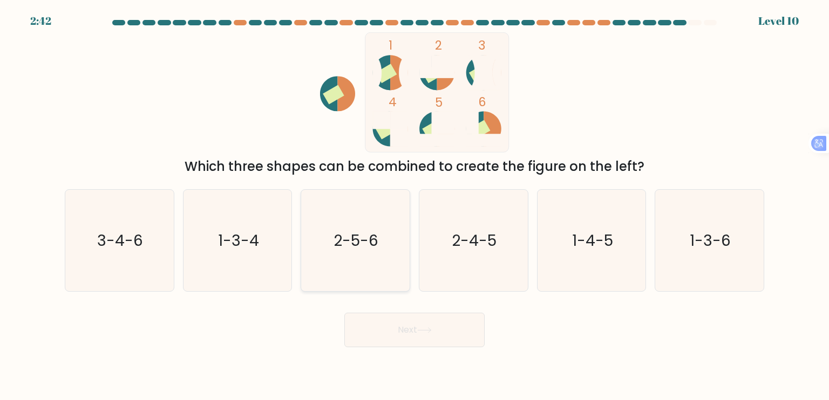
click at [342, 256] on icon "2-5-6" at bounding box center [354, 240] width 101 height 101
click at [414, 206] on input "c. 2-5-6" at bounding box center [414, 202] width 1 height 5
radio input "true"
click at [430, 337] on button "Next" at bounding box center [414, 330] width 140 height 35
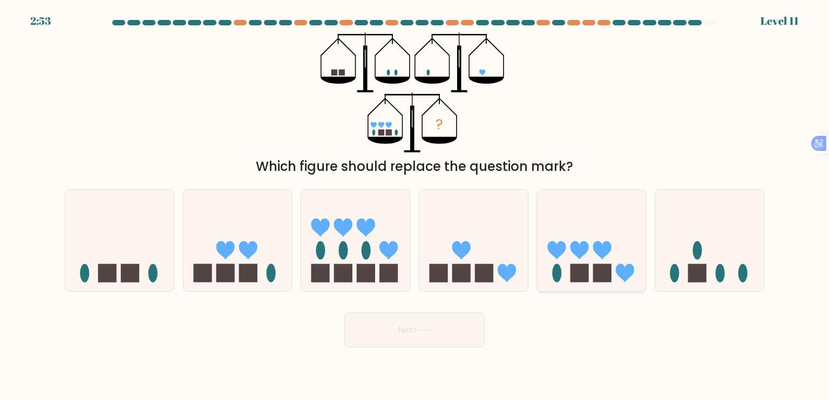
click at [582, 268] on rect at bounding box center [579, 273] width 18 height 18
click at [415, 206] on input "e." at bounding box center [414, 202] width 1 height 5
radio input "true"
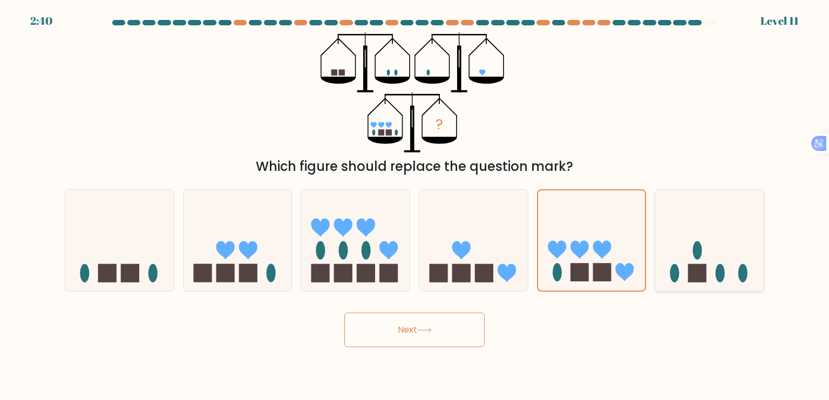
click at [663, 265] on icon at bounding box center [709, 241] width 108 height 90
click at [415, 206] on input "f." at bounding box center [414, 202] width 1 height 5
radio input "true"
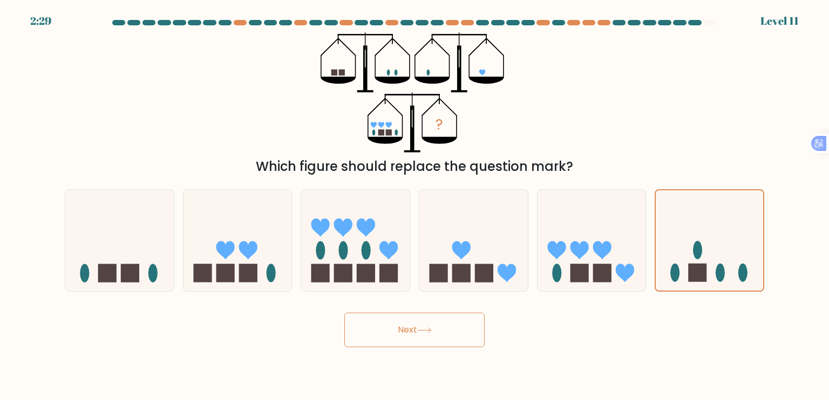
click at [431, 338] on button "Next" at bounding box center [414, 330] width 140 height 35
